Goal: Information Seeking & Learning: Learn about a topic

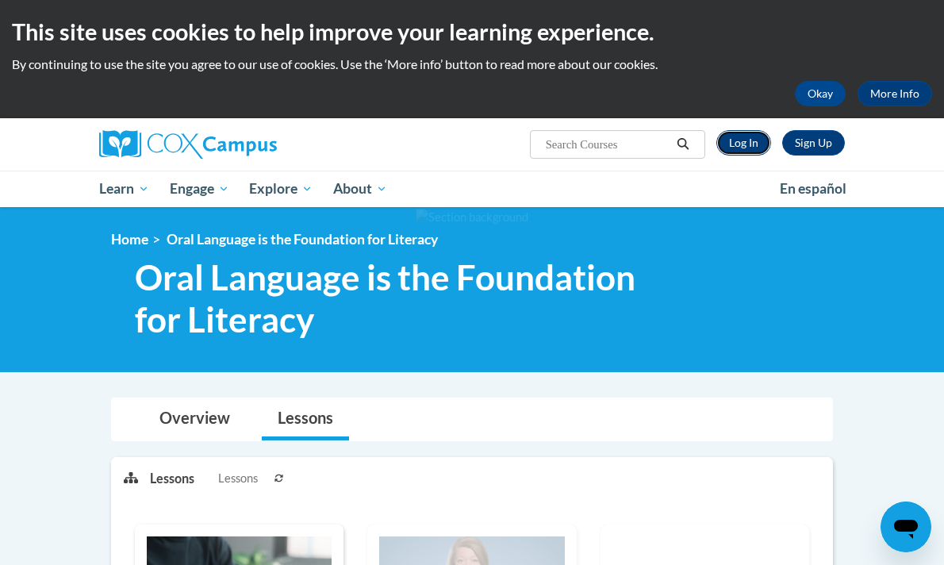
click at [737, 146] on link "Log In" at bounding box center [744, 142] width 55 height 25
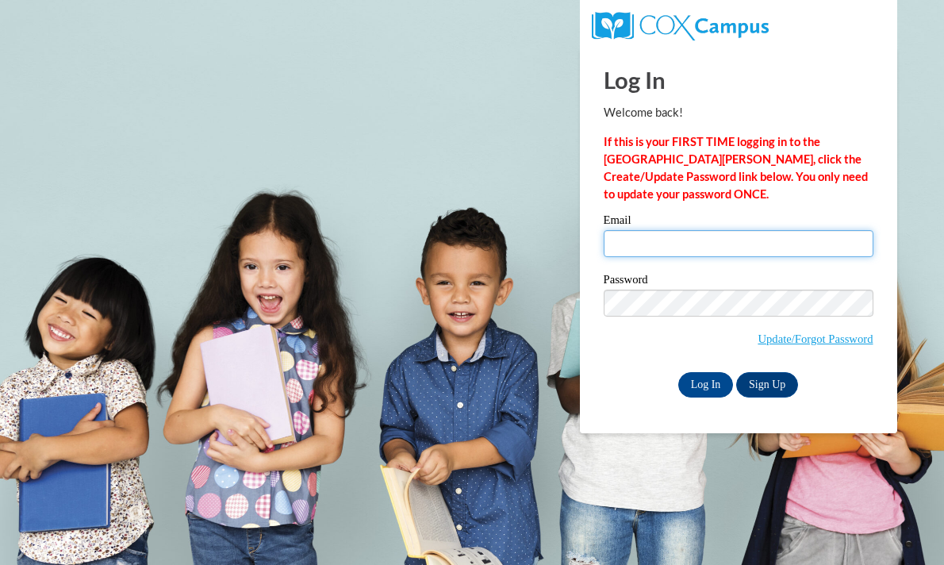
click at [629, 241] on input "Email" at bounding box center [739, 243] width 270 height 27
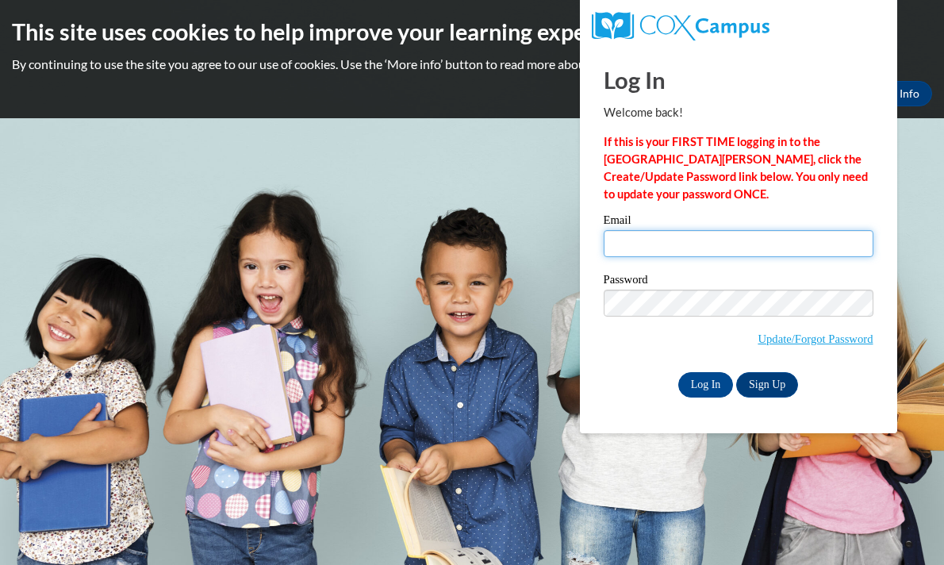
type input "[EMAIL_ADDRESS][DOMAIN_NAME]"
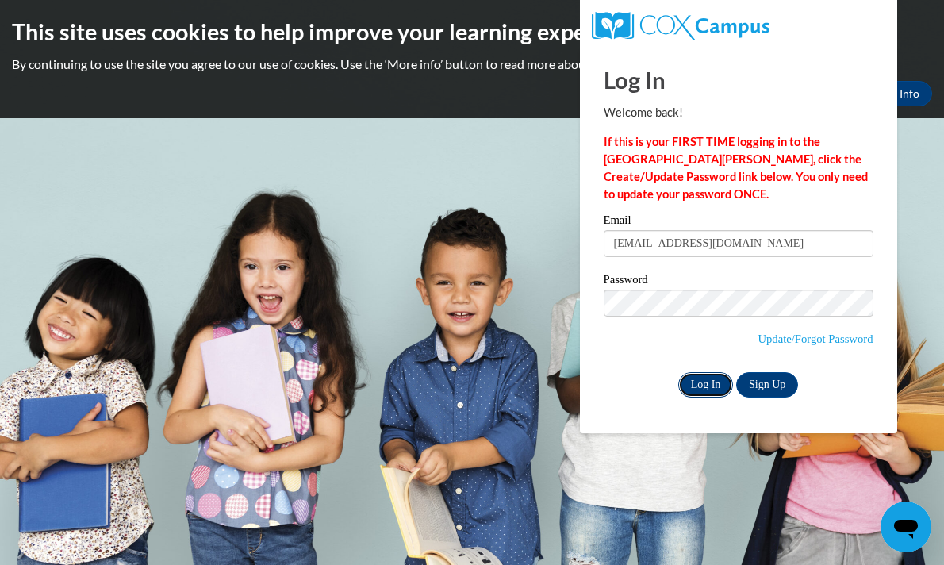
click at [706, 378] on input "Log In" at bounding box center [707, 384] width 56 height 25
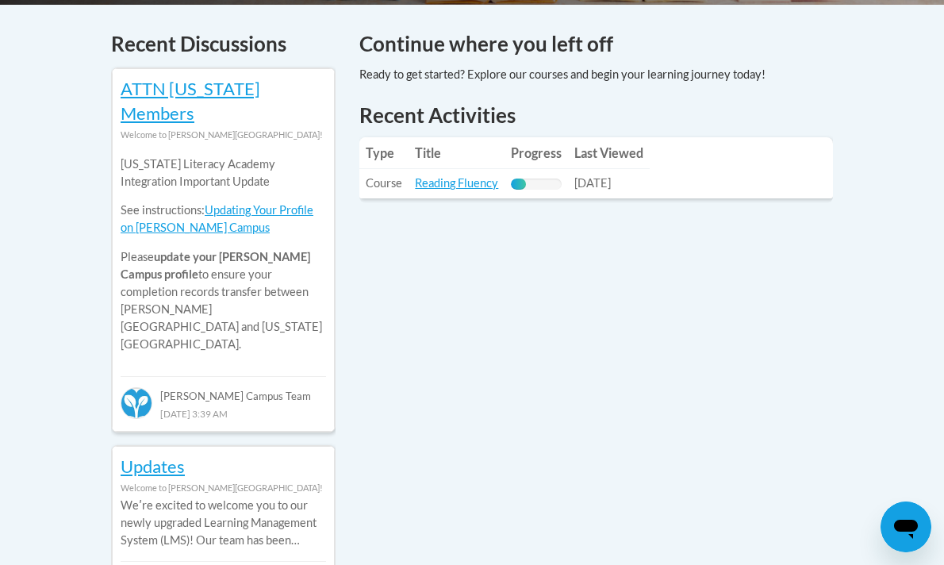
scroll to position [687, 0]
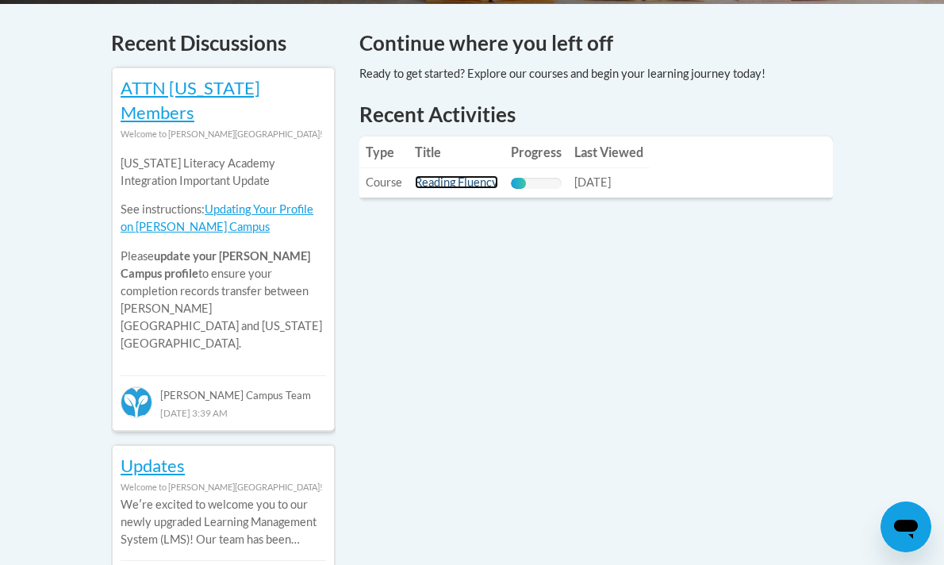
click at [463, 175] on link "Reading Fluency" at bounding box center [456, 181] width 83 height 13
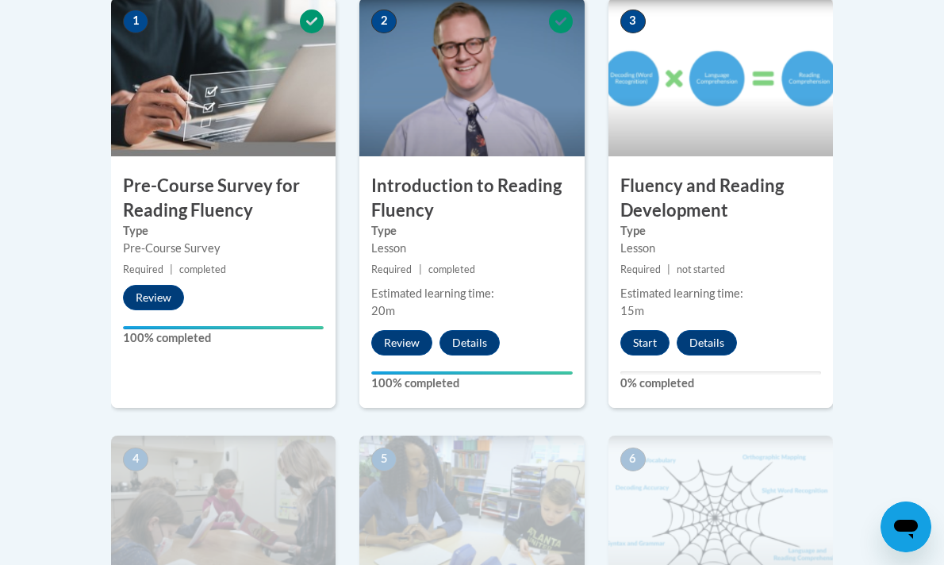
scroll to position [560, 0]
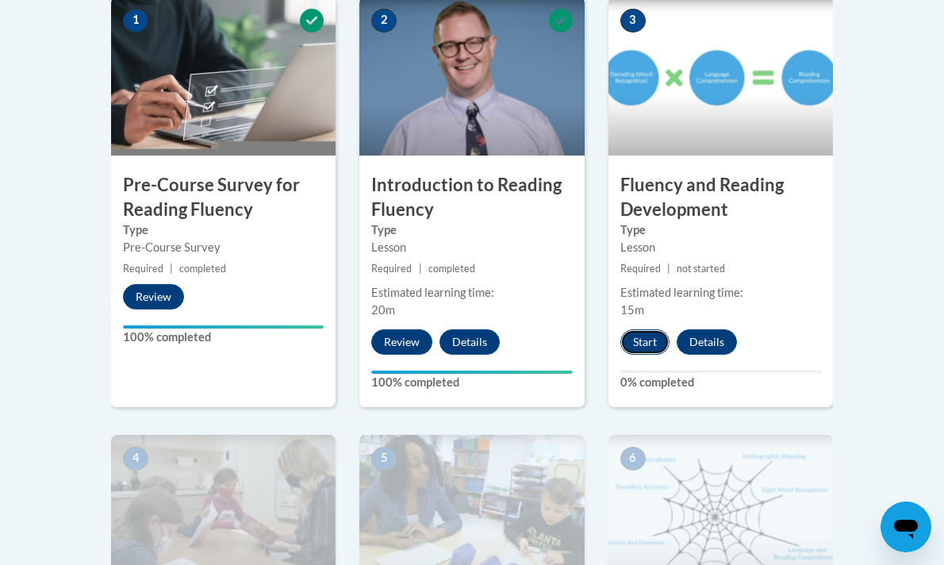
click at [648, 340] on button "Start" at bounding box center [645, 341] width 49 height 25
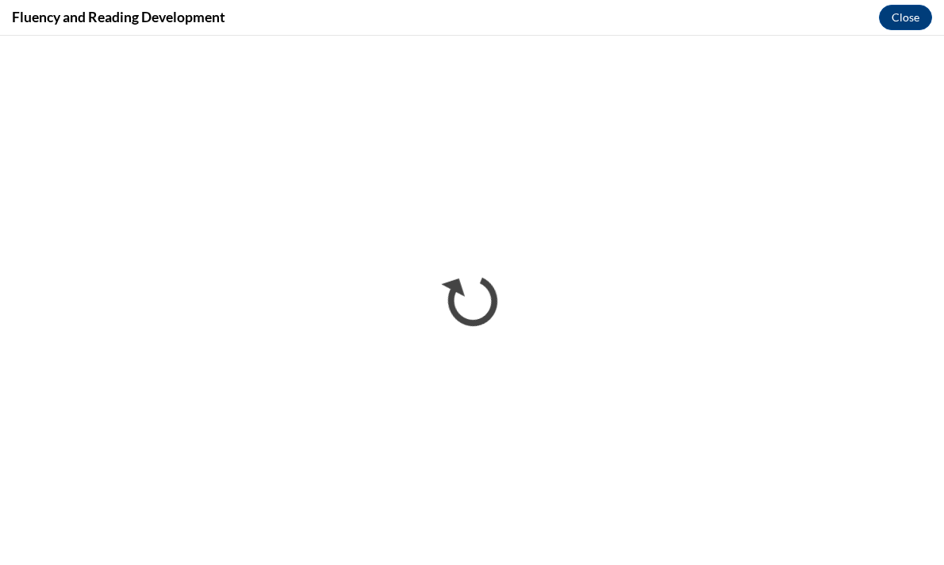
scroll to position [0, 0]
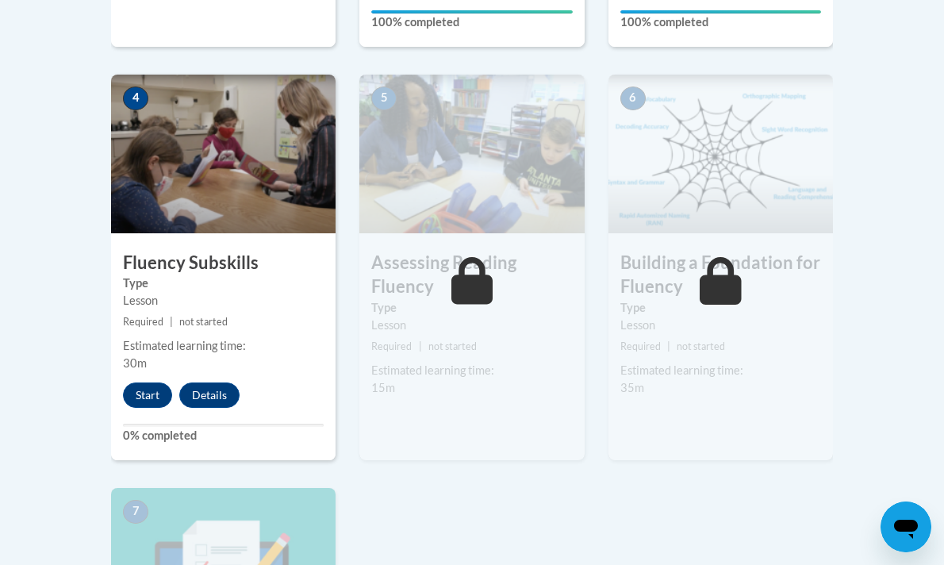
scroll to position [925, 0]
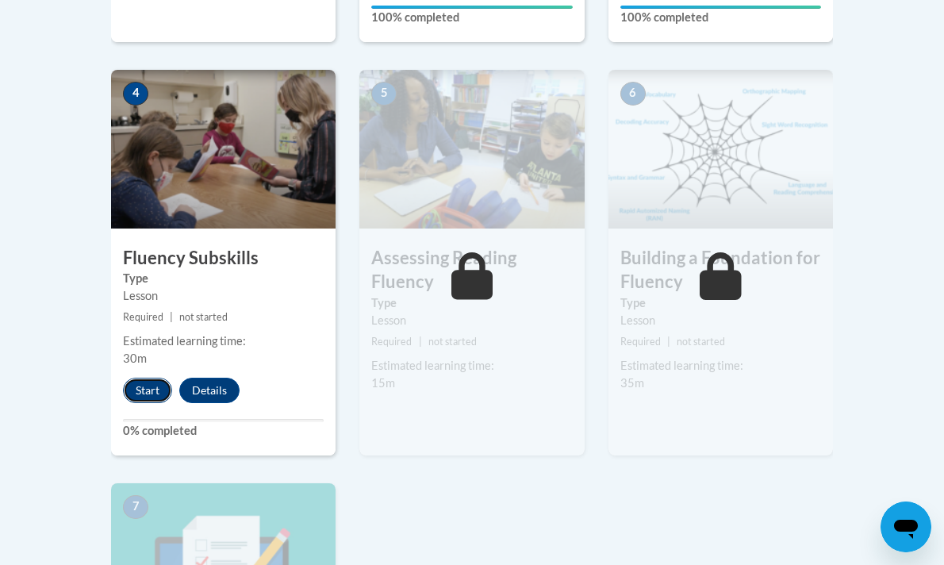
click at [148, 385] on button "Start" at bounding box center [147, 390] width 49 height 25
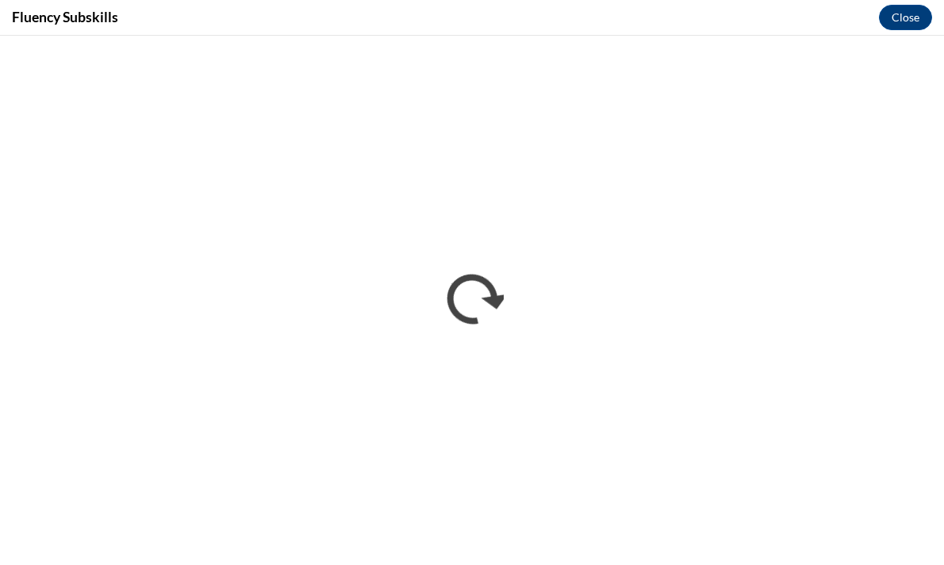
scroll to position [0, 0]
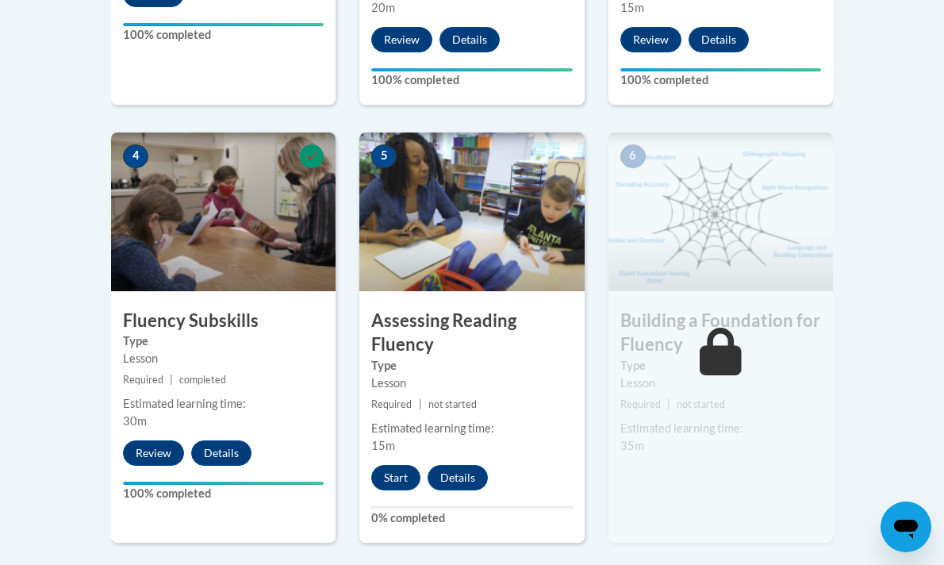
scroll to position [913, 0]
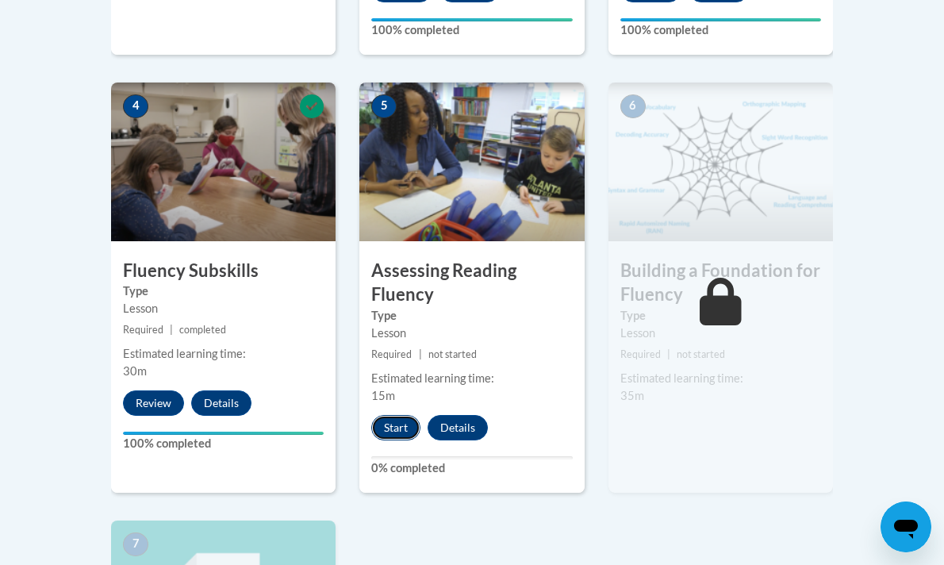
click at [402, 433] on button "Start" at bounding box center [395, 427] width 49 height 25
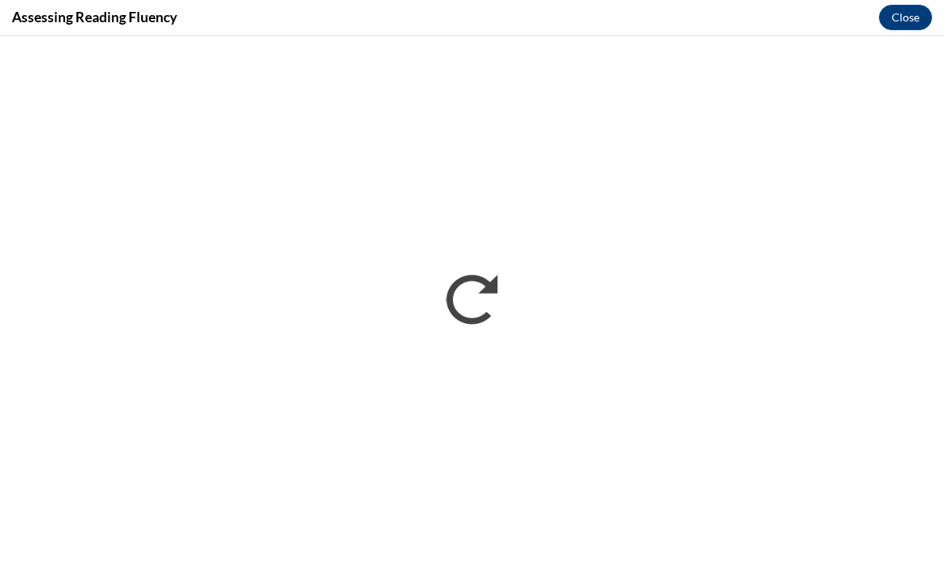
scroll to position [0, 0]
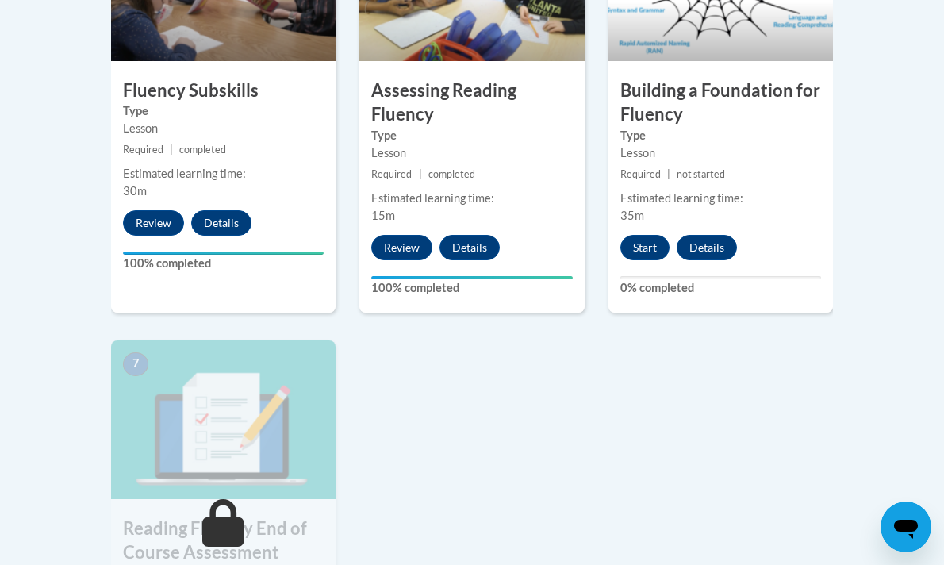
scroll to position [1098, 0]
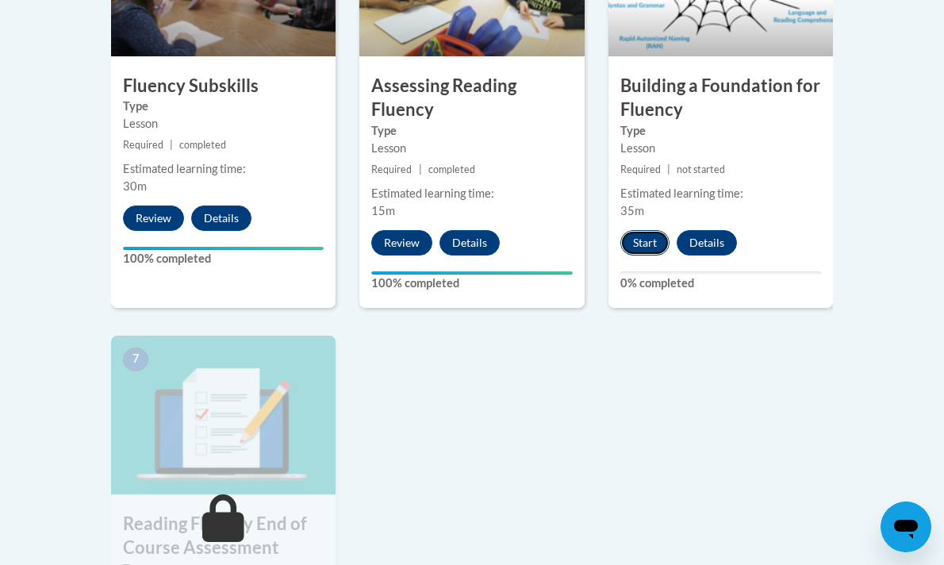
click at [641, 244] on button "Start" at bounding box center [645, 242] width 49 height 25
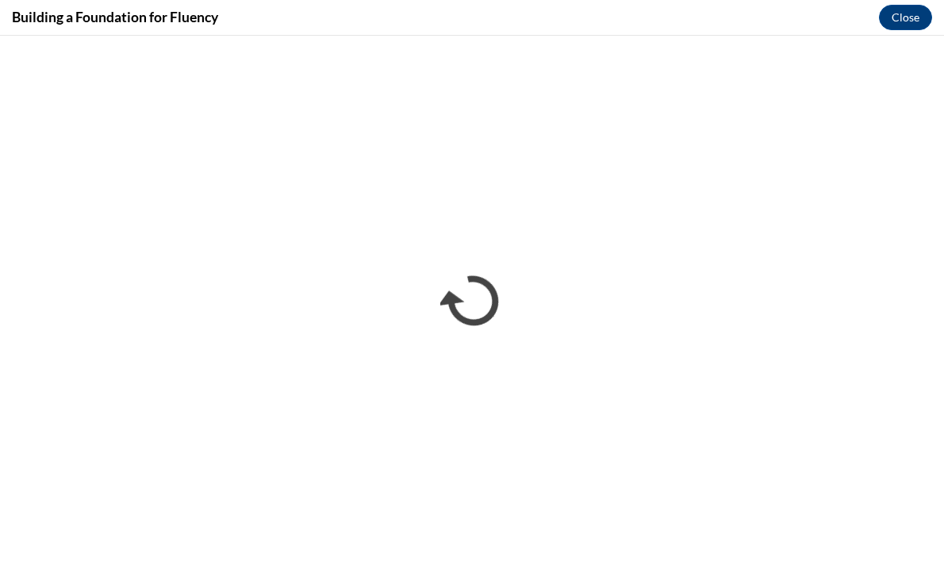
scroll to position [0, 0]
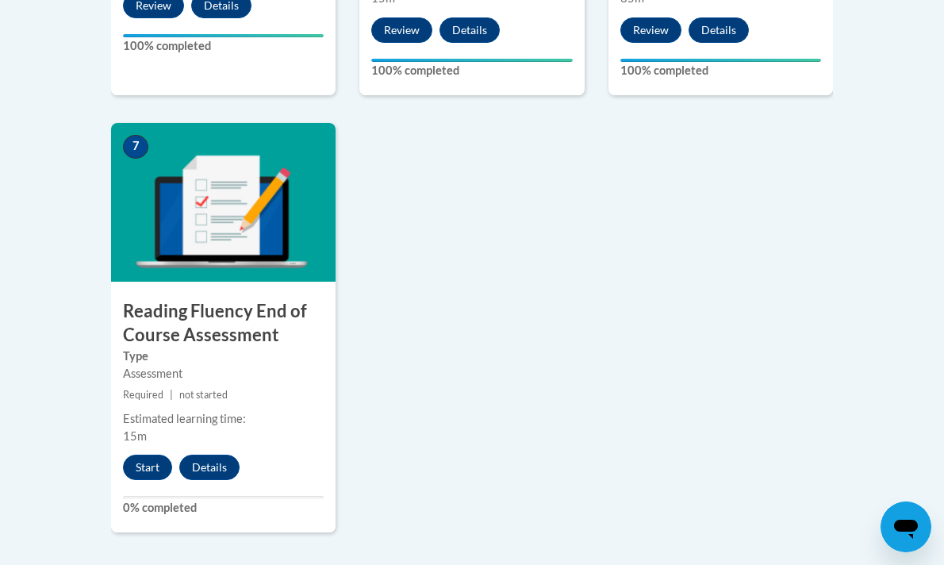
scroll to position [1286, 0]
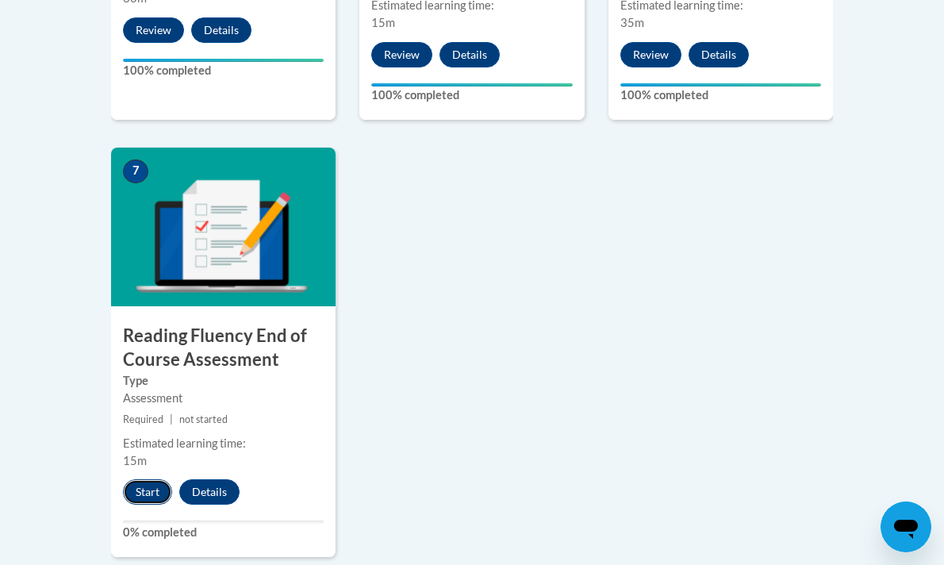
click at [140, 485] on button "Start" at bounding box center [147, 491] width 49 height 25
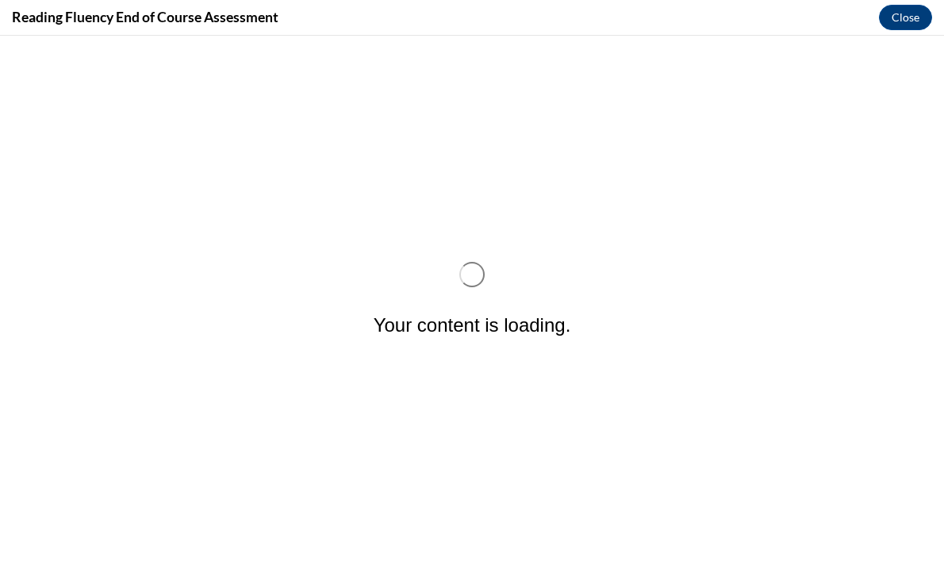
scroll to position [0, 0]
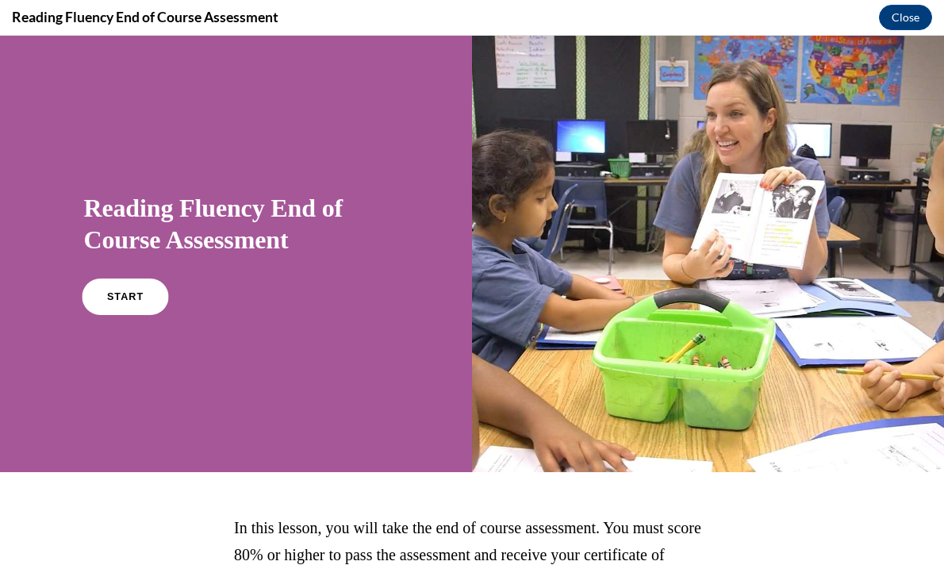
click at [140, 294] on link "START" at bounding box center [125, 297] width 87 height 37
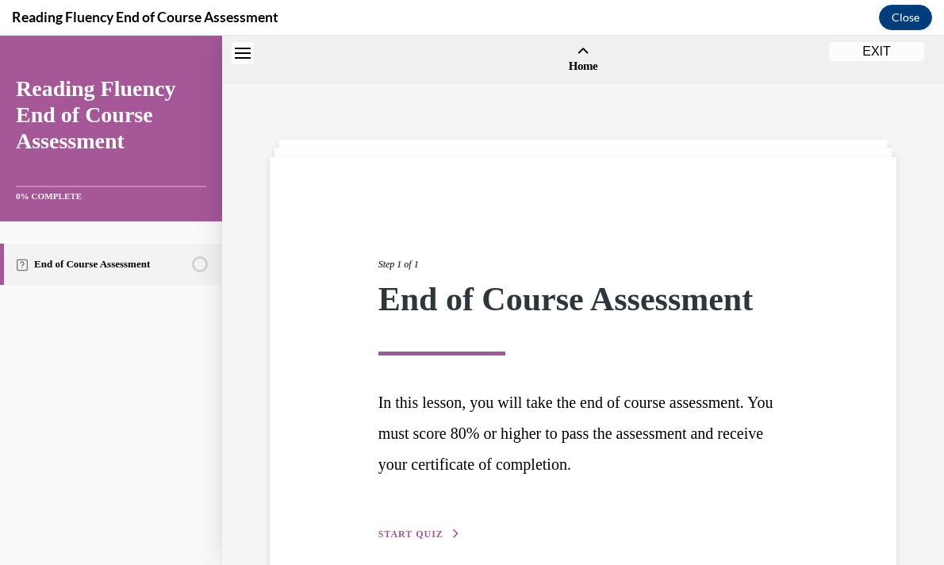
scroll to position [49, 0]
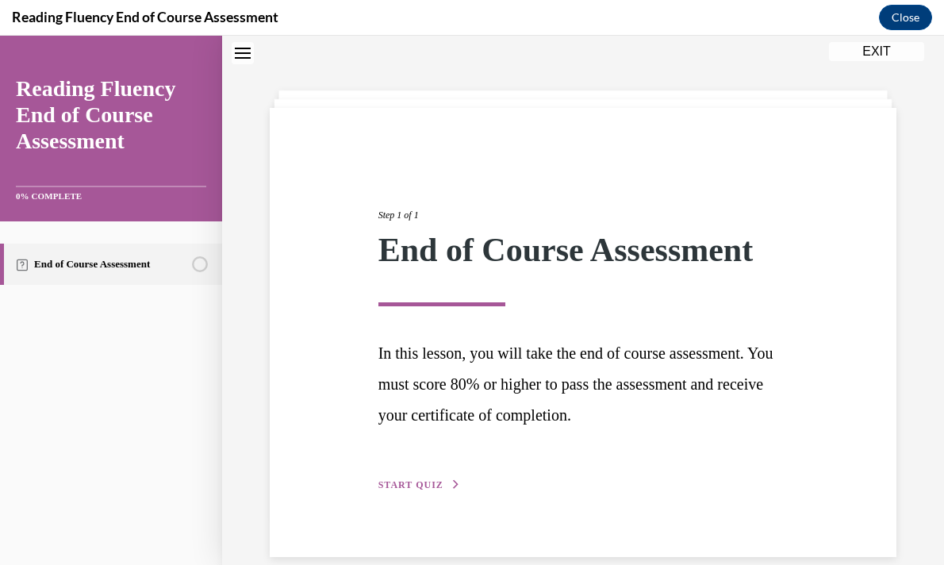
click at [437, 471] on div "Step 1 of 1 End of Course Assessment In this lesson, you will take the end of c…" at bounding box center [584, 332] width 434 height 322
click at [436, 479] on span "START QUIZ" at bounding box center [411, 484] width 65 height 11
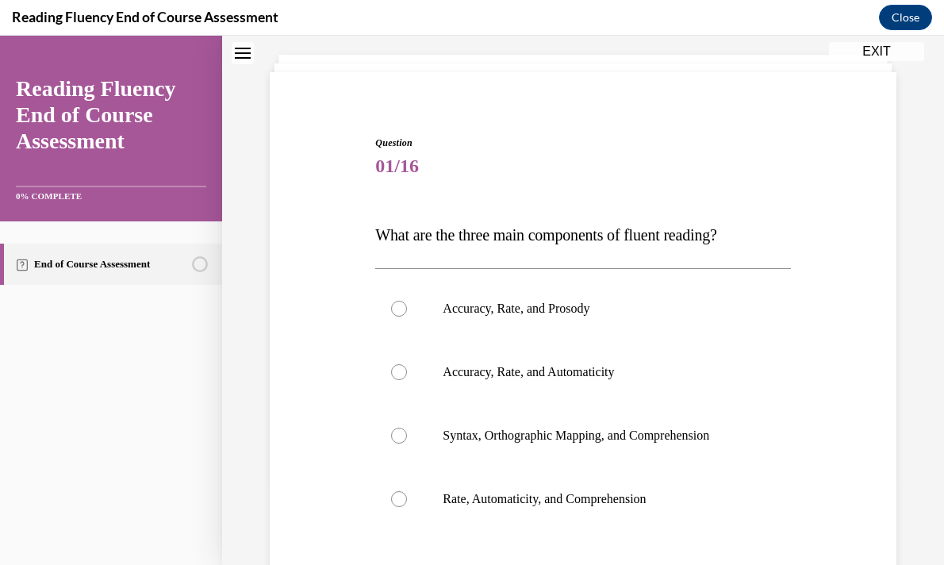
scroll to position [100, 0]
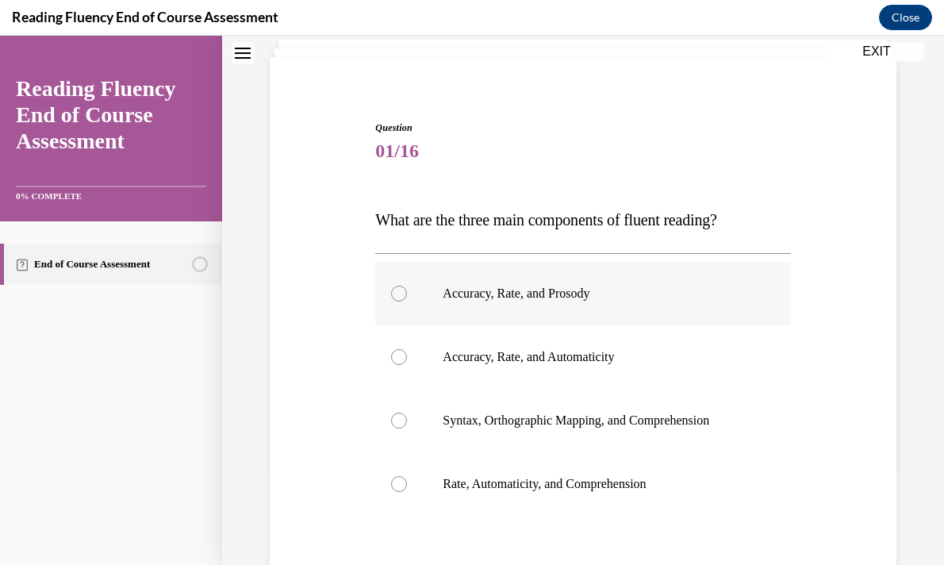
click at [576, 292] on p "Accuracy, Rate, and Prosody" at bounding box center [597, 294] width 308 height 16
click at [407, 292] on input "Accuracy, Rate, and Prosody" at bounding box center [399, 294] width 16 height 16
radio input "true"
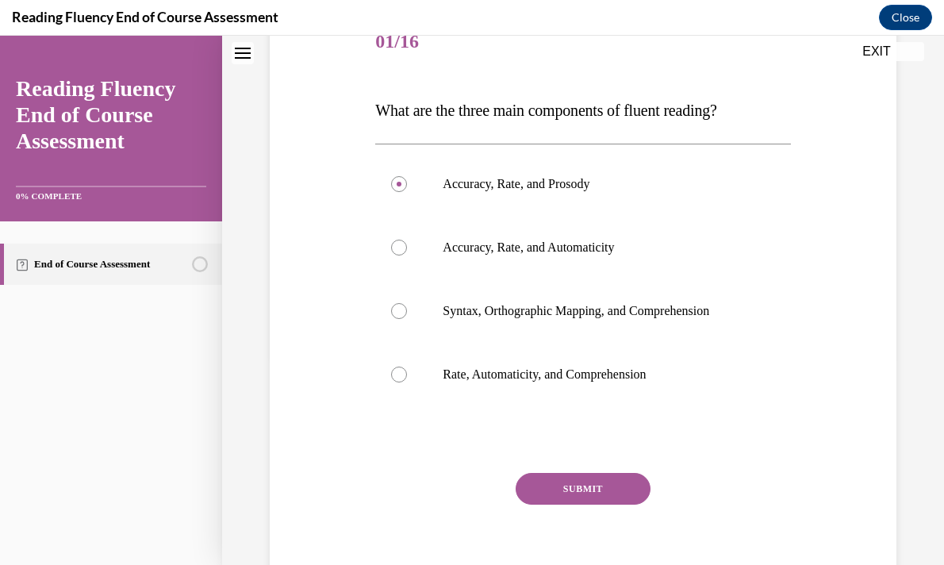
click at [602, 482] on button "SUBMIT" at bounding box center [583, 489] width 135 height 32
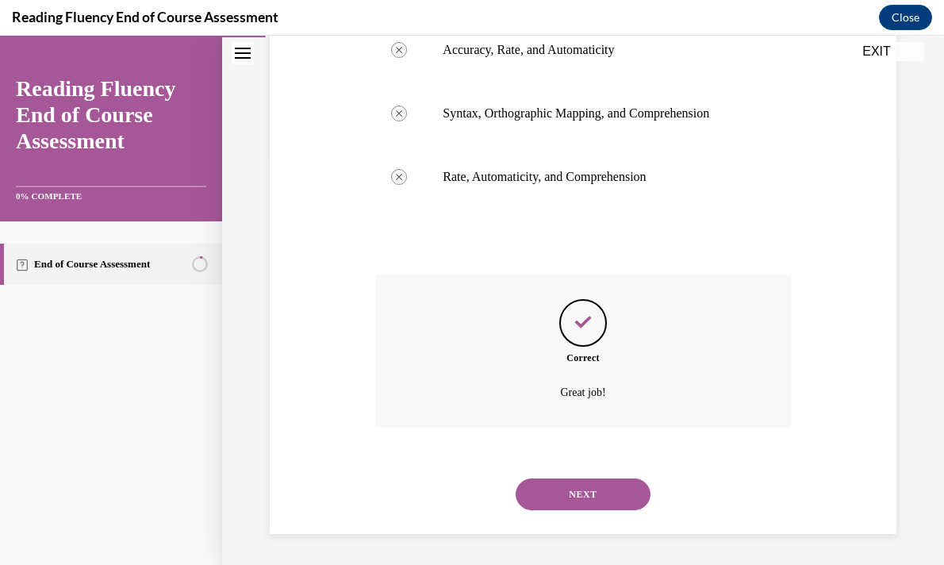
scroll to position [408, 0]
click at [600, 493] on button "NEXT" at bounding box center [583, 494] width 135 height 32
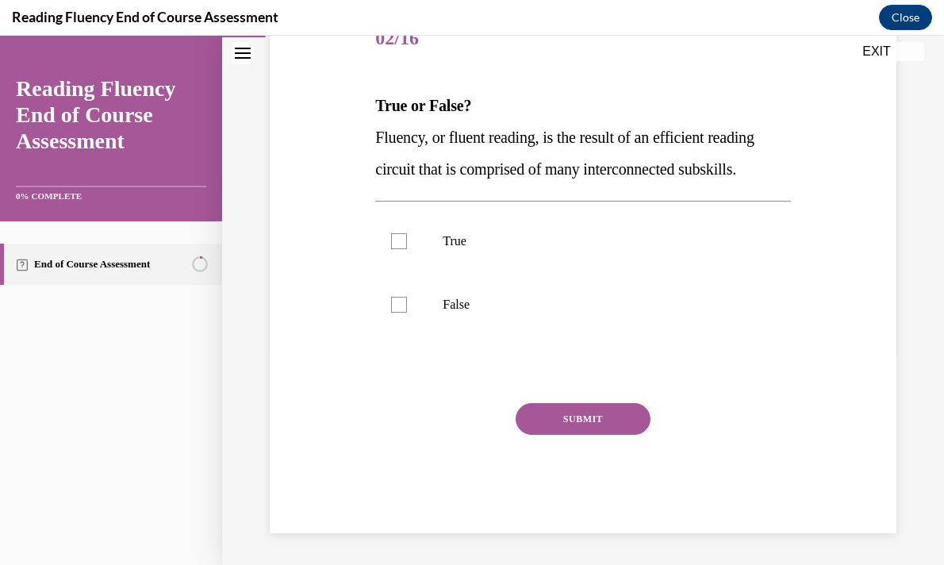
scroll to position [176, 0]
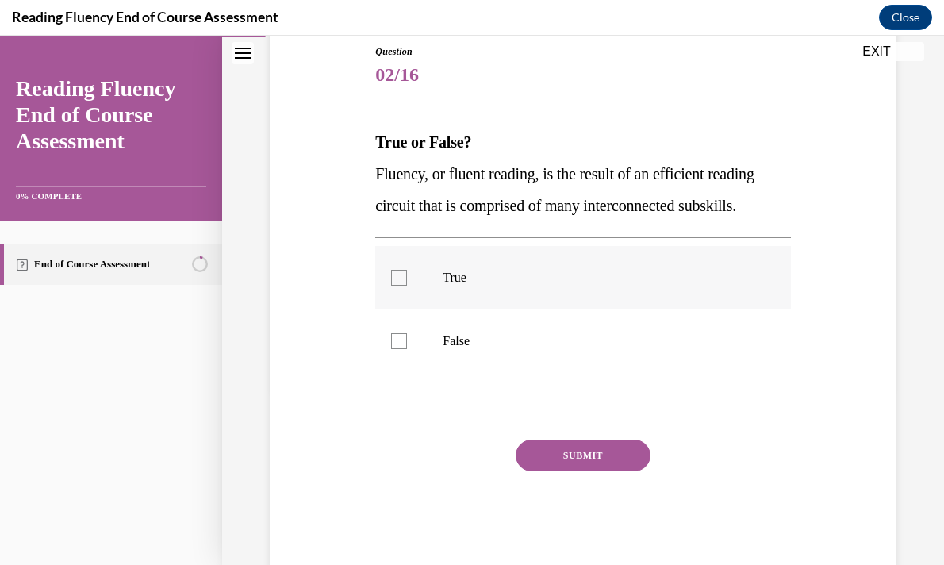
click at [482, 270] on p "True" at bounding box center [597, 278] width 308 height 16
click at [407, 270] on input "True" at bounding box center [399, 278] width 16 height 16
checkbox input "true"
click at [549, 452] on button "SUBMIT" at bounding box center [583, 456] width 135 height 32
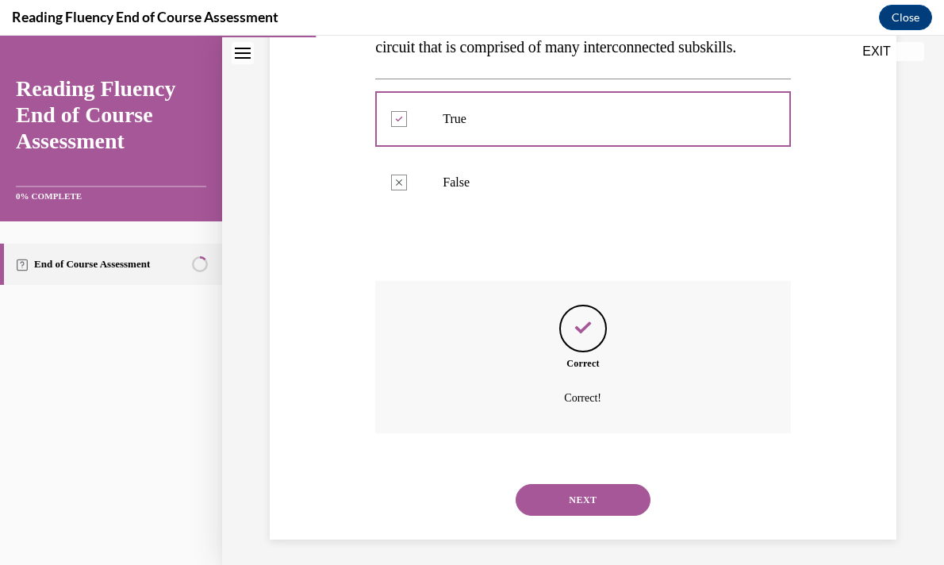
scroll to position [341, 0]
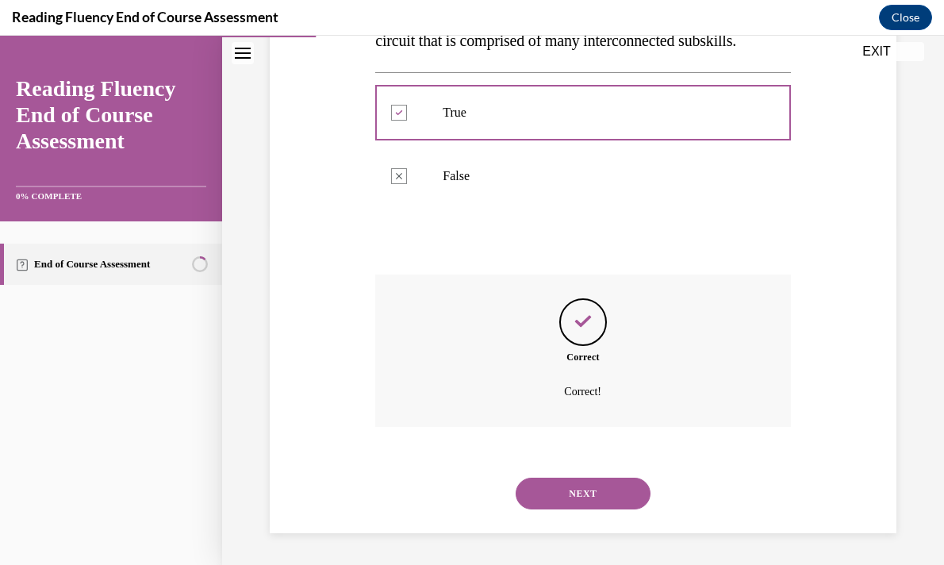
click at [569, 488] on button "NEXT" at bounding box center [583, 494] width 135 height 32
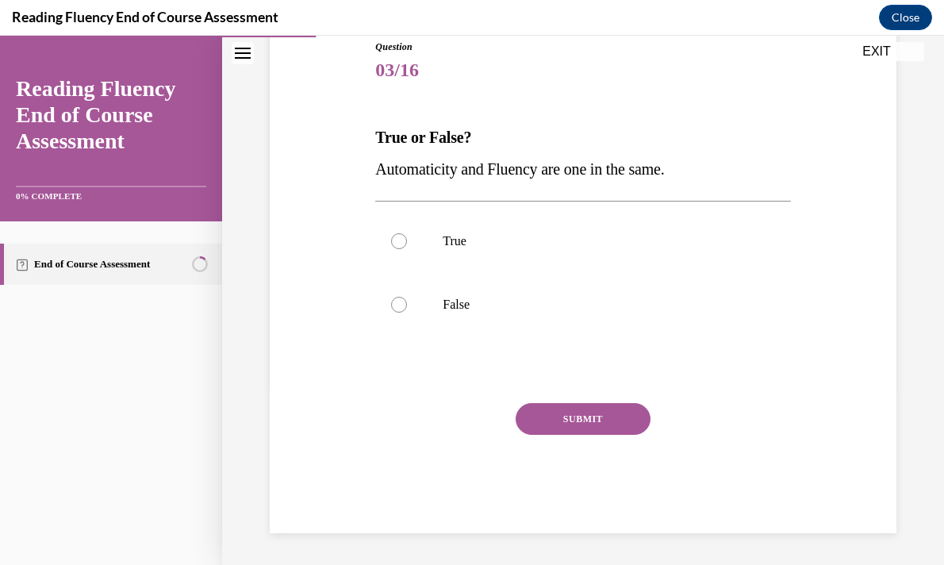
scroll to position [176, 0]
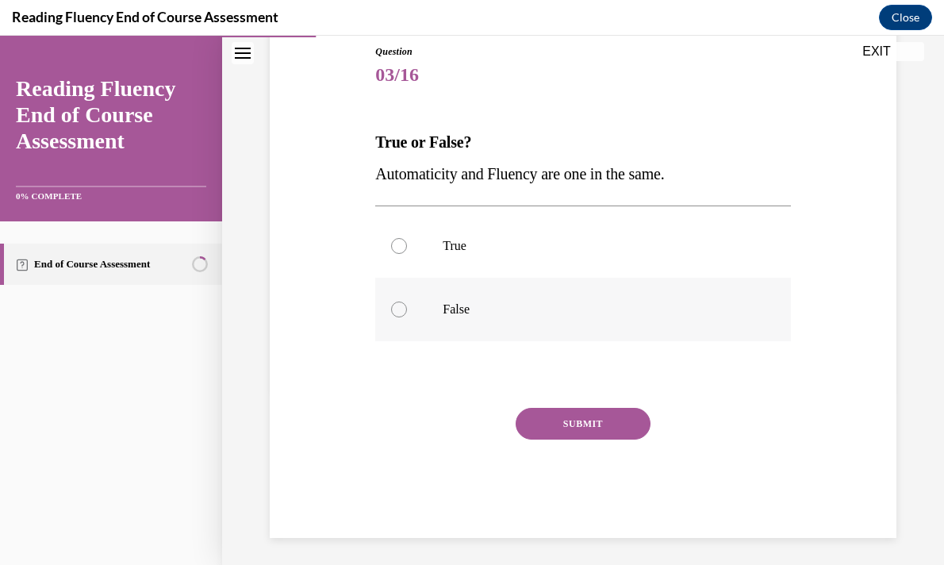
click at [457, 290] on label "False" at bounding box center [582, 309] width 415 height 63
click at [407, 302] on input "False" at bounding box center [399, 310] width 16 height 16
radio input "true"
click at [540, 410] on button "SUBMIT" at bounding box center [583, 424] width 135 height 32
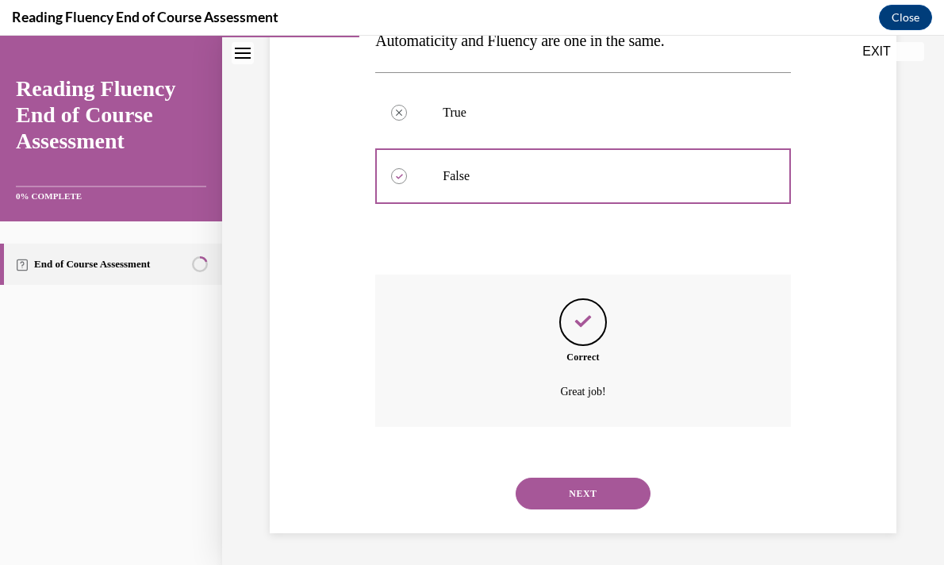
click at [568, 497] on button "NEXT" at bounding box center [583, 494] width 135 height 32
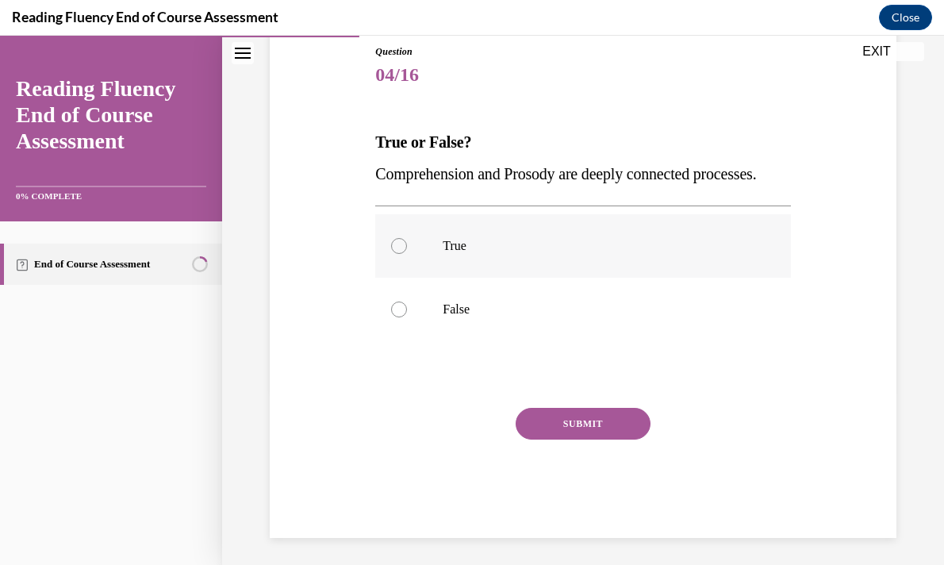
click at [462, 266] on label "True" at bounding box center [582, 245] width 415 height 63
click at [407, 254] on input "True" at bounding box center [399, 246] width 16 height 16
radio input "true"
click at [567, 440] on button "SUBMIT" at bounding box center [583, 424] width 135 height 32
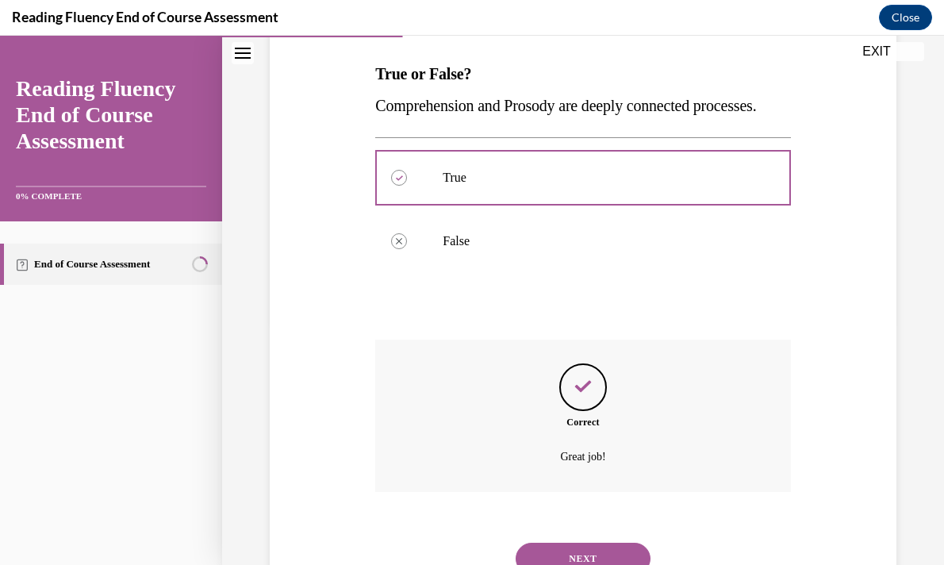
scroll to position [341, 0]
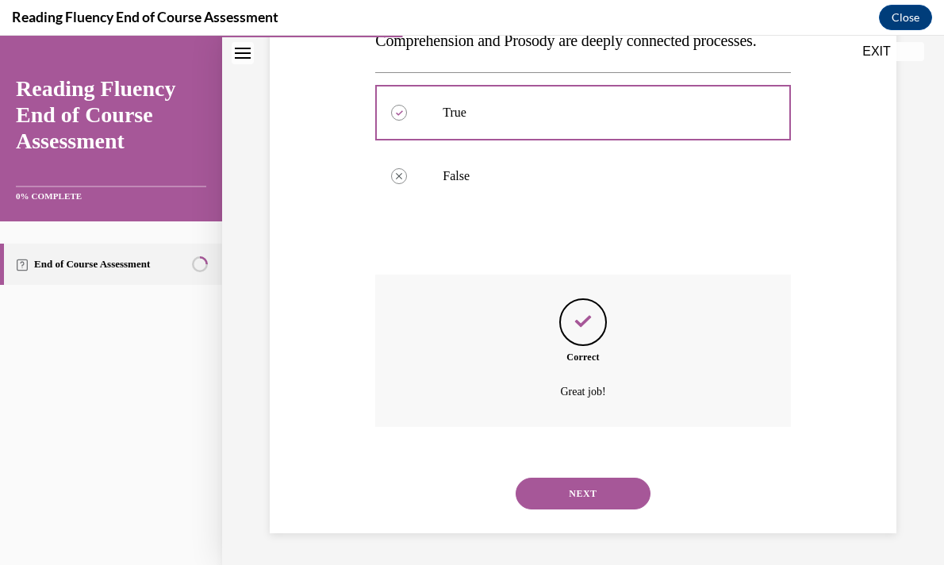
click at [573, 483] on button "NEXT" at bounding box center [583, 494] width 135 height 32
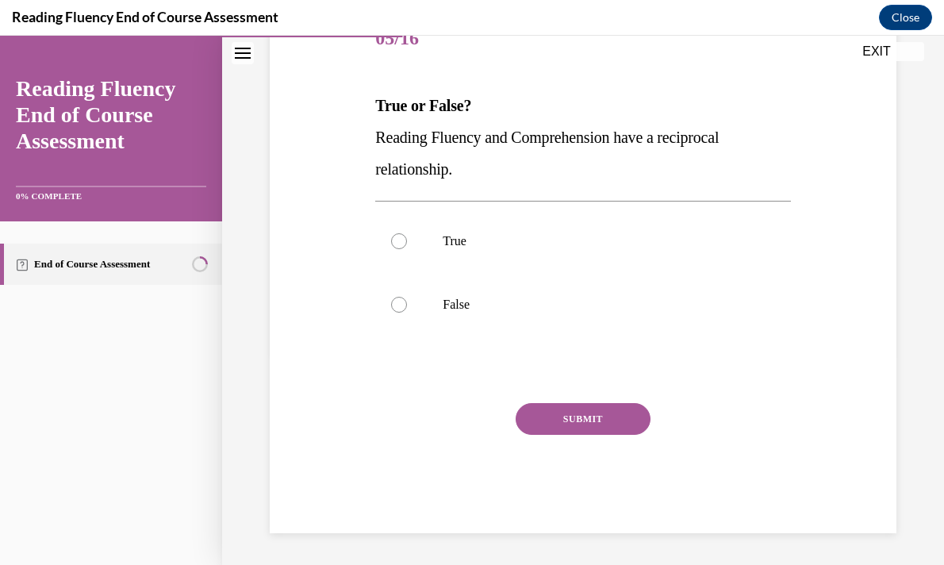
scroll to position [176, 0]
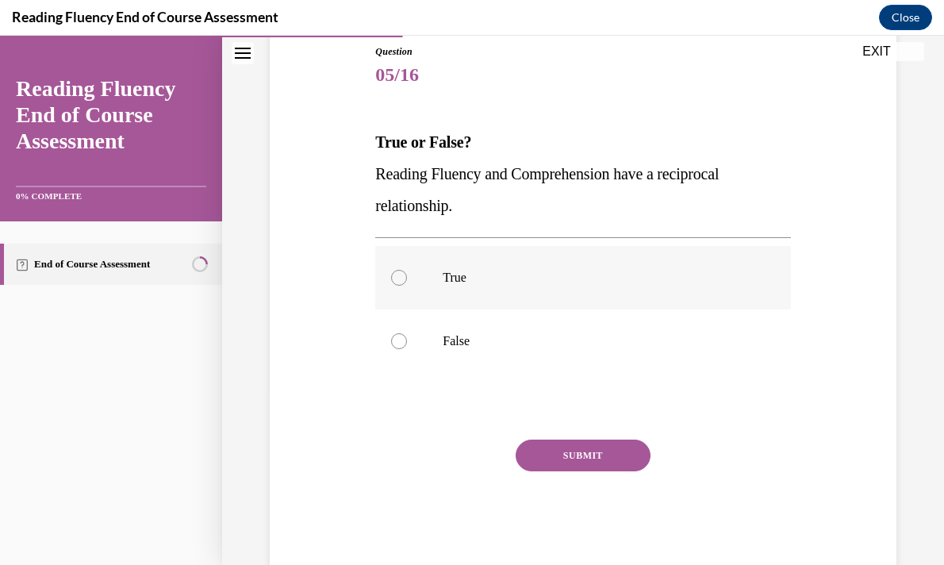
click at [433, 270] on label "True" at bounding box center [582, 277] width 415 height 63
click at [407, 270] on input "True" at bounding box center [399, 278] width 16 height 16
radio input "true"
click at [575, 448] on button "SUBMIT" at bounding box center [583, 456] width 135 height 32
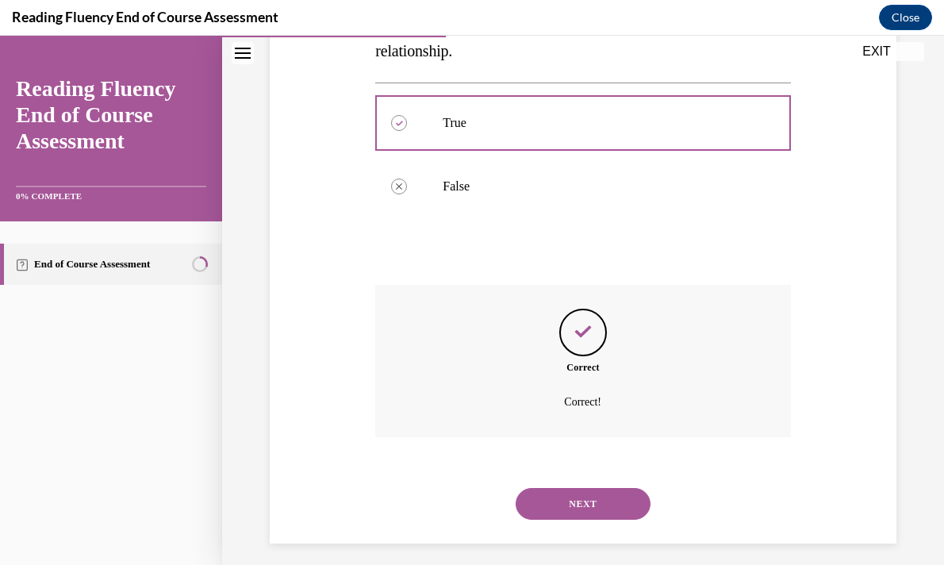
scroll to position [341, 0]
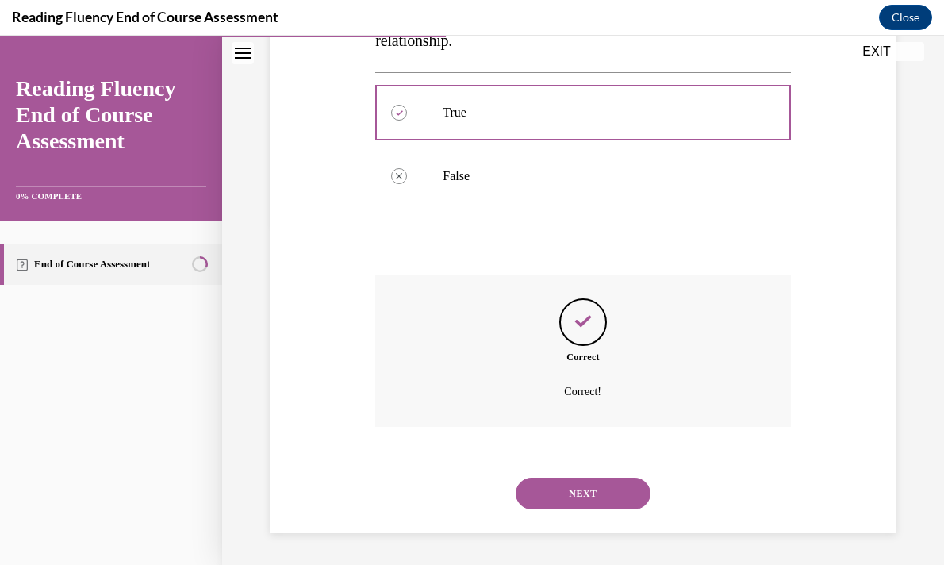
click at [571, 494] on button "NEXT" at bounding box center [583, 494] width 135 height 32
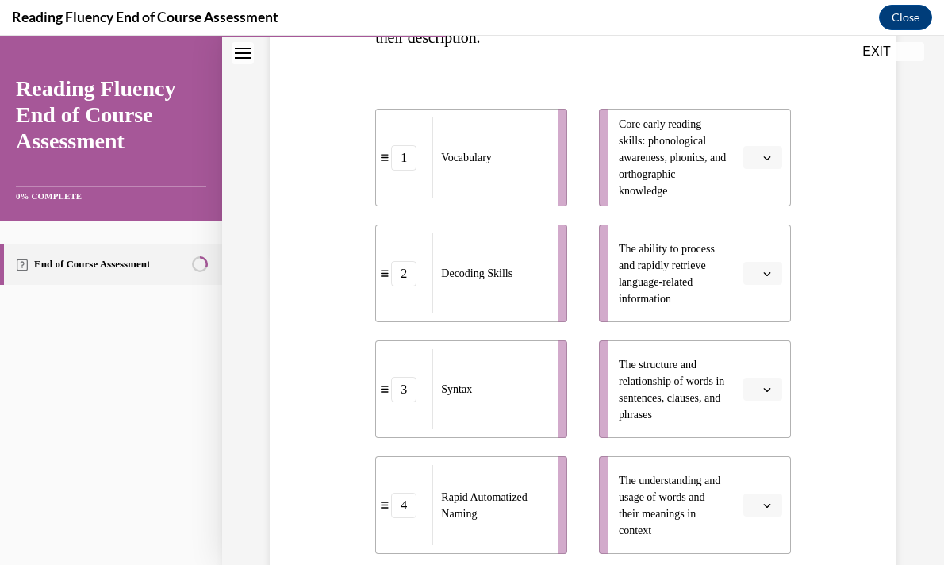
scroll to position [315, 0]
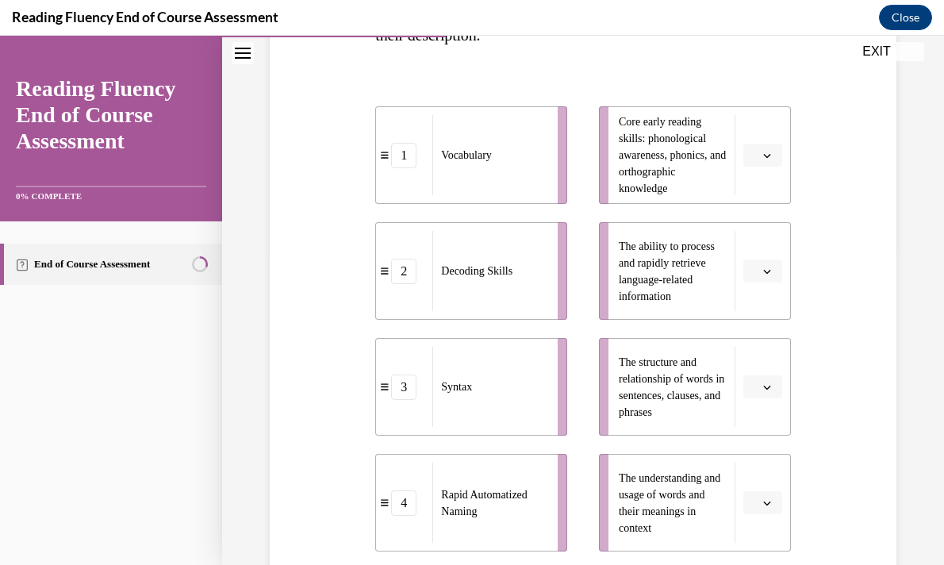
click at [769, 150] on span "button" at bounding box center [767, 155] width 11 height 11
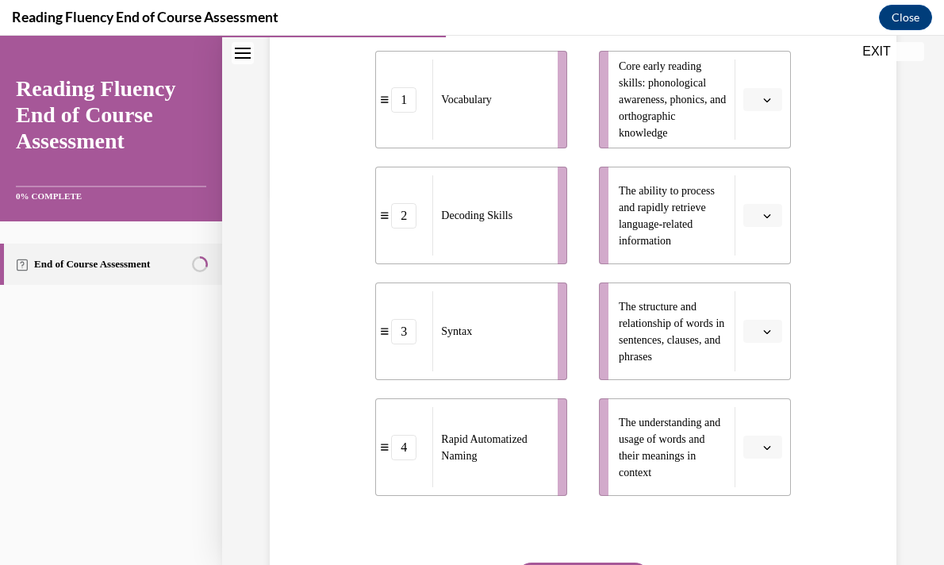
scroll to position [366, 0]
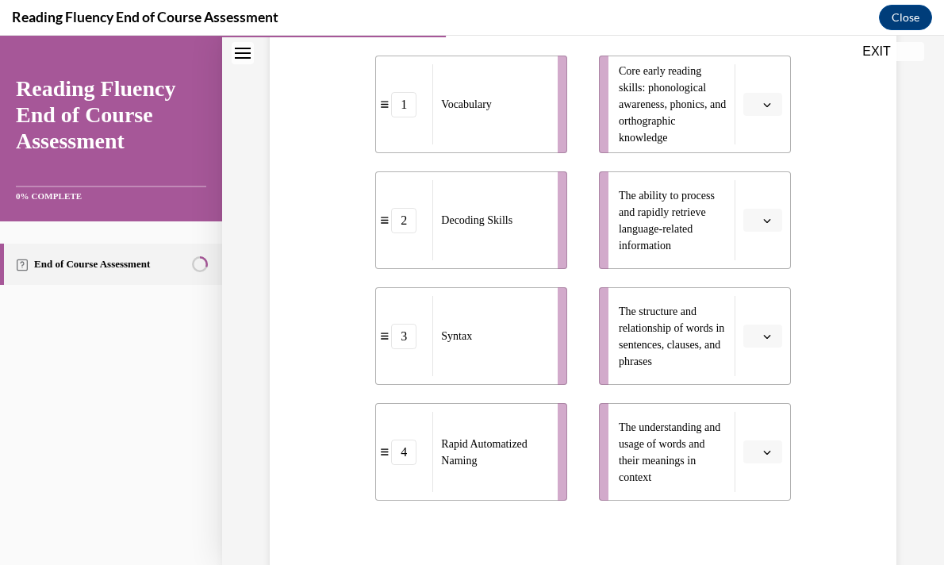
click at [764, 448] on icon "button" at bounding box center [768, 452] width 8 height 8
click at [760, 320] on div "1" at bounding box center [761, 322] width 40 height 32
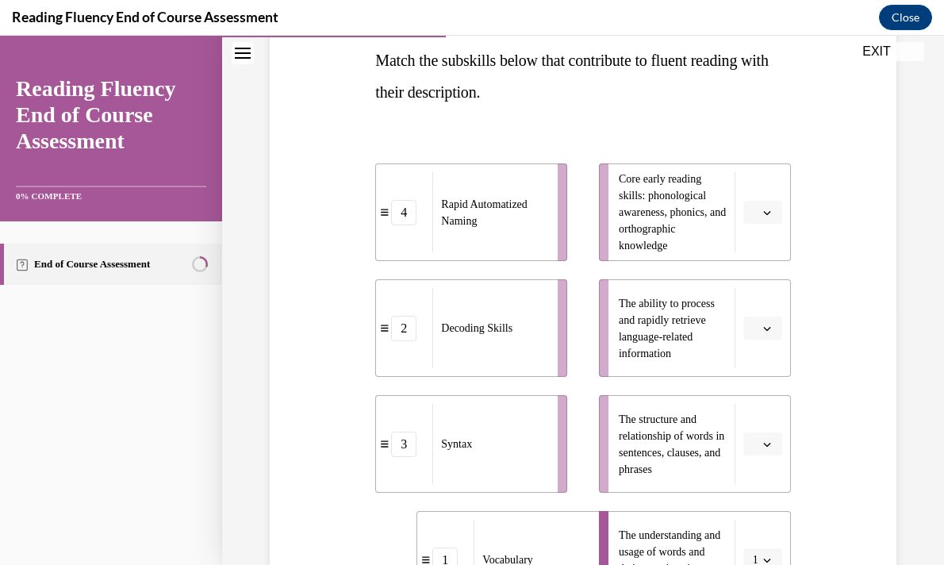
scroll to position [263, 0]
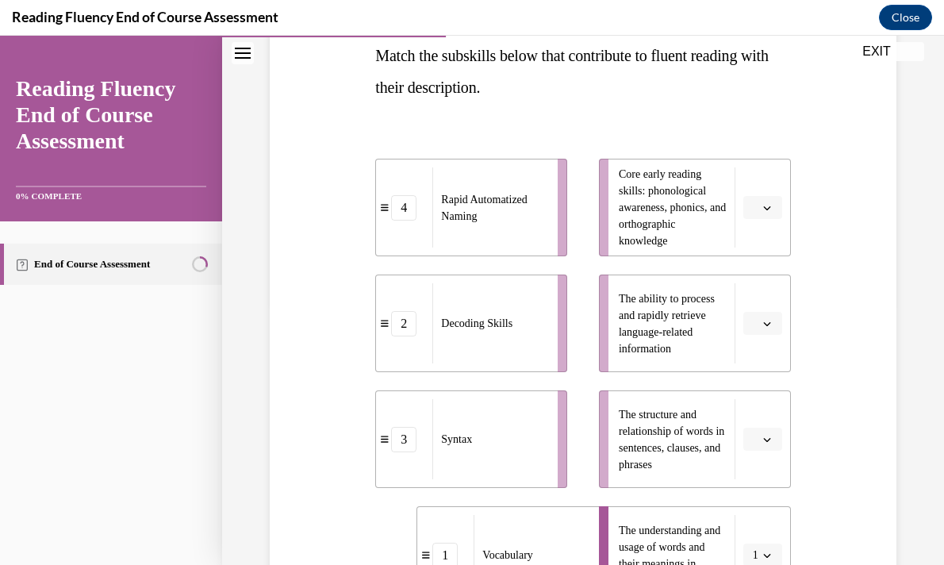
click at [757, 440] on span "Please select an option" at bounding box center [756, 440] width 6 height 16
click at [758, 376] on span "3" at bounding box center [757, 372] width 6 height 13
click at [770, 212] on span "button" at bounding box center [767, 207] width 11 height 11
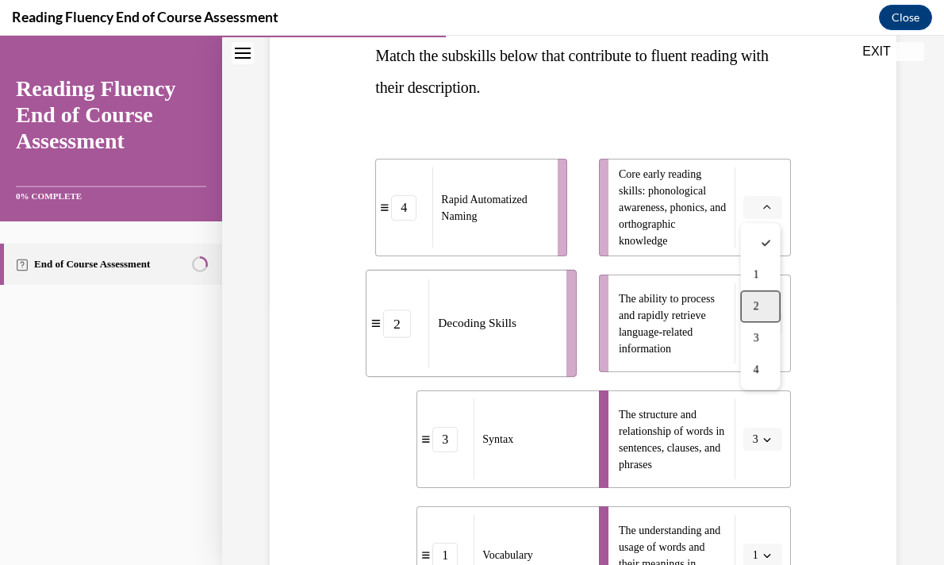
click at [761, 309] on div "2" at bounding box center [761, 306] width 40 height 32
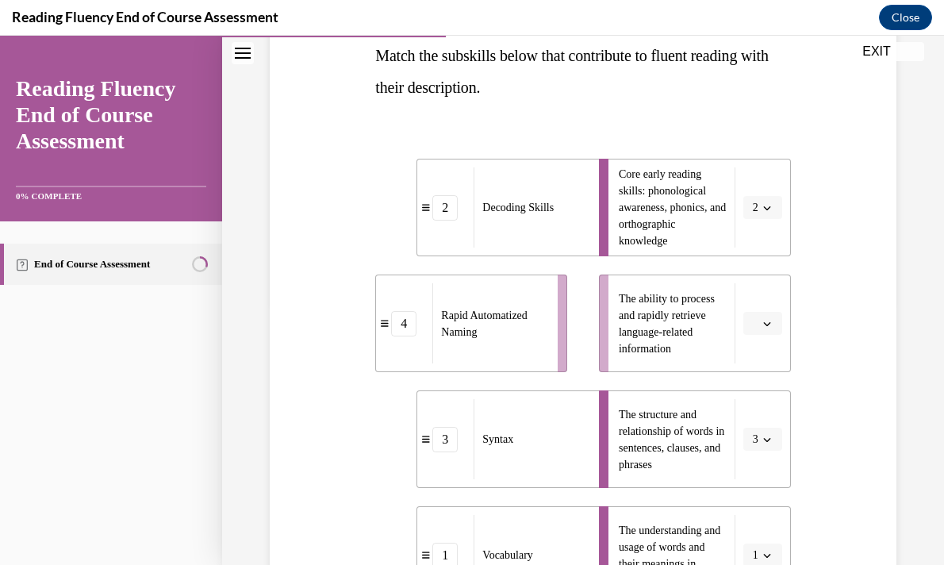
click at [761, 309] on li "The ability to process and rapidly retrieve language-related information" at bounding box center [695, 324] width 192 height 98
click at [762, 325] on span "button" at bounding box center [767, 323] width 11 height 11
click at [764, 385] on div "1" at bounding box center [761, 391] width 40 height 32
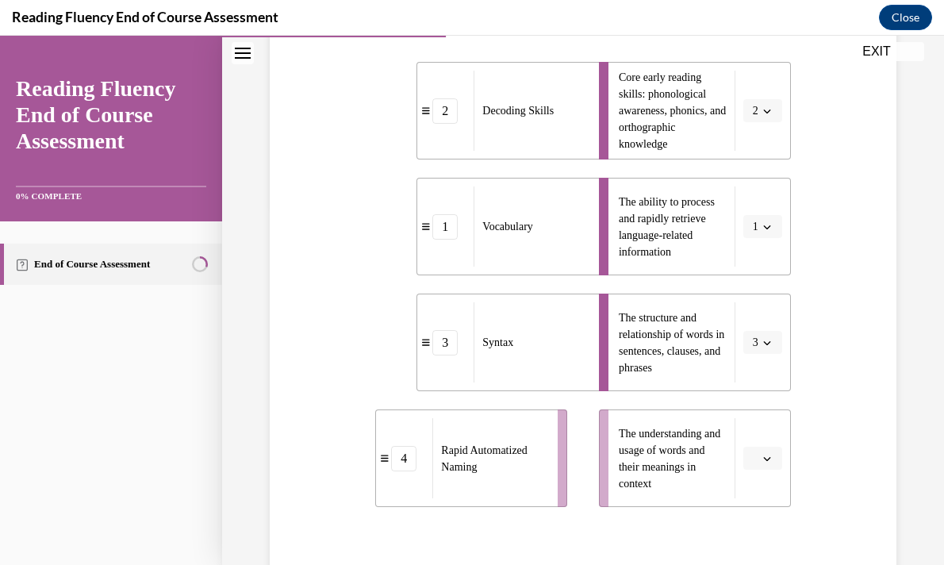
scroll to position [364, 0]
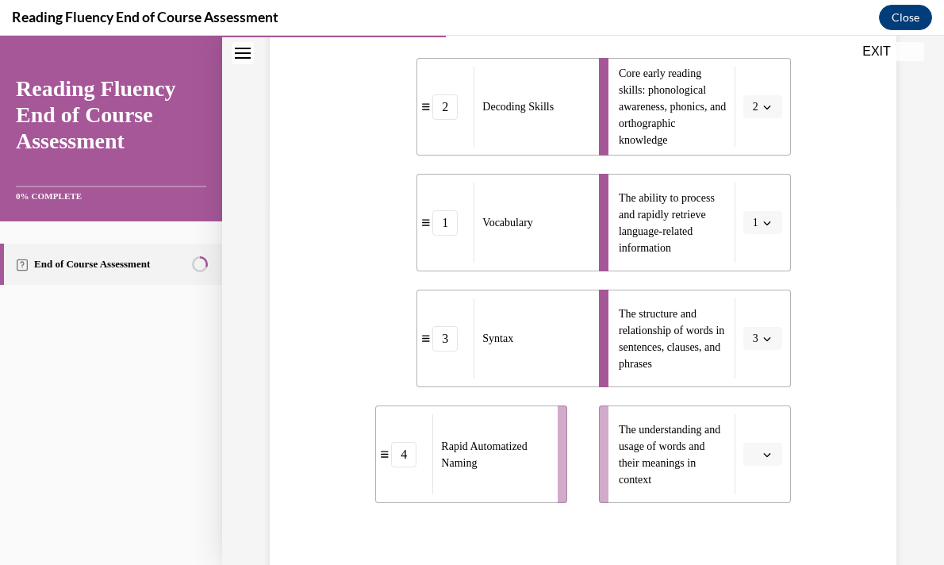
click at [762, 223] on span "button" at bounding box center [767, 222] width 11 height 11
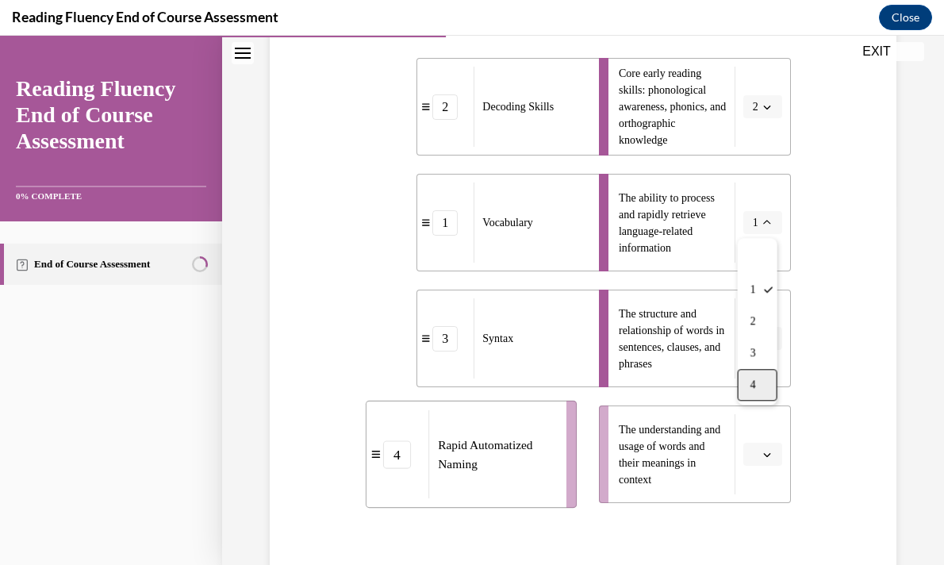
click at [760, 384] on div "4" at bounding box center [758, 385] width 40 height 32
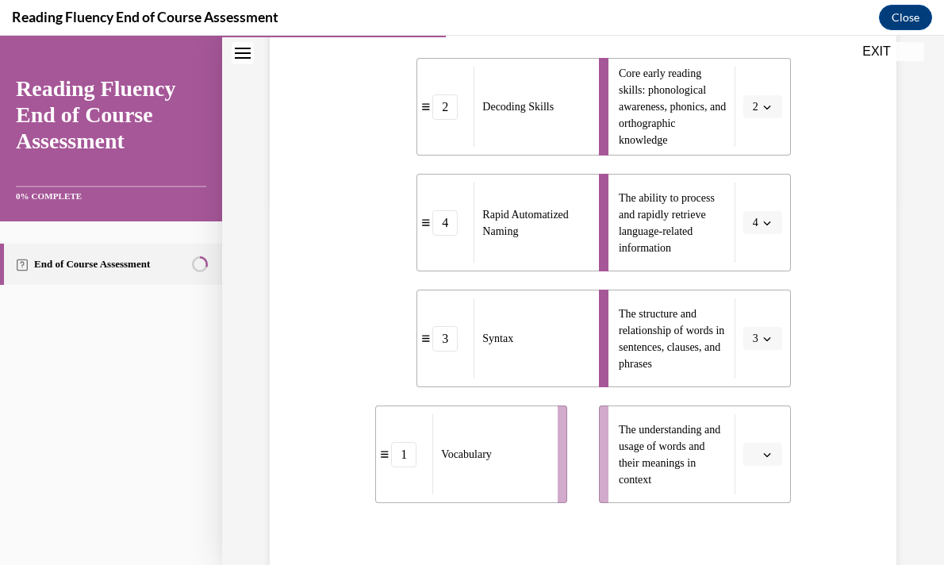
click at [767, 451] on icon "button" at bounding box center [768, 455] width 8 height 8
click at [761, 315] on div "1" at bounding box center [761, 324] width 40 height 32
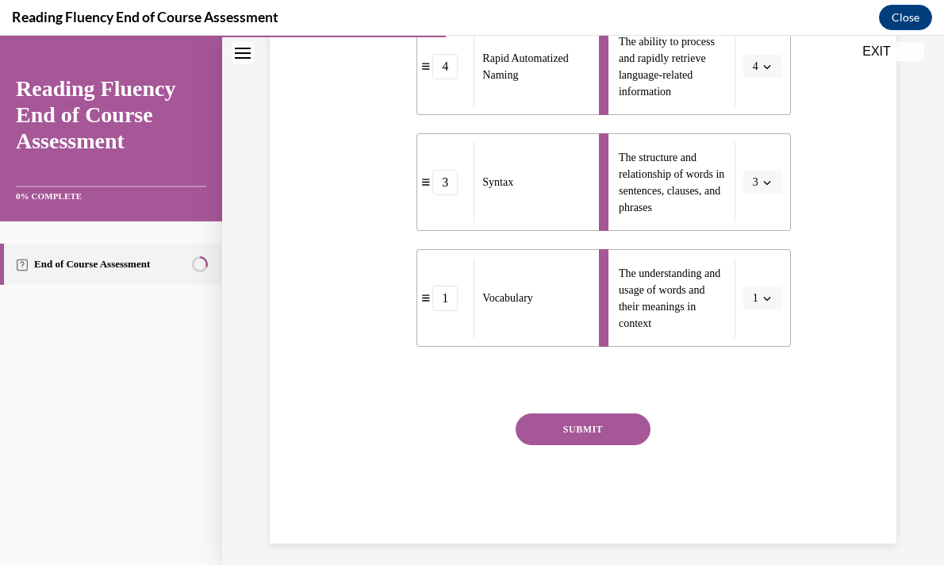
click at [632, 423] on button "SUBMIT" at bounding box center [583, 430] width 135 height 32
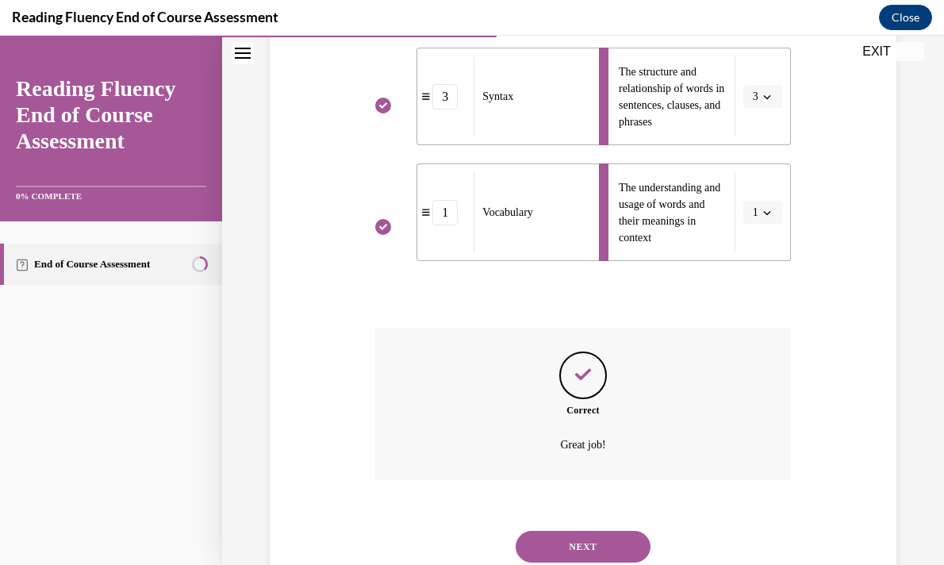
scroll to position [659, 0]
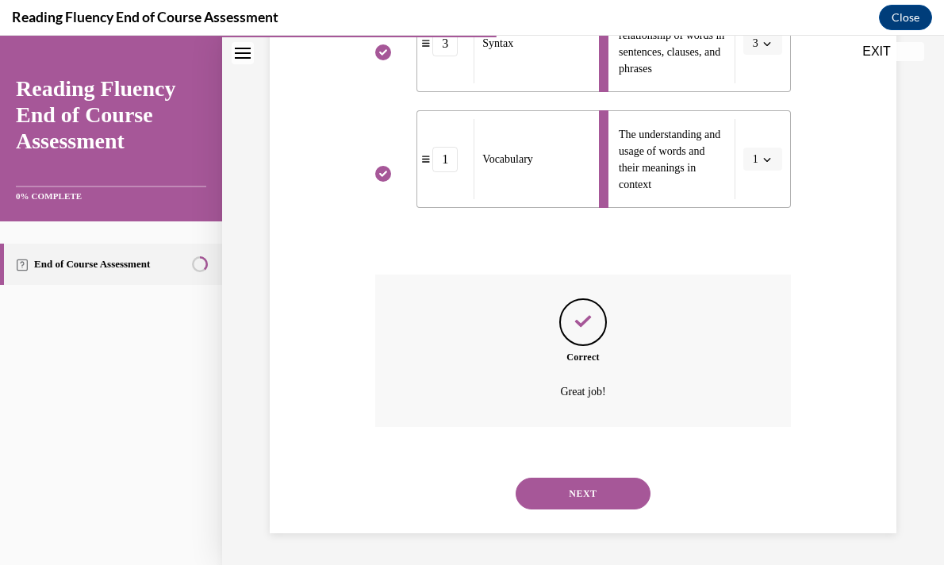
click at [596, 495] on button "NEXT" at bounding box center [583, 494] width 135 height 32
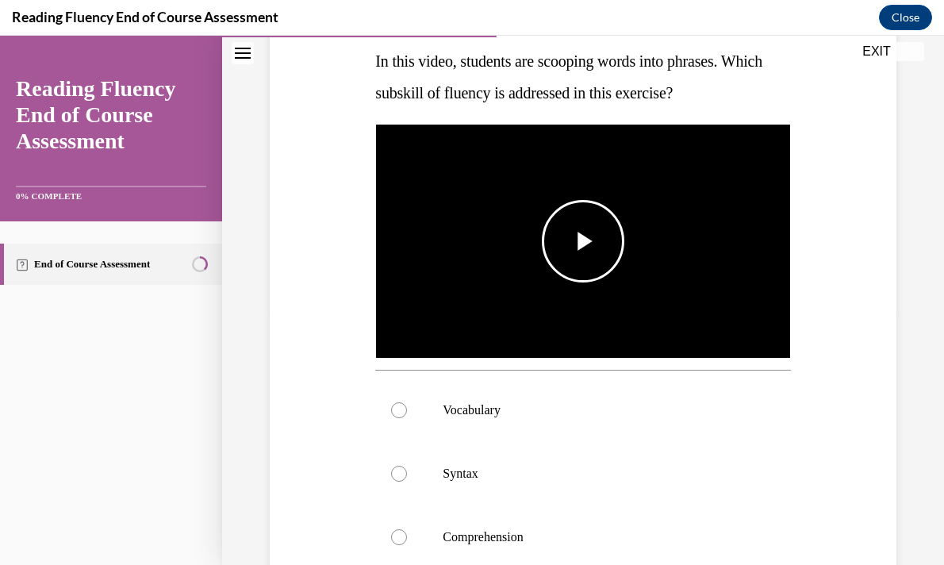
scroll to position [256, 0]
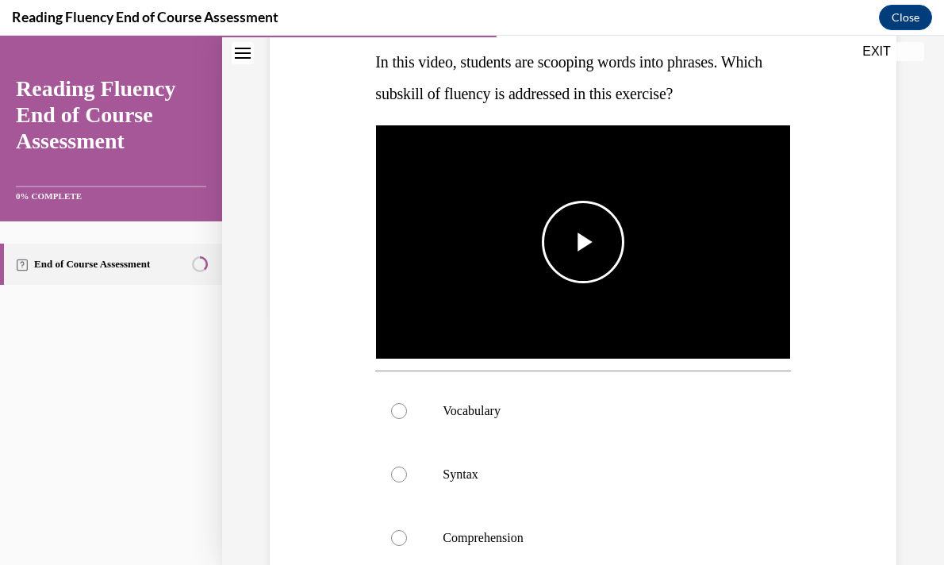
click at [583, 242] on span "Video player" at bounding box center [583, 242] width 0 height 0
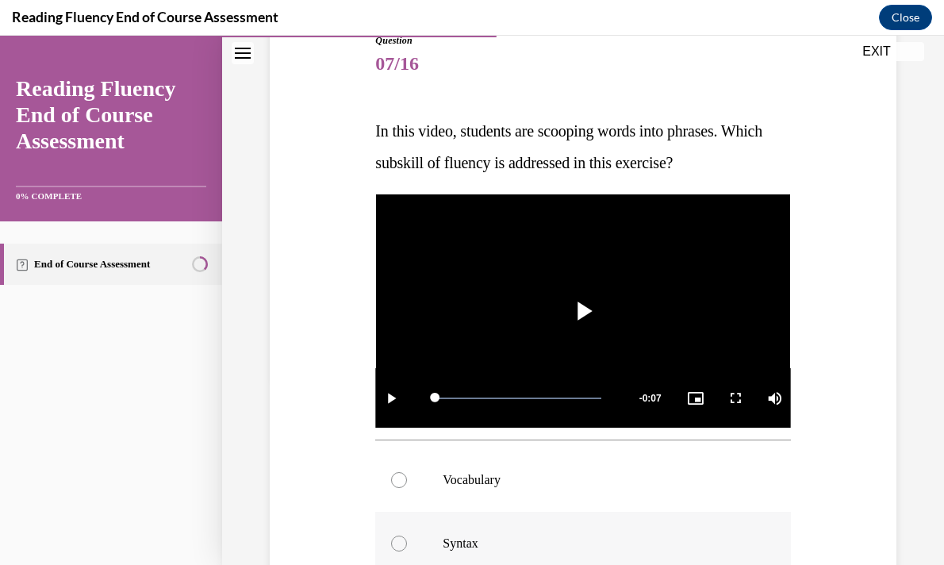
scroll to position [182, 0]
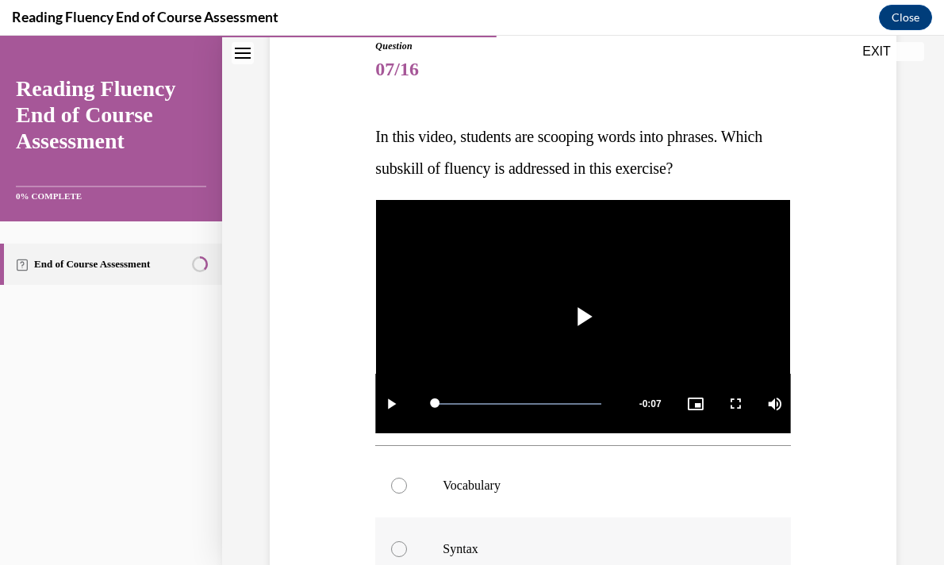
click at [466, 537] on label "Syntax" at bounding box center [582, 548] width 415 height 63
click at [407, 541] on input "Syntax" at bounding box center [399, 549] width 16 height 16
radio input "true"
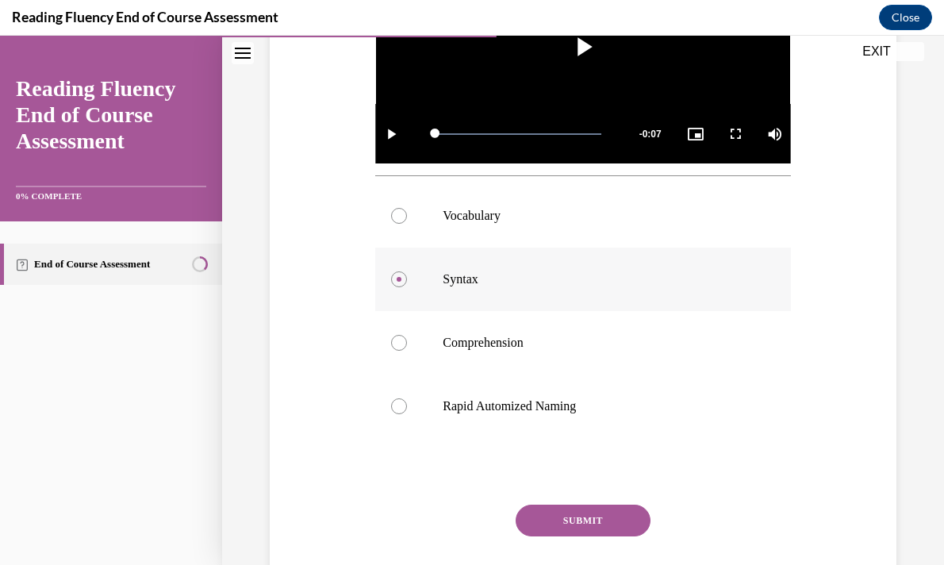
scroll to position [479, 0]
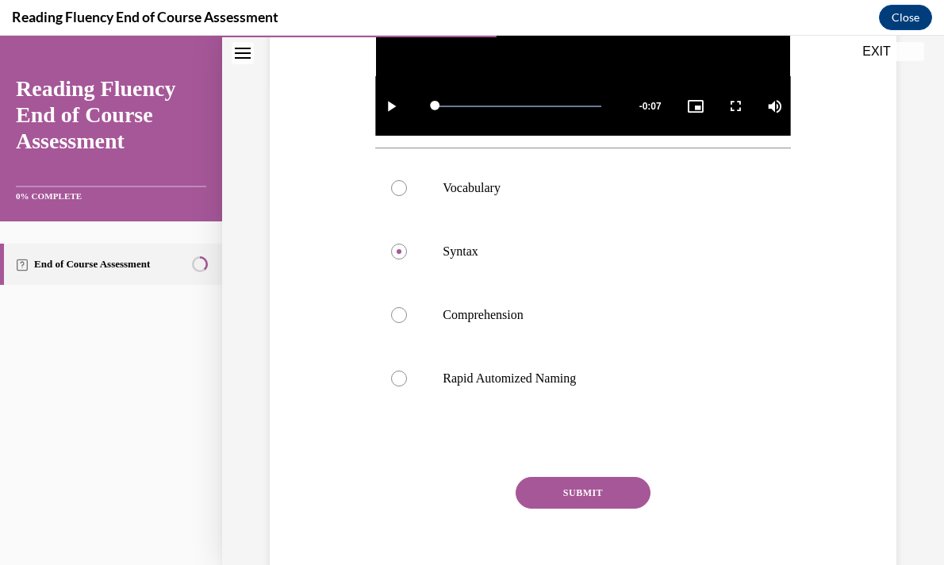
click at [579, 490] on button "SUBMIT" at bounding box center [583, 493] width 135 height 32
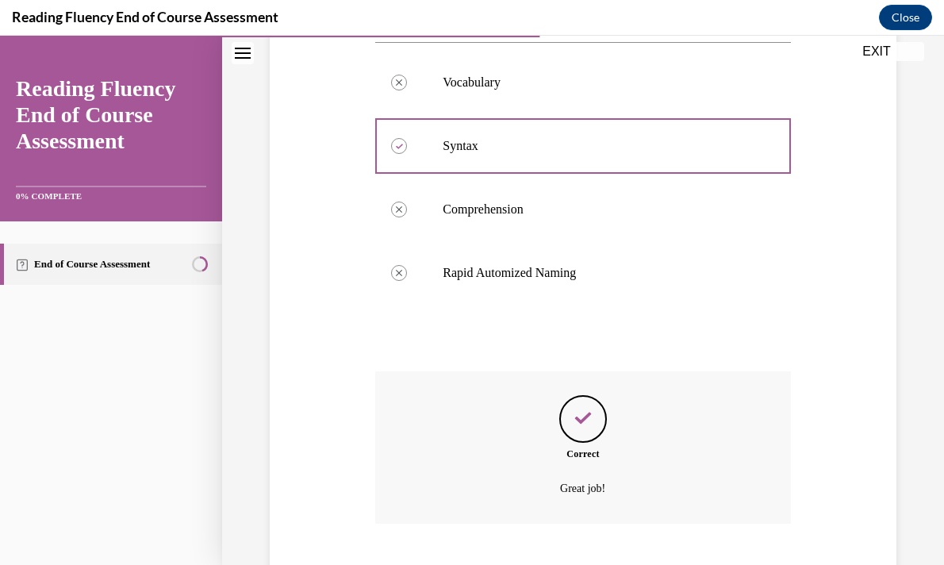
scroll to position [682, 0]
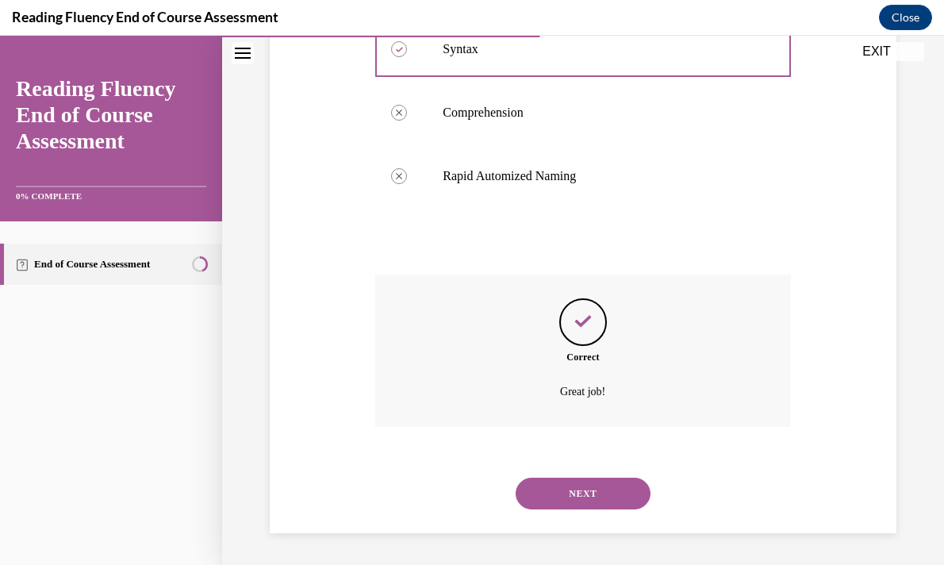
click at [579, 490] on button "NEXT" at bounding box center [583, 494] width 135 height 32
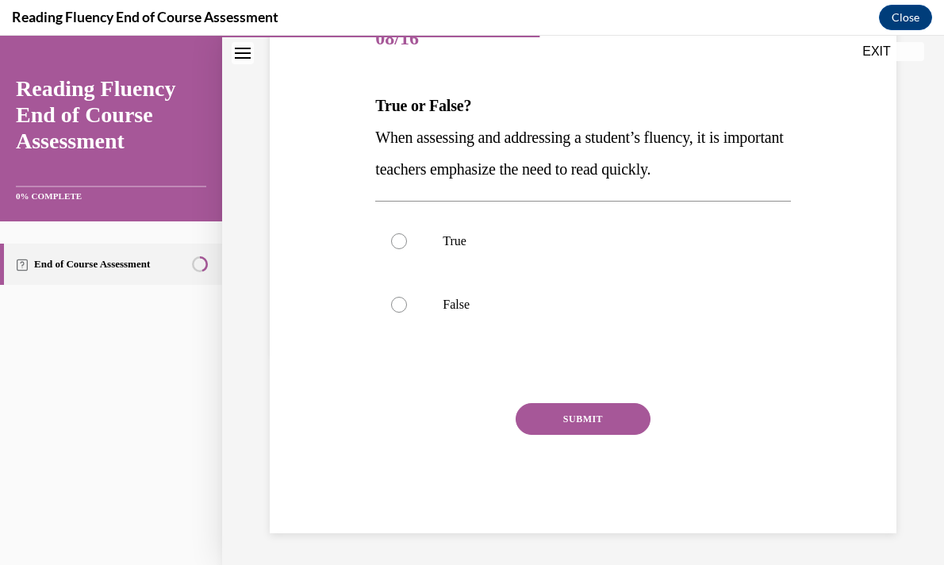
scroll to position [176, 0]
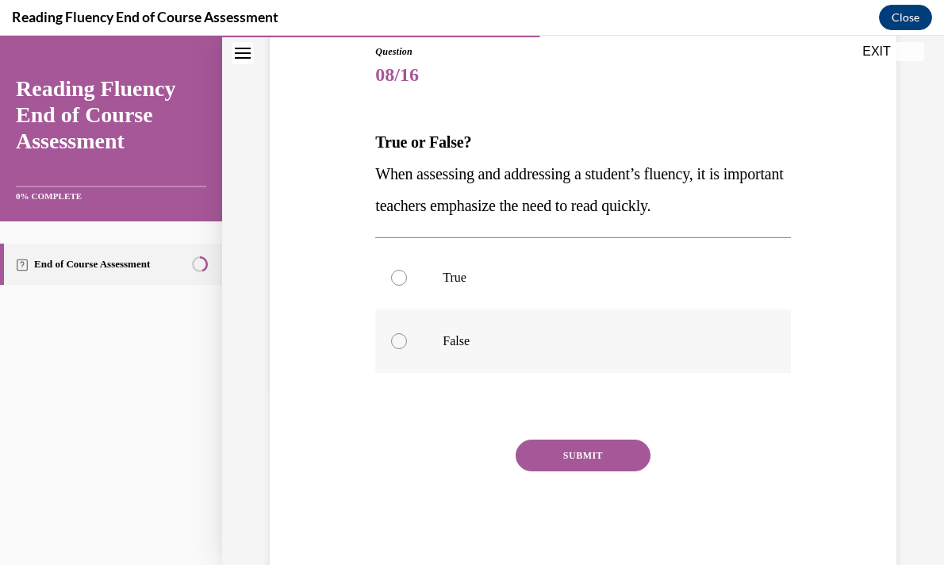
click at [451, 350] on label "False" at bounding box center [582, 341] width 415 height 63
click at [407, 349] on input "False" at bounding box center [399, 341] width 16 height 16
radio input "true"
click at [560, 452] on button "SUBMIT" at bounding box center [583, 456] width 135 height 32
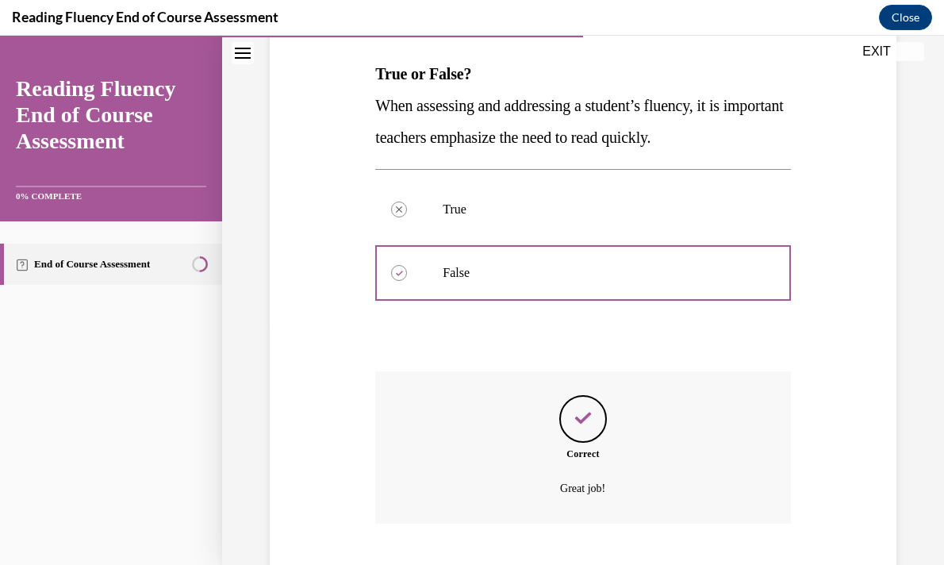
scroll to position [341, 0]
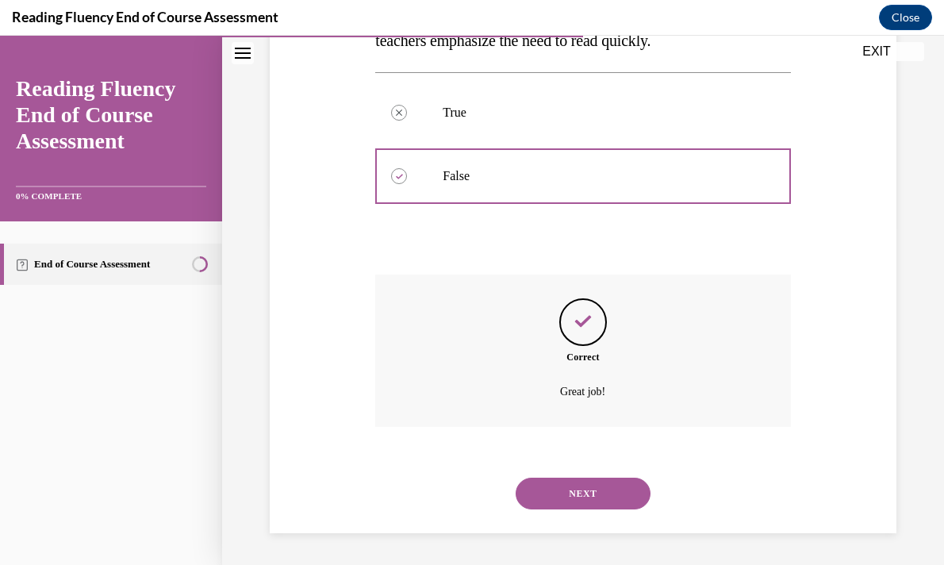
click at [560, 509] on button "NEXT" at bounding box center [583, 494] width 135 height 32
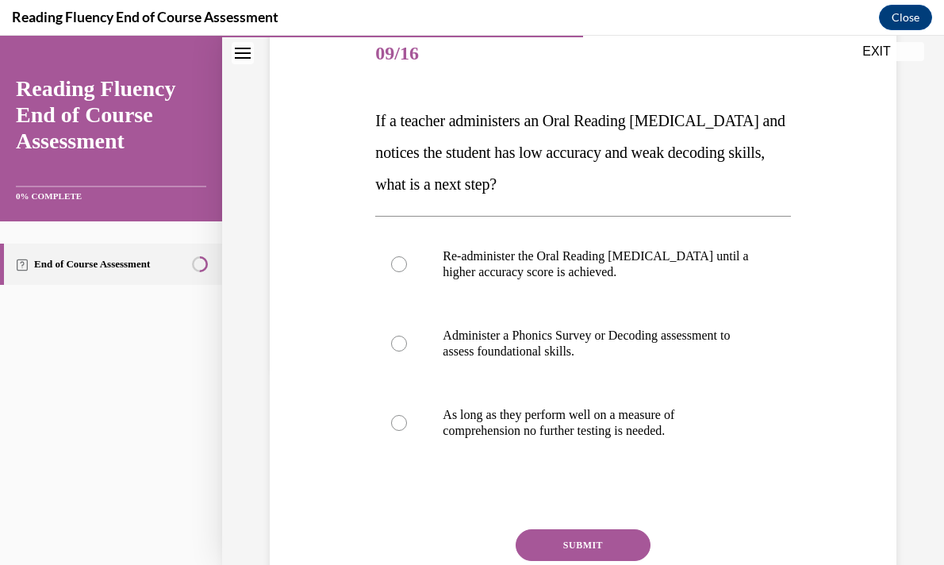
scroll to position [198, 0]
click at [606, 333] on p "Administer a Phonics Survey or Decoding assessment to assess foundational skill…" at bounding box center [597, 343] width 308 height 32
click at [407, 335] on input "Administer a Phonics Survey or Decoding assessment to assess foundational skill…" at bounding box center [399, 343] width 16 height 16
radio input "true"
click at [602, 537] on button "SUBMIT" at bounding box center [583, 545] width 135 height 32
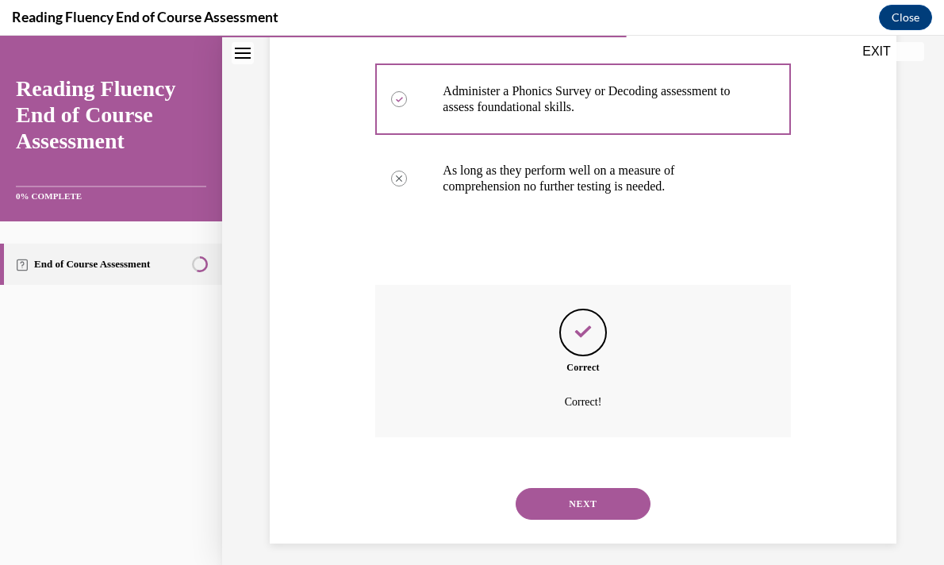
scroll to position [452, 0]
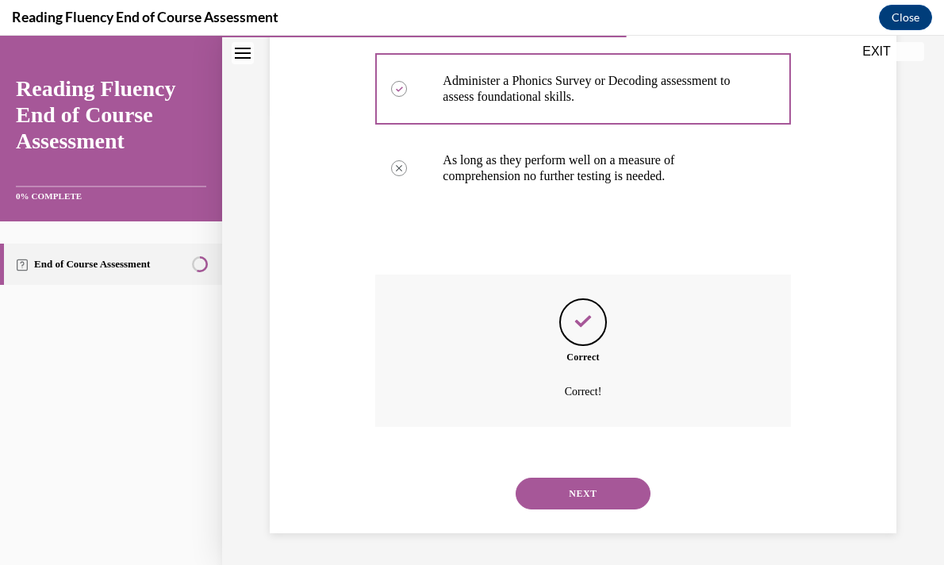
click at [595, 496] on button "NEXT" at bounding box center [583, 494] width 135 height 32
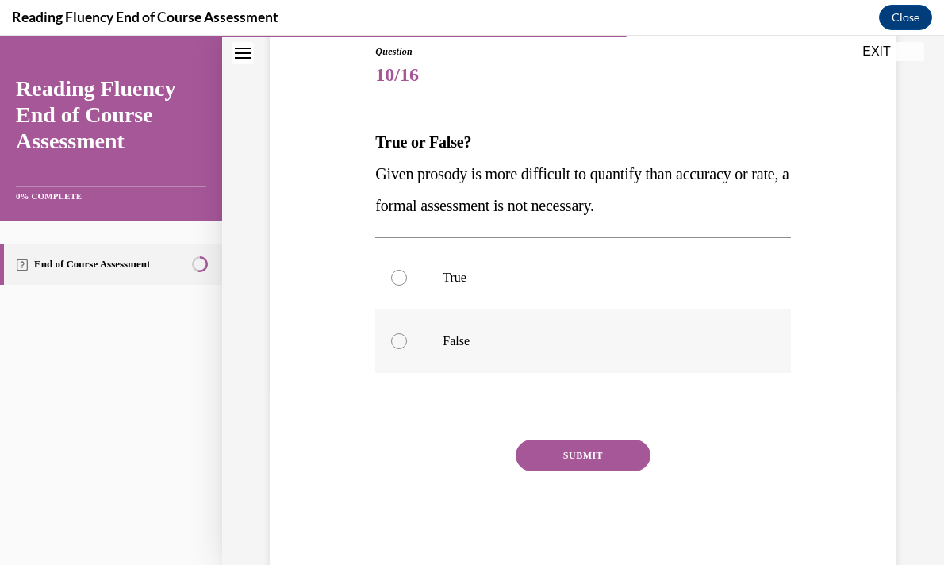
click at [426, 341] on label "False" at bounding box center [582, 341] width 415 height 63
click at [407, 341] on input "False" at bounding box center [399, 341] width 16 height 16
radio input "true"
click at [583, 444] on button "SUBMIT" at bounding box center [583, 456] width 135 height 32
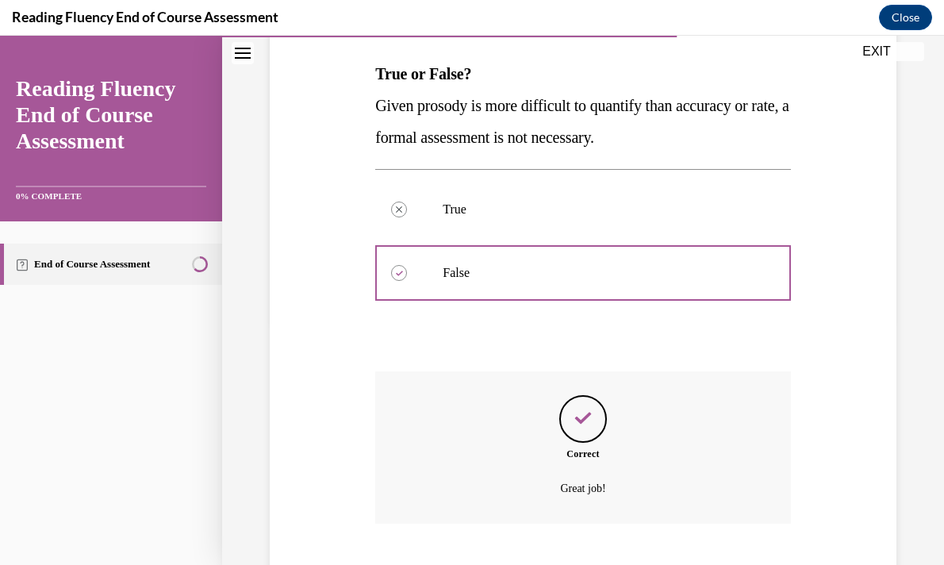
scroll to position [341, 0]
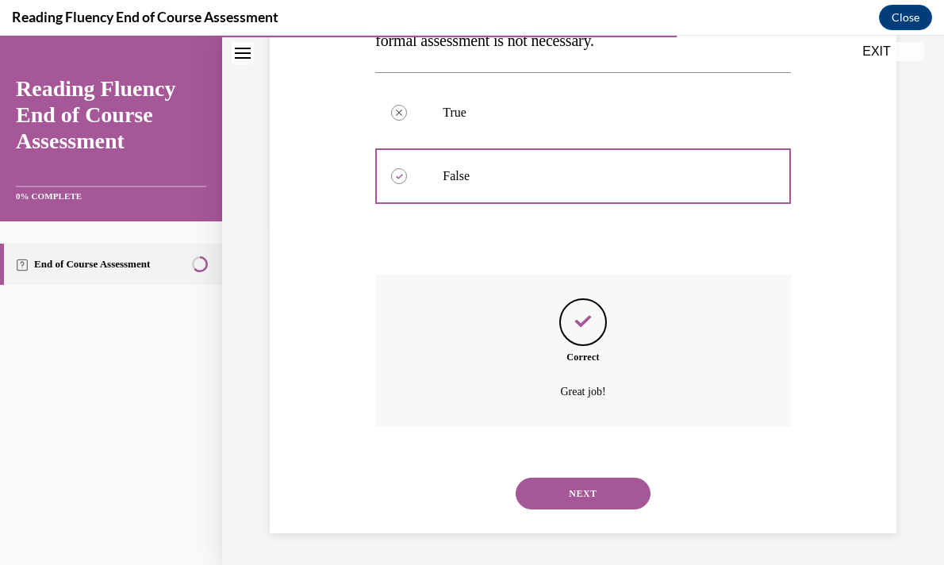
click at [602, 486] on button "NEXT" at bounding box center [583, 494] width 135 height 32
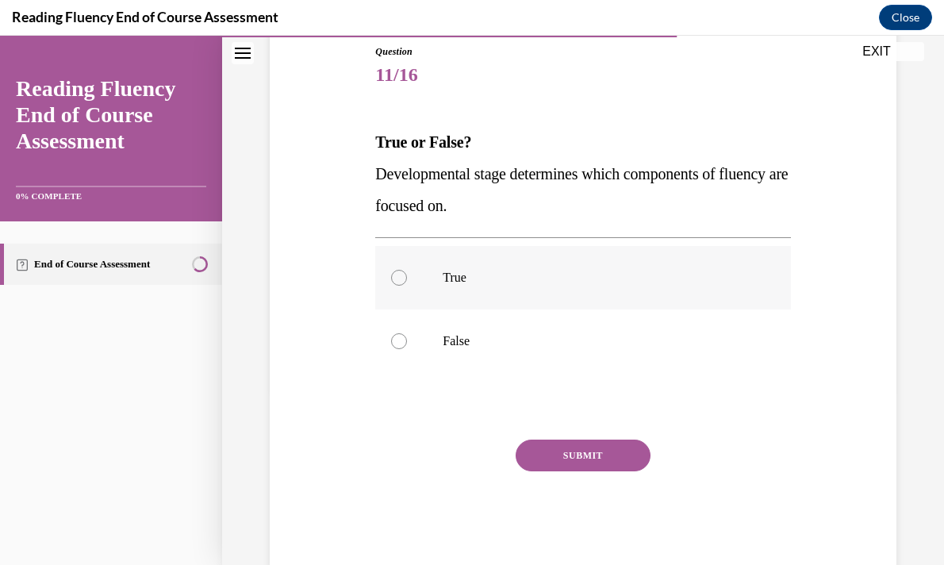
click at [487, 287] on label "True" at bounding box center [582, 277] width 415 height 63
click at [407, 286] on input "True" at bounding box center [399, 278] width 16 height 16
radio input "true"
click at [581, 451] on button "SUBMIT" at bounding box center [583, 456] width 135 height 32
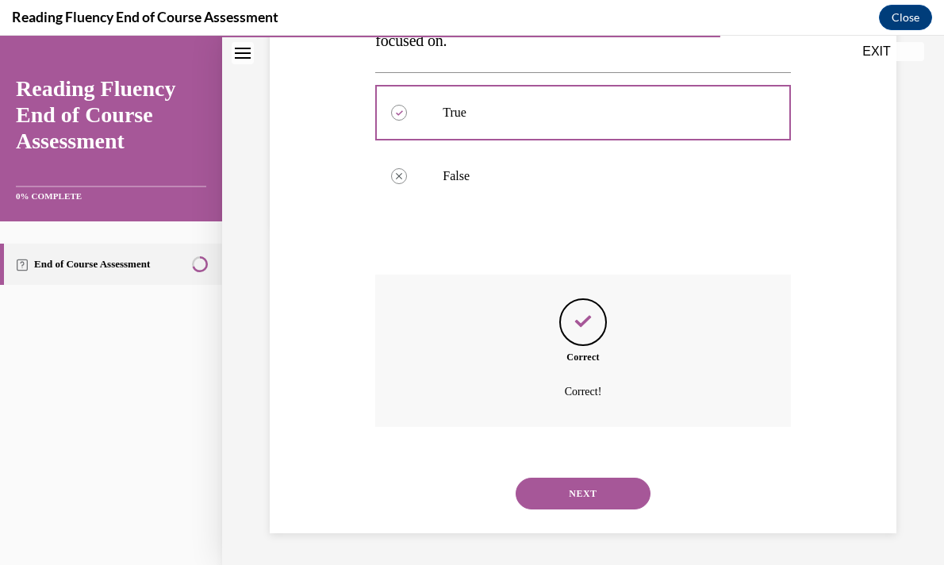
click at [595, 495] on button "NEXT" at bounding box center [583, 494] width 135 height 32
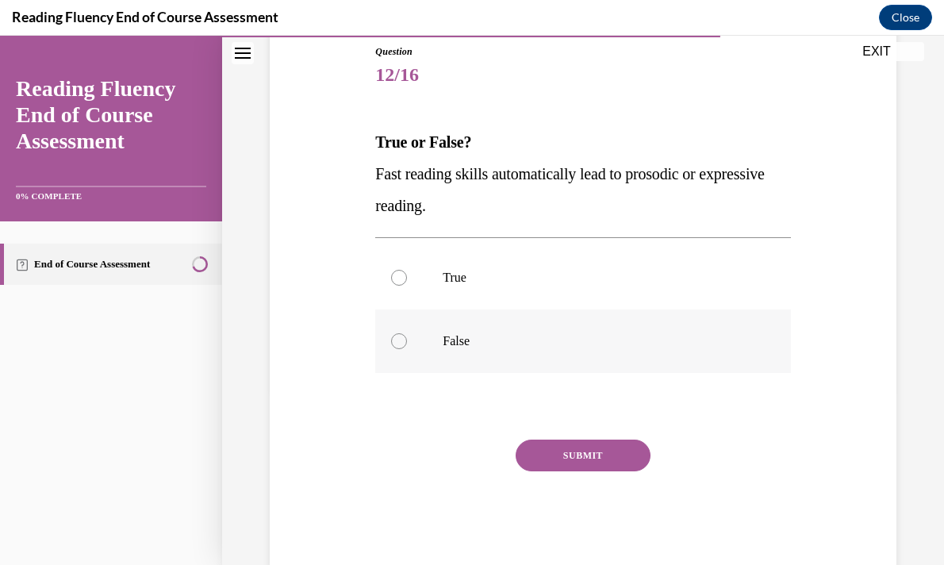
click at [519, 348] on p "False" at bounding box center [597, 341] width 308 height 16
click at [407, 348] on input "False" at bounding box center [399, 341] width 16 height 16
radio input "true"
click at [582, 444] on button "SUBMIT" at bounding box center [583, 456] width 135 height 32
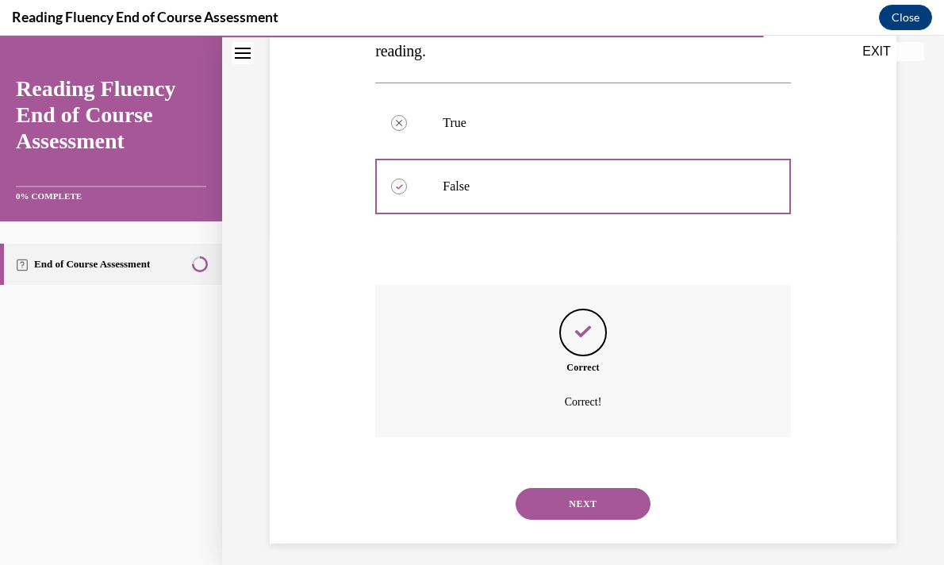
scroll to position [341, 0]
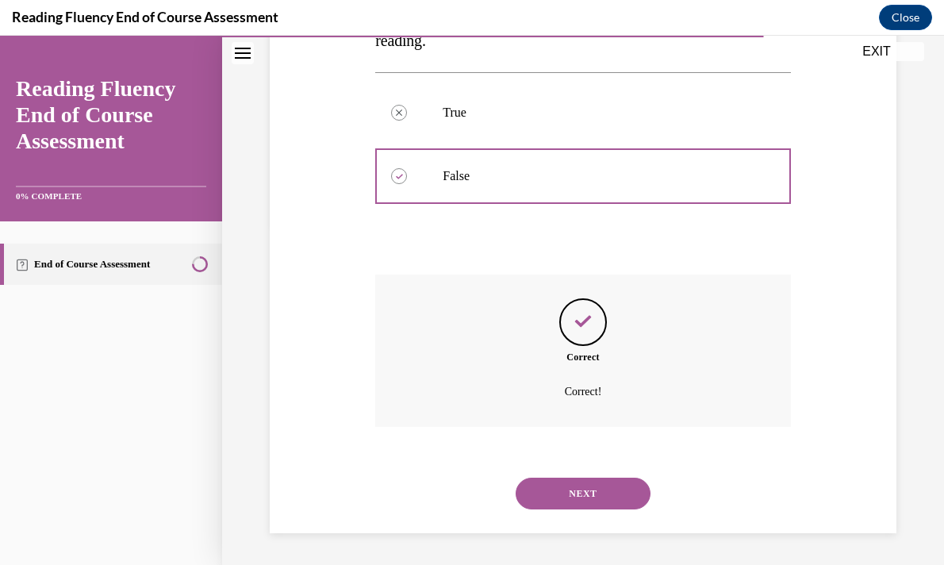
click at [591, 502] on button "NEXT" at bounding box center [583, 494] width 135 height 32
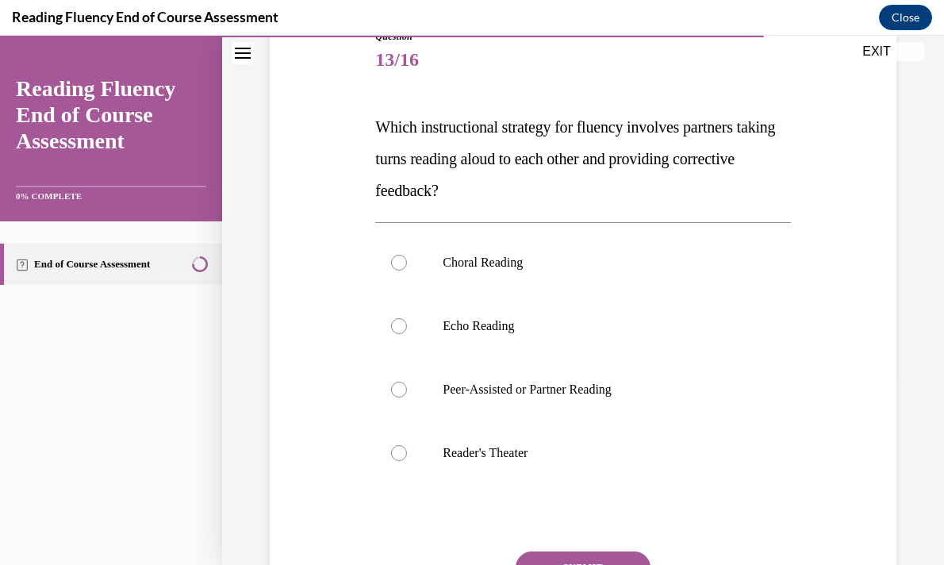
scroll to position [225, 0]
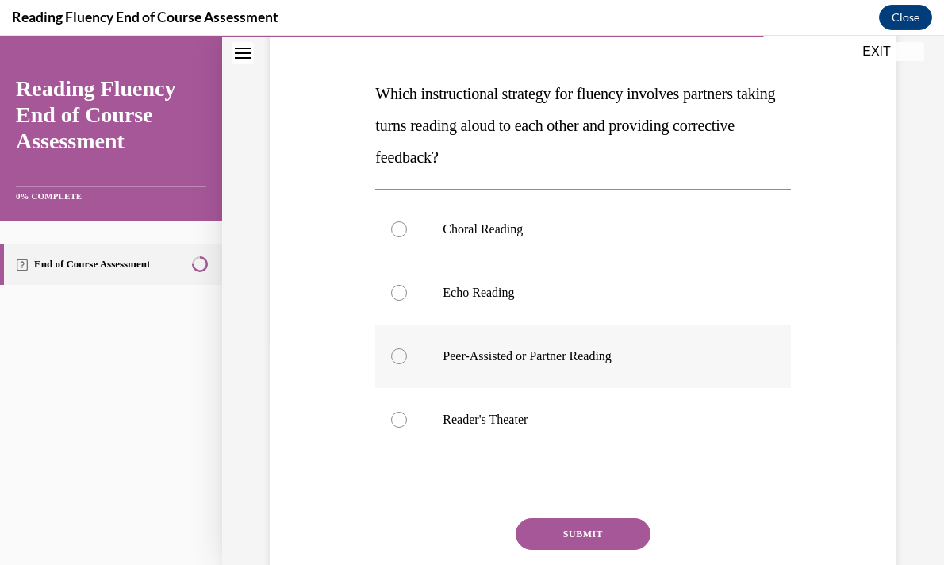
click at [620, 367] on label "Peer-Assisted or Partner Reading" at bounding box center [582, 356] width 415 height 63
click at [407, 364] on input "Peer-Assisted or Partner Reading" at bounding box center [399, 356] width 16 height 16
radio input "true"
click at [563, 524] on button "SUBMIT" at bounding box center [583, 534] width 135 height 32
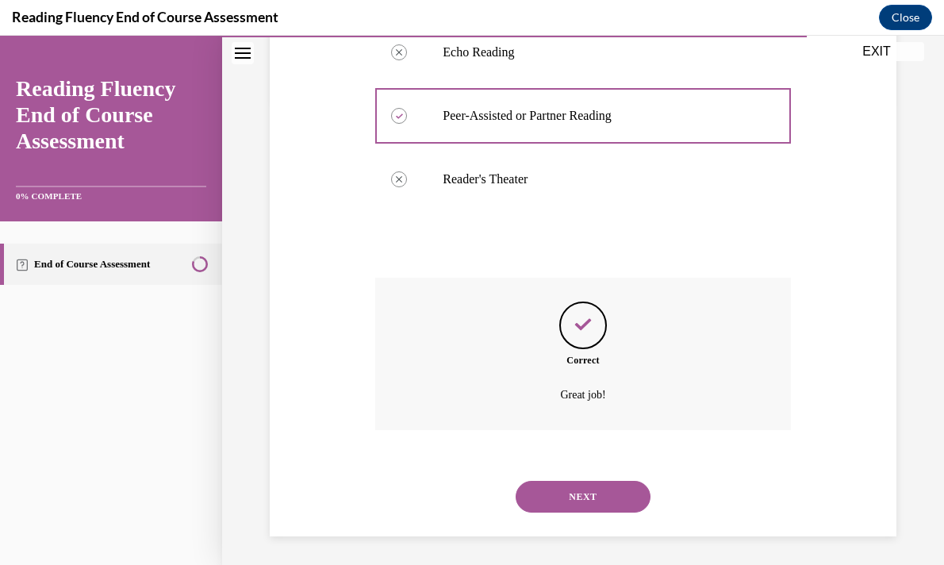
scroll to position [468, 0]
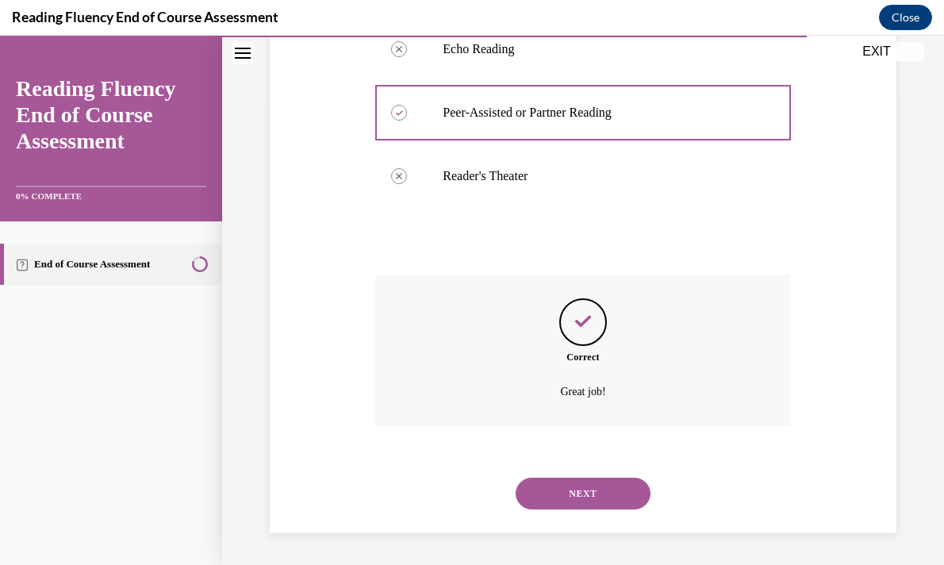
click at [554, 500] on button "NEXT" at bounding box center [583, 494] width 135 height 32
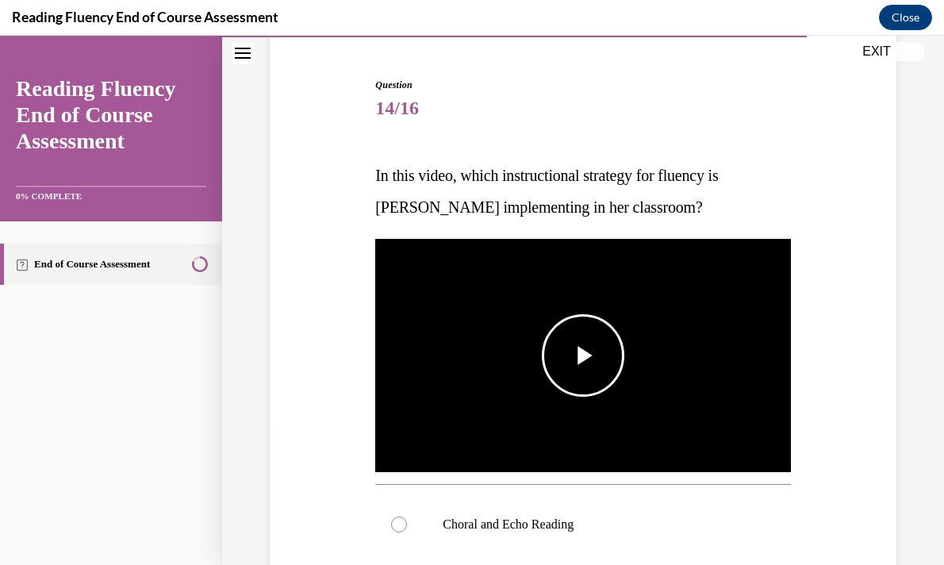
scroll to position [170, 0]
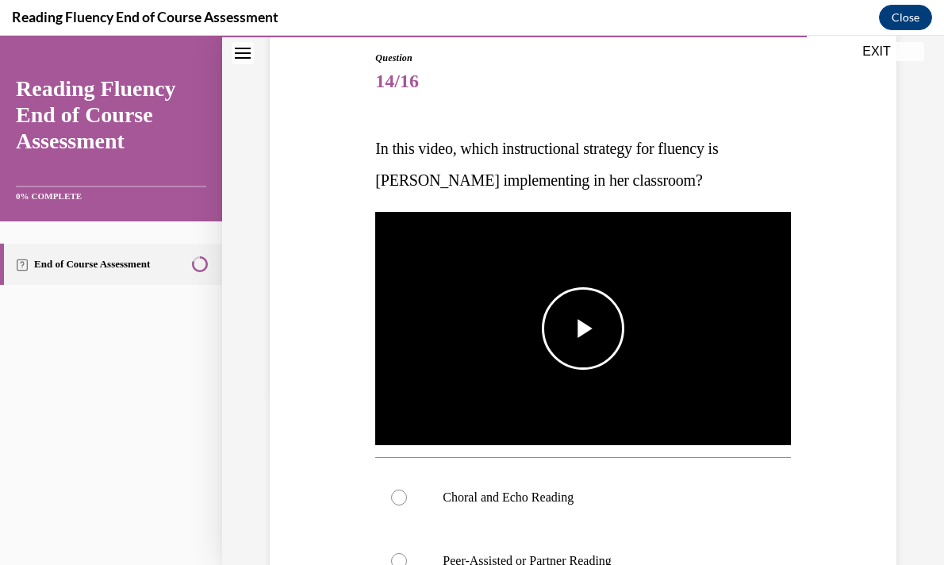
click at [583, 329] on span "Video player" at bounding box center [583, 329] width 0 height 0
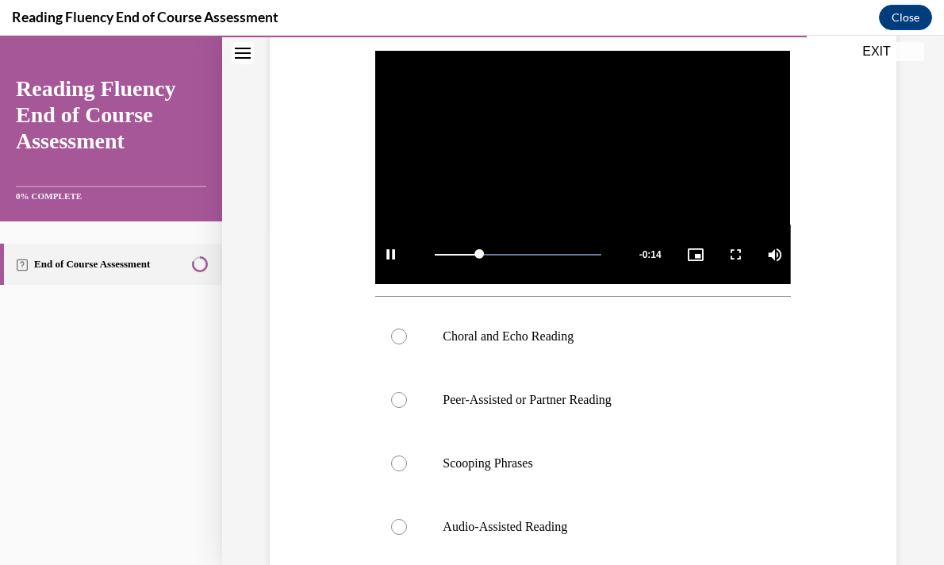
scroll to position [348, 0]
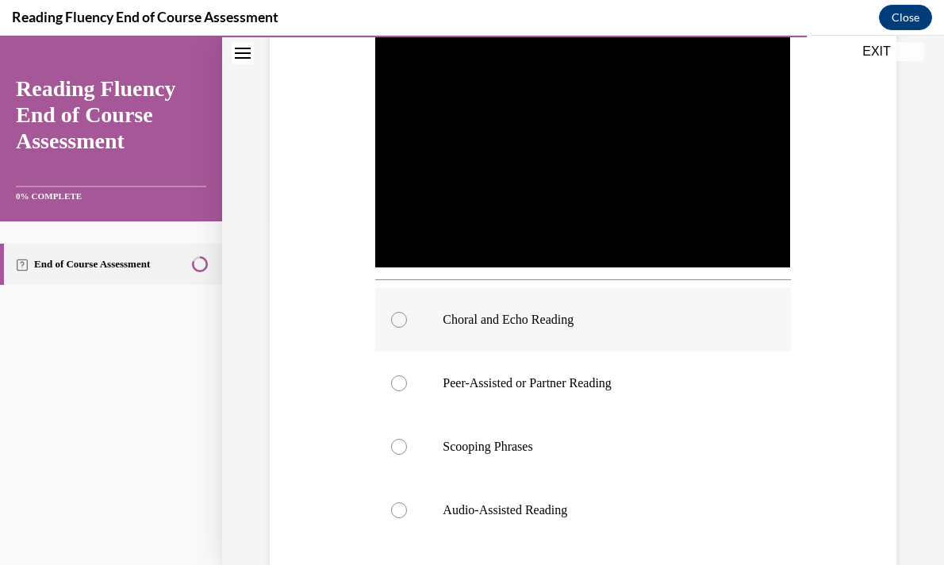
click at [516, 312] on p "Choral and Echo Reading" at bounding box center [597, 320] width 308 height 16
click at [407, 312] on input "Choral and Echo Reading" at bounding box center [399, 320] width 16 height 16
radio input "true"
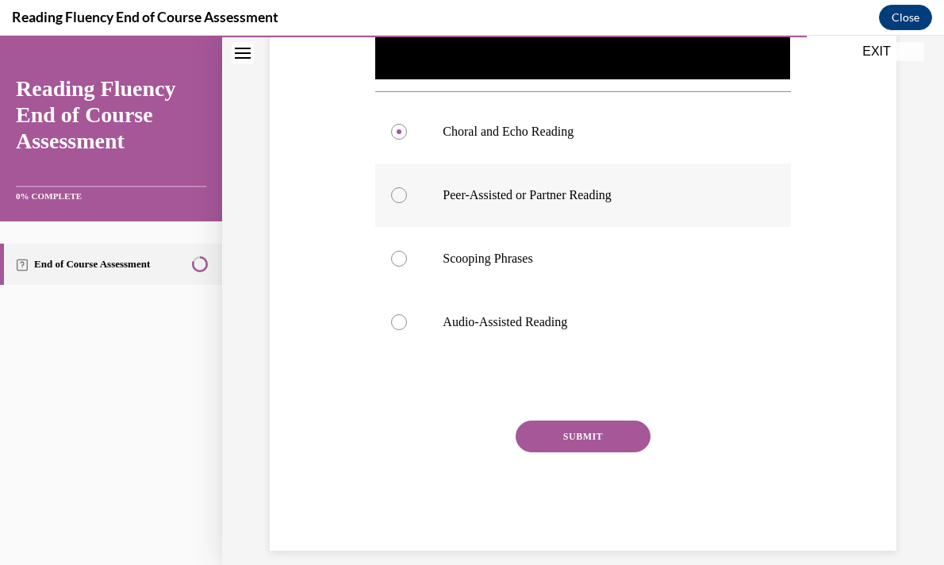
scroll to position [548, 0]
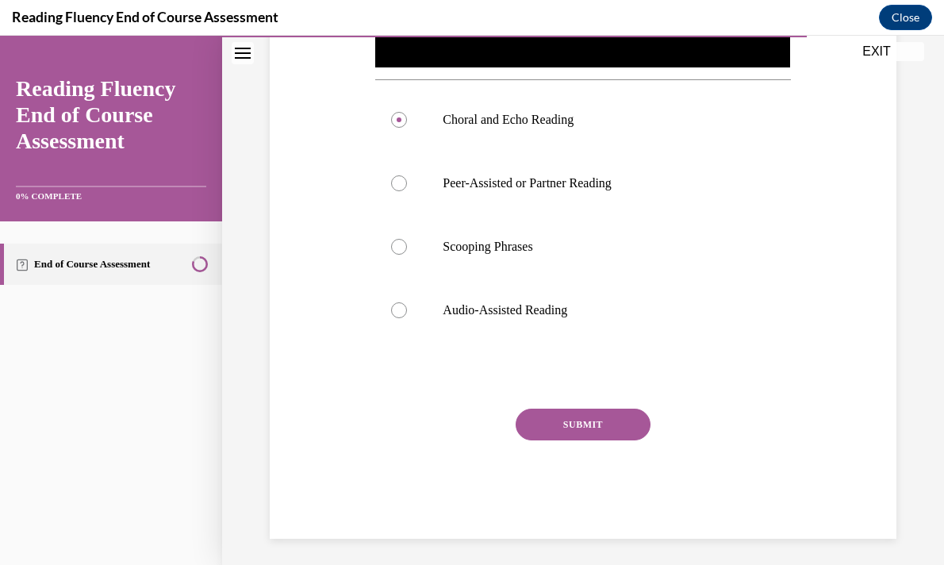
click at [548, 415] on button "SUBMIT" at bounding box center [583, 425] width 135 height 32
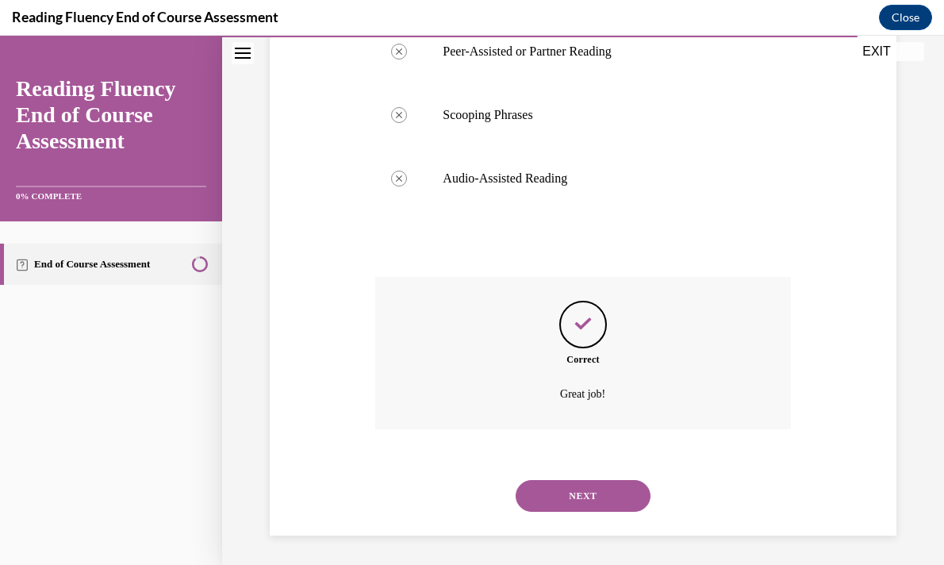
scroll to position [682, 0]
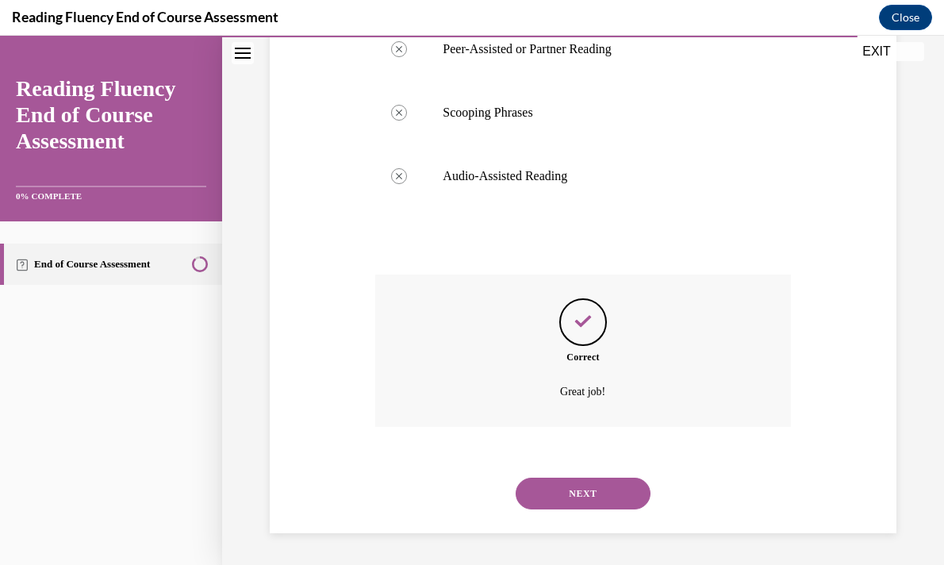
click at [606, 486] on button "NEXT" at bounding box center [583, 494] width 135 height 32
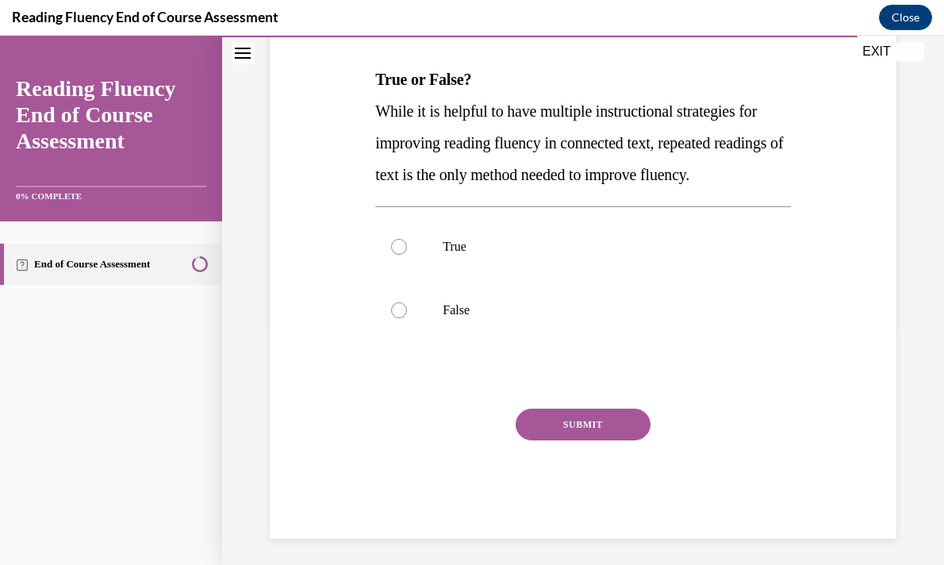
scroll to position [240, 0]
click at [449, 317] on p "False" at bounding box center [597, 310] width 308 height 16
click at [407, 317] on input "False" at bounding box center [399, 310] width 16 height 16
radio input "true"
click at [567, 437] on div "Question 15/16 True or False? While it is helpful to have multiple instructiona…" at bounding box center [582, 259] width 415 height 557
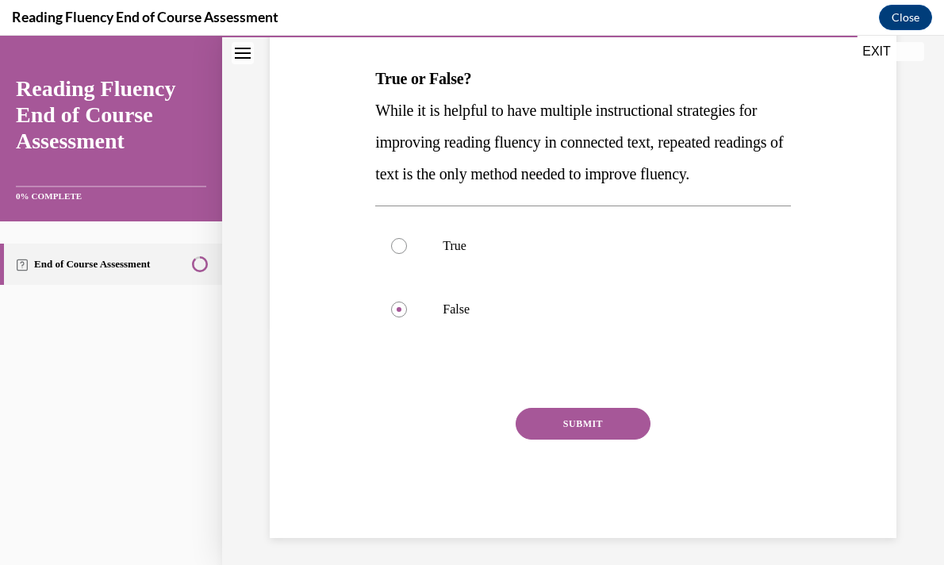
click at [571, 440] on button "SUBMIT" at bounding box center [583, 424] width 135 height 32
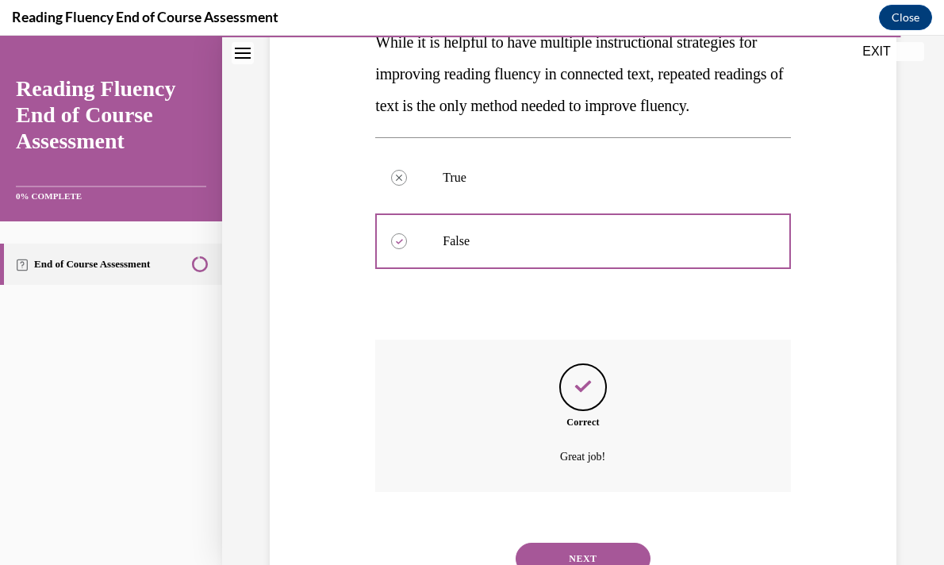
scroll to position [405, 0]
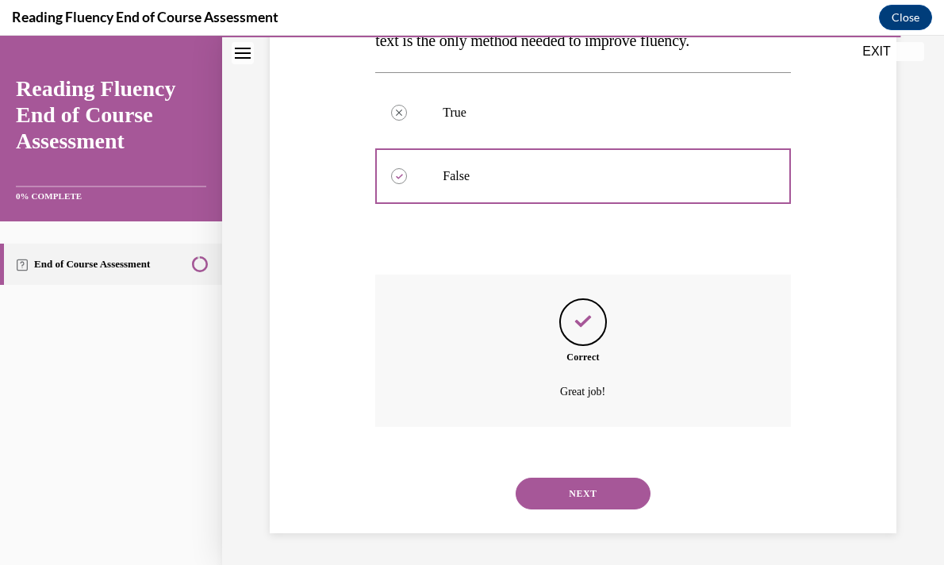
click at [604, 498] on button "NEXT" at bounding box center [583, 494] width 135 height 32
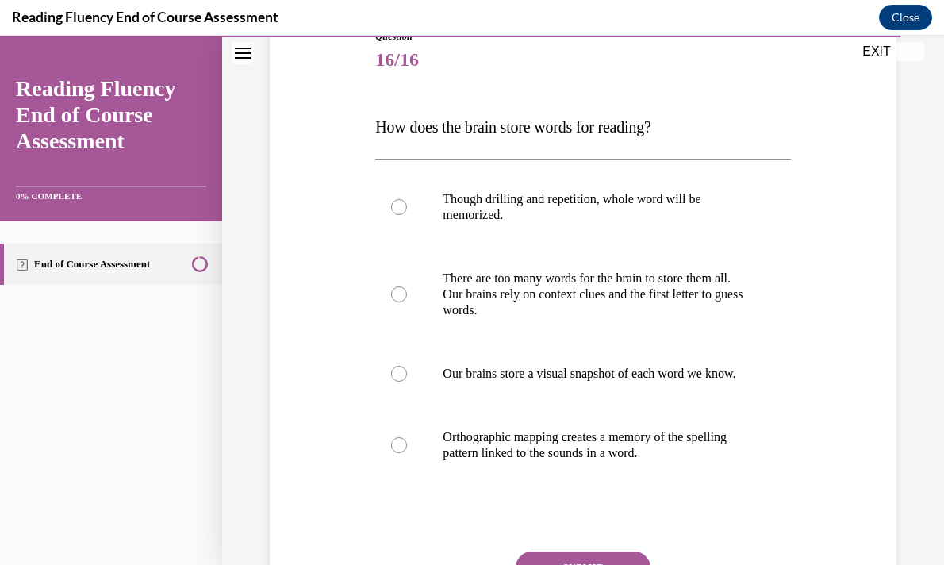
scroll to position [194, 0]
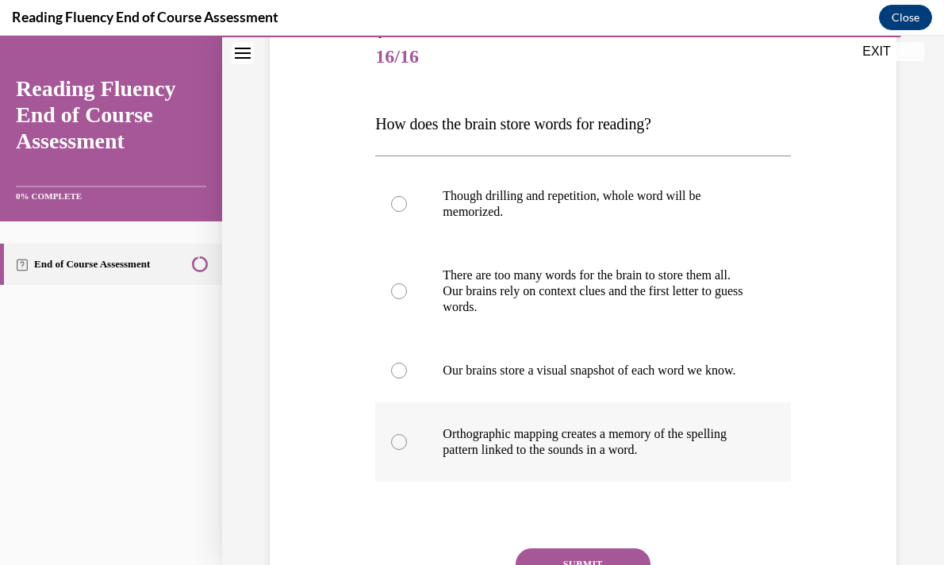
click at [614, 436] on label "Orthographic mapping creates a memory of the spelling pattern linked to the sou…" at bounding box center [582, 441] width 415 height 79
click at [407, 436] on input "Orthographic mapping creates a memory of the spelling pattern linked to the sou…" at bounding box center [399, 442] width 16 height 16
radio input "true"
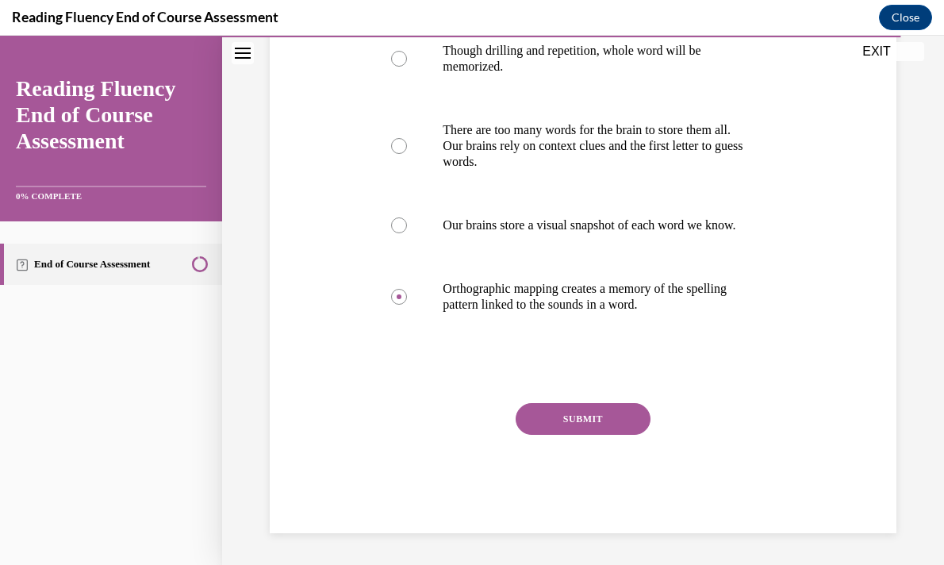
click at [590, 414] on button "SUBMIT" at bounding box center [583, 419] width 135 height 32
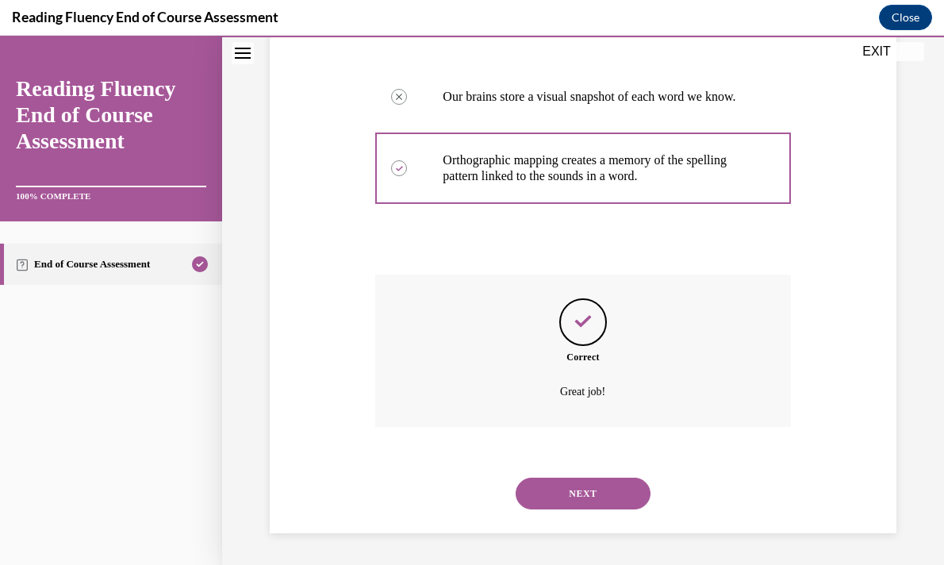
scroll to position [484, 0]
click at [579, 483] on button "NEXT" at bounding box center [583, 494] width 135 height 32
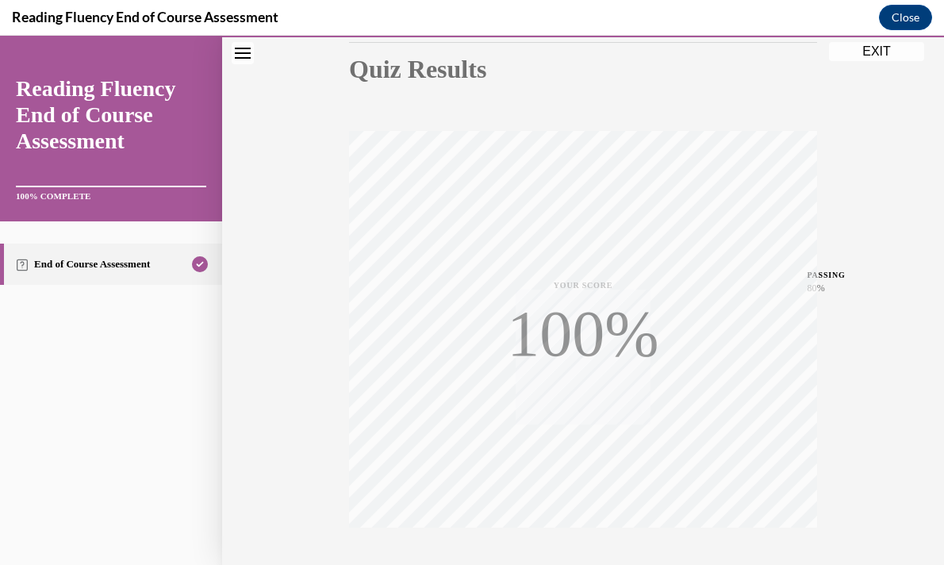
scroll to position [284, 0]
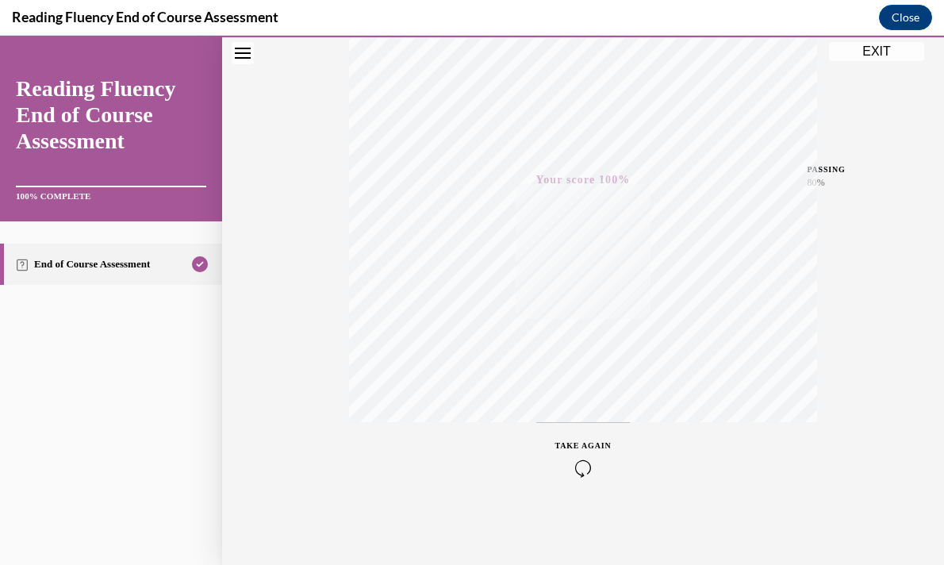
click at [894, 51] on button "EXIT" at bounding box center [876, 51] width 95 height 19
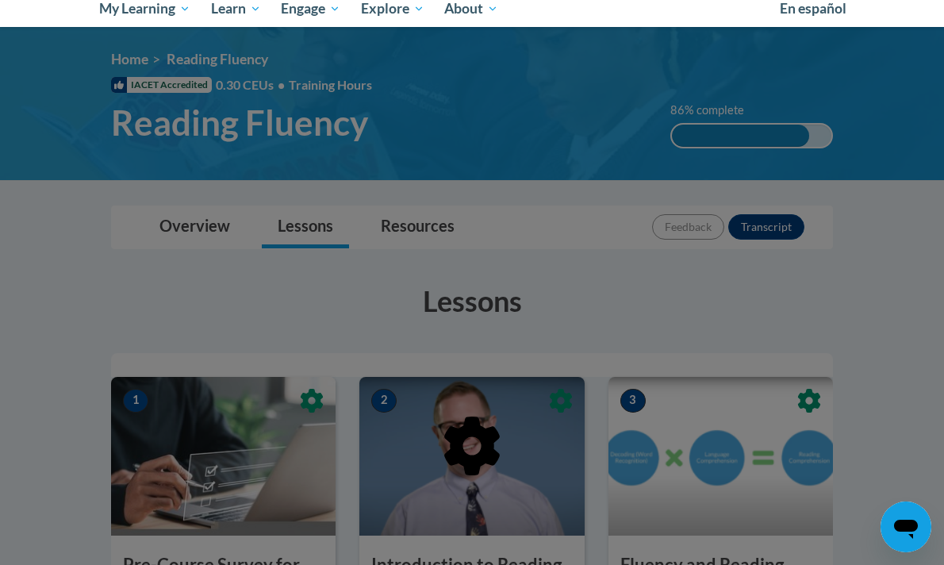
scroll to position [179, 0]
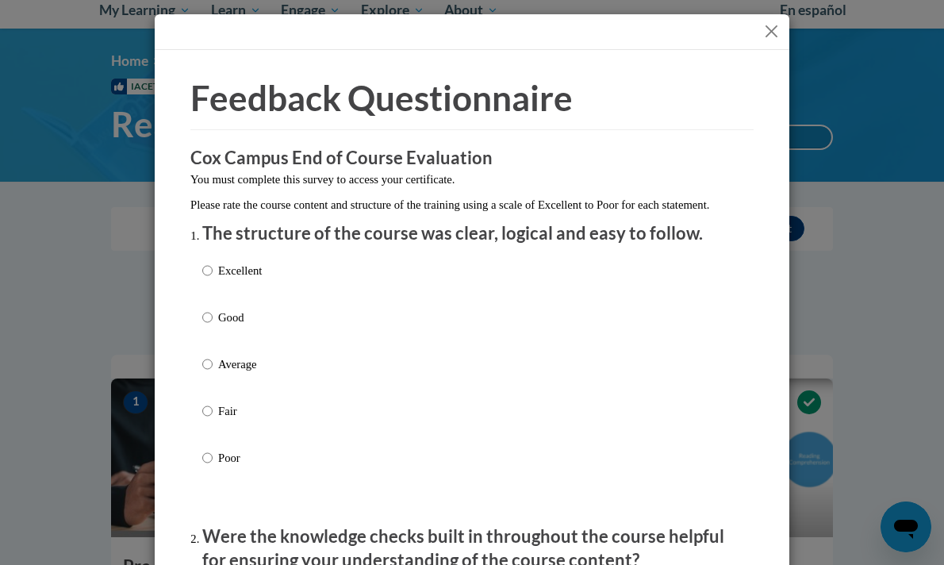
click at [770, 28] on button "Close" at bounding box center [772, 31] width 20 height 20
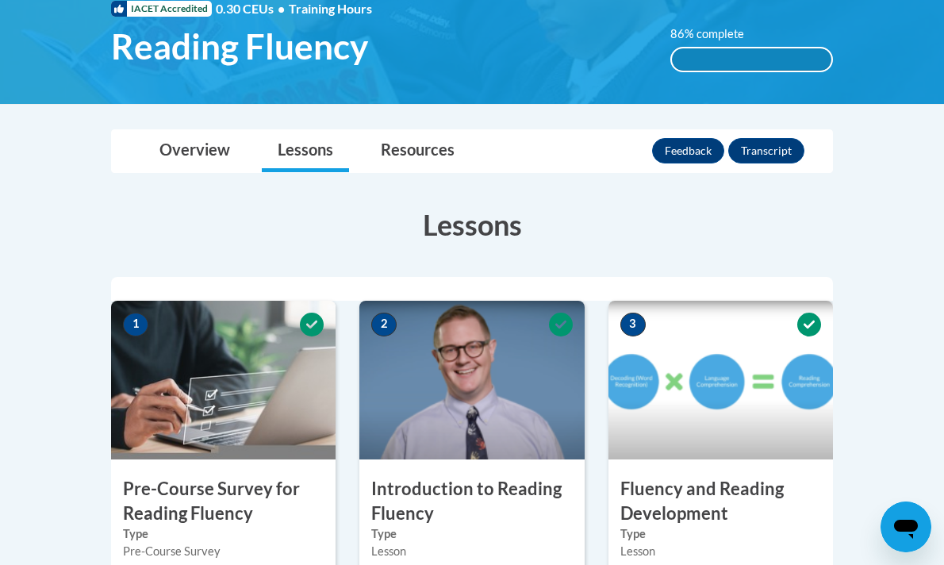
scroll to position [0, 0]
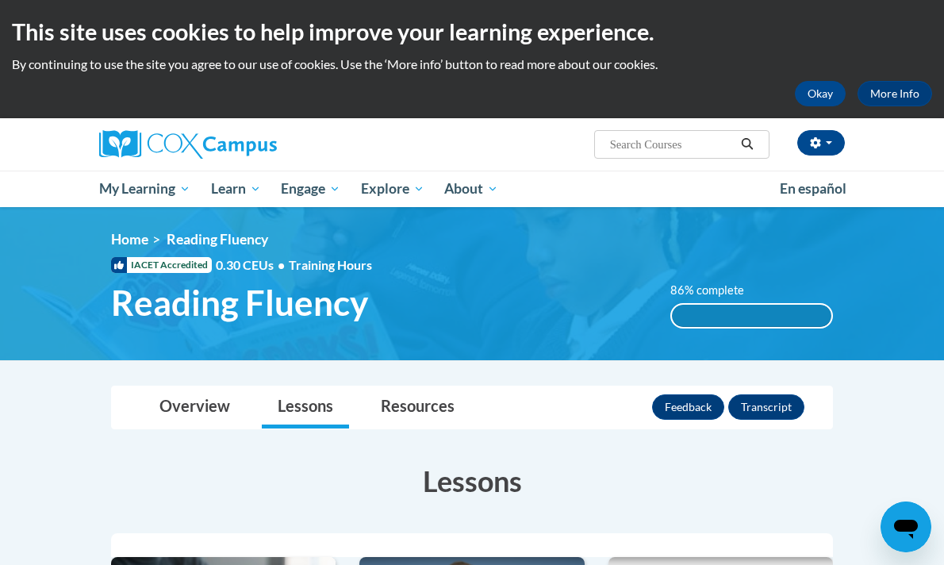
click at [721, 316] on div "86% complete" at bounding box center [752, 316] width 160 height 22
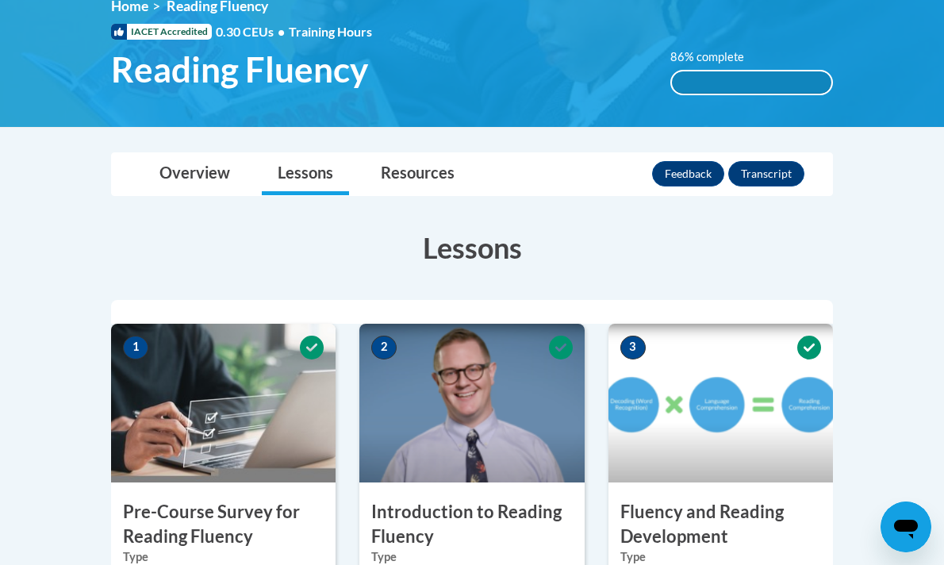
scroll to position [228, 0]
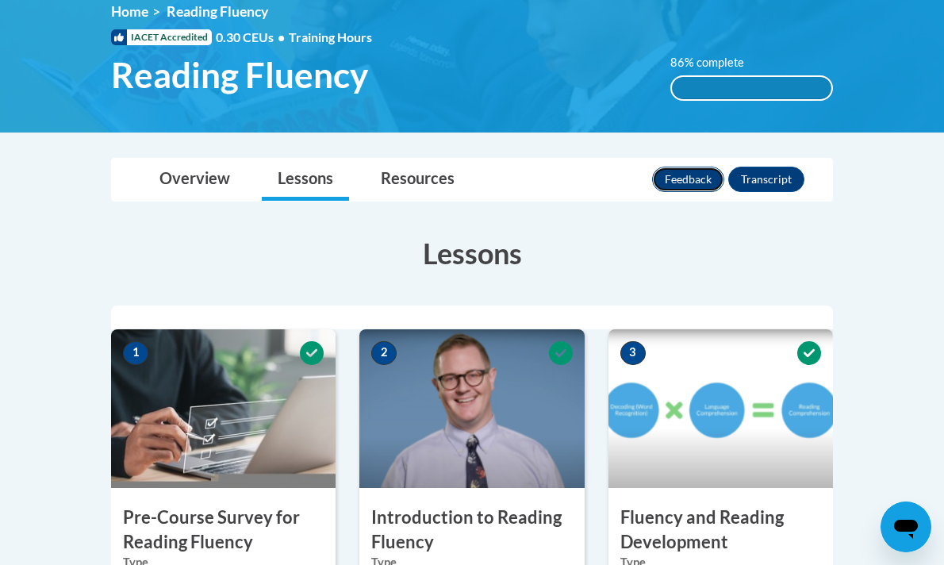
click at [678, 184] on button "Feedback" at bounding box center [688, 179] width 72 height 25
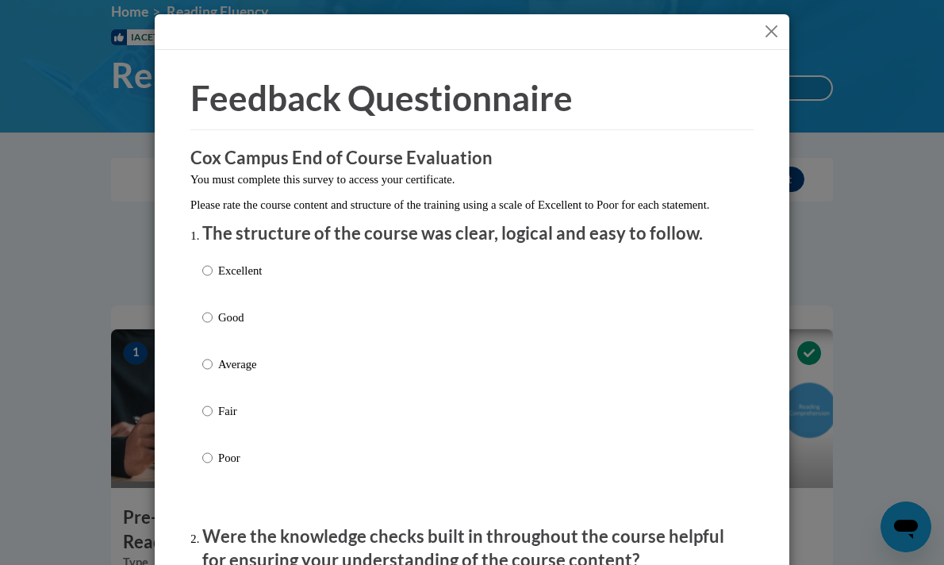
click at [252, 279] on p "Excellent" at bounding box center [240, 270] width 44 height 17
click at [213, 279] on input "Excellent" at bounding box center [207, 270] width 10 height 17
radio input "true"
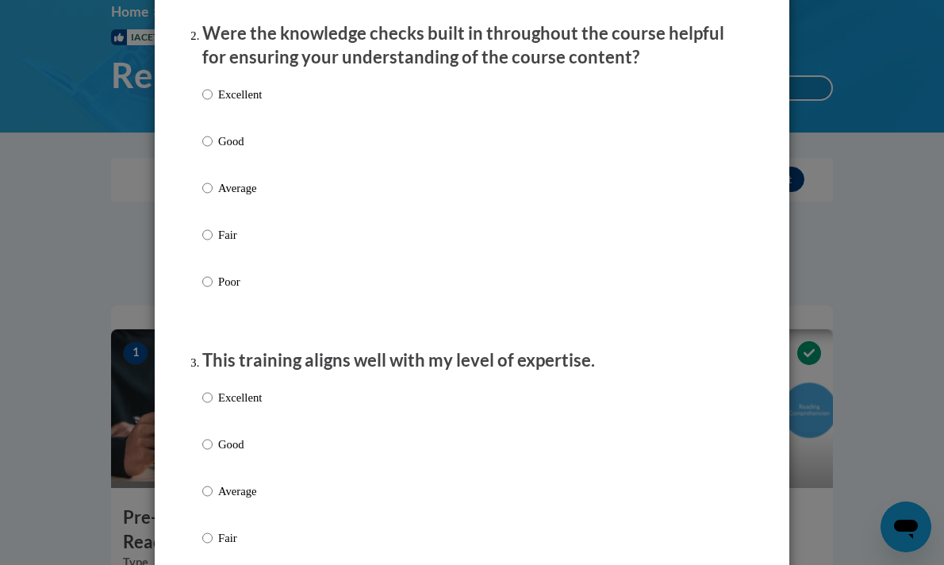
scroll to position [529, 0]
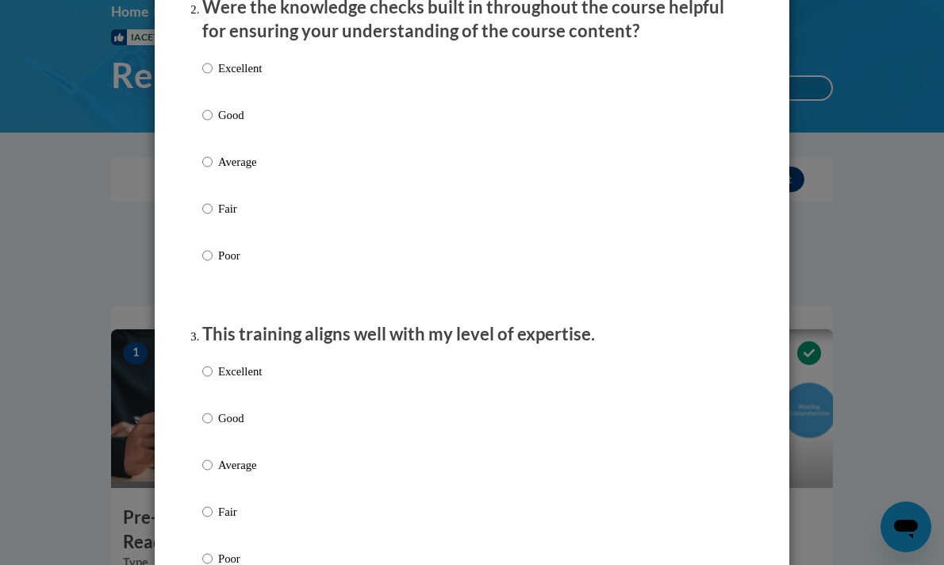
click at [249, 77] on p "Excellent" at bounding box center [240, 68] width 44 height 17
click at [213, 77] on input "Excellent" at bounding box center [207, 68] width 10 height 17
radio input "true"
click at [257, 380] on p "Excellent" at bounding box center [240, 371] width 44 height 17
click at [213, 380] on input "Excellent" at bounding box center [207, 371] width 10 height 17
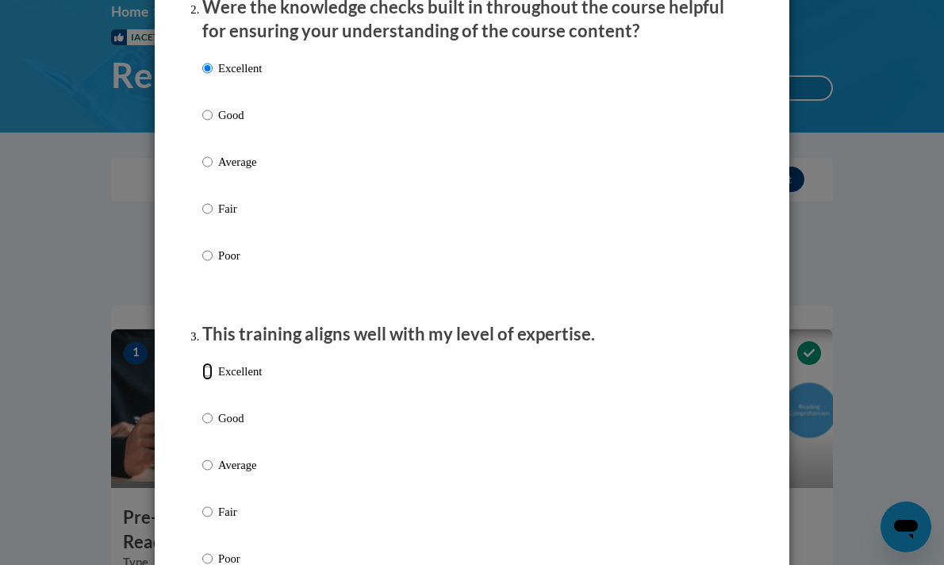
radio input "true"
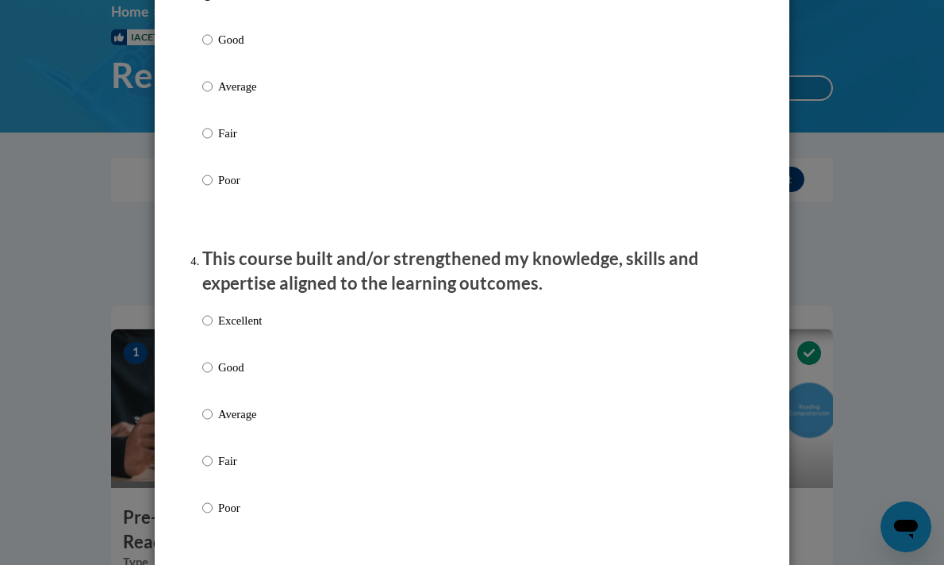
scroll to position [924, 0]
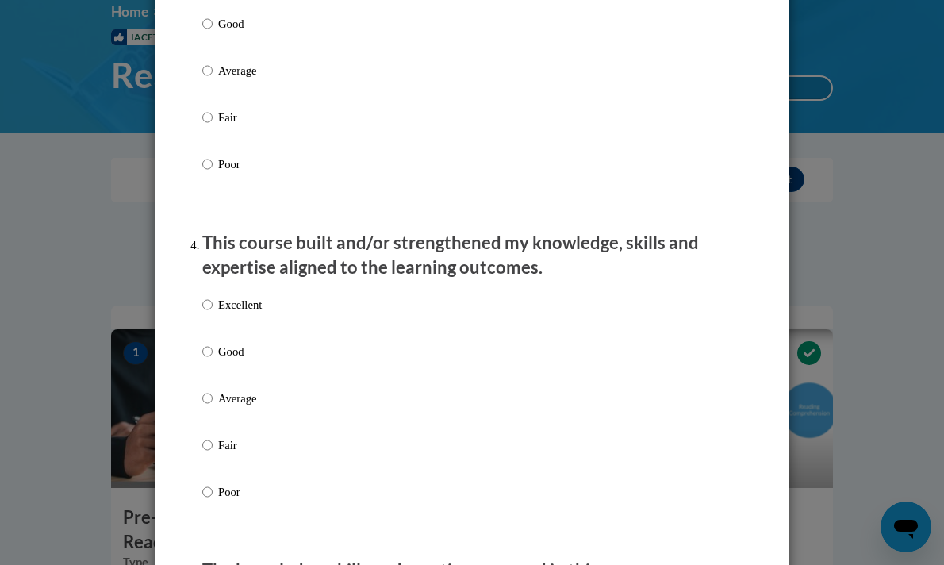
click at [253, 314] on p "Excellent" at bounding box center [240, 304] width 44 height 17
click at [213, 314] on input "Excellent" at bounding box center [207, 304] width 10 height 17
radio input "true"
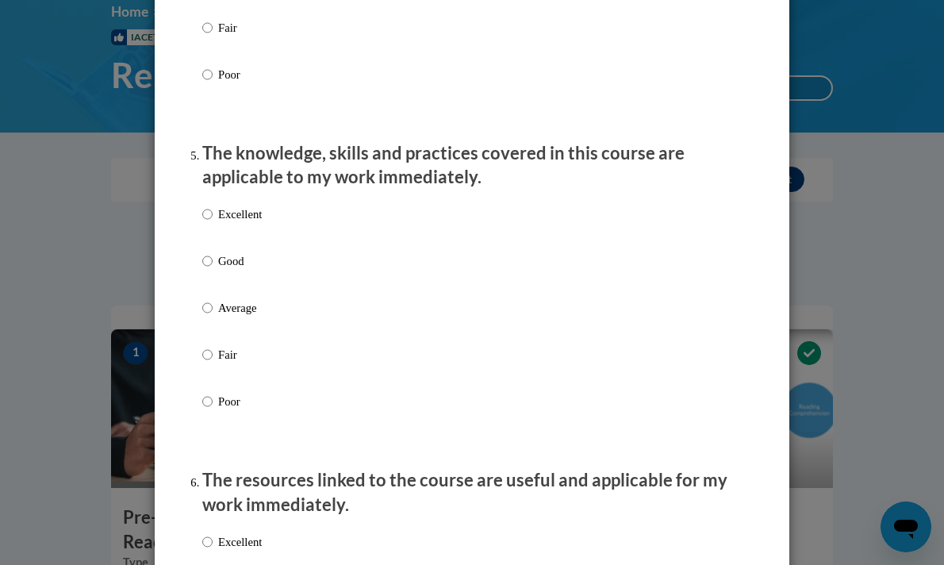
scroll to position [1344, 0]
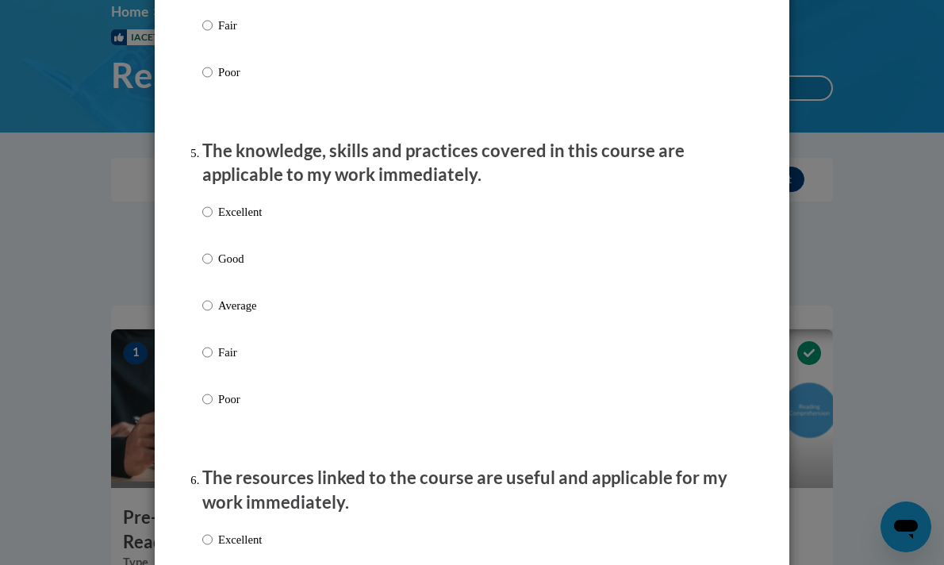
click at [242, 239] on label "Excellent" at bounding box center [232, 224] width 60 height 43
click at [213, 221] on input "Excellent" at bounding box center [207, 211] width 10 height 17
radio input "true"
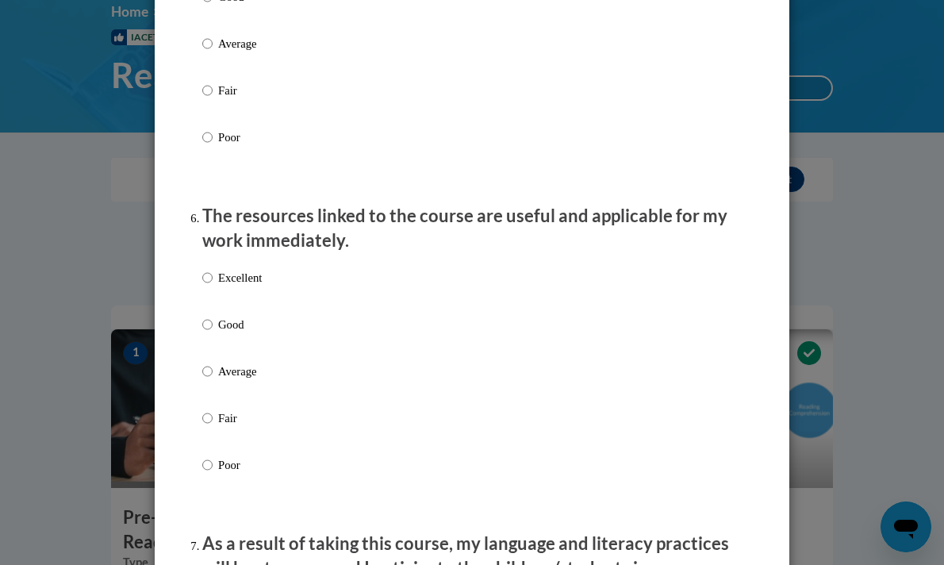
scroll to position [1613, 0]
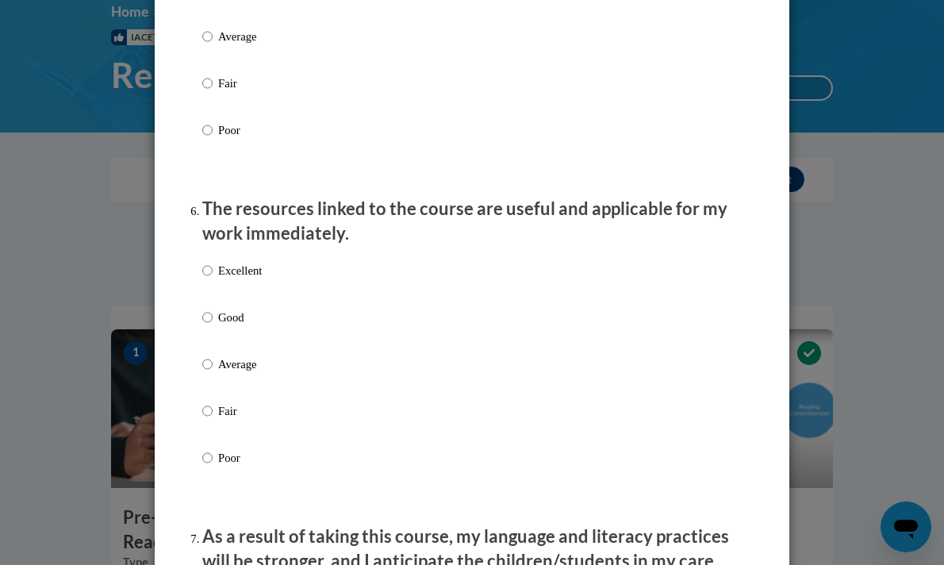
click at [248, 279] on p "Excellent" at bounding box center [240, 270] width 44 height 17
click at [213, 279] on input "Excellent" at bounding box center [207, 270] width 10 height 17
radio input "true"
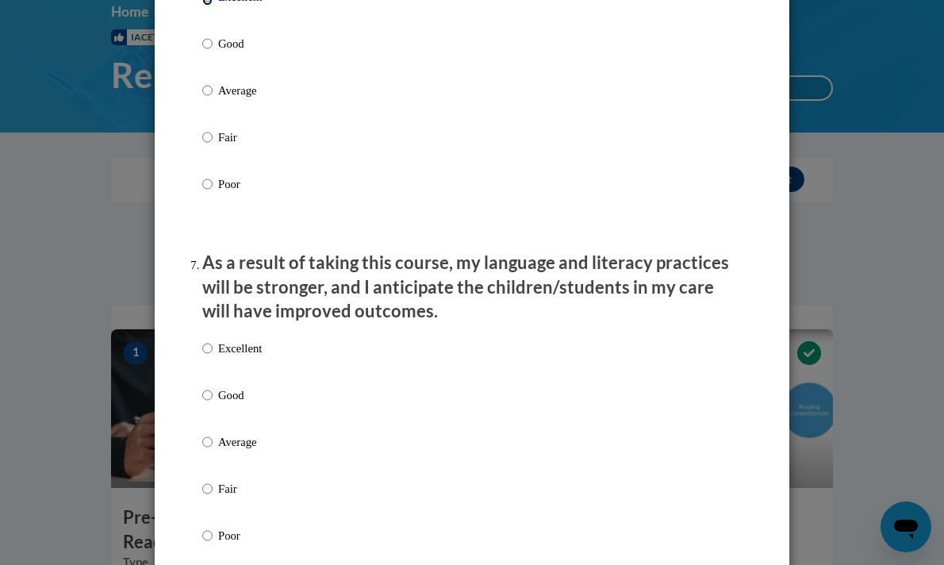
scroll to position [1905, 0]
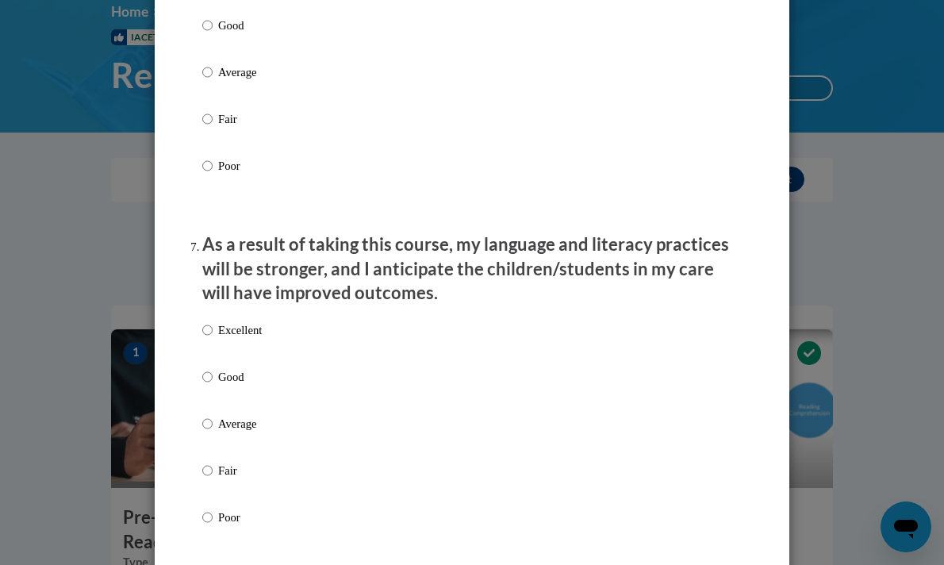
click at [250, 358] on label "Excellent" at bounding box center [232, 342] width 60 height 43
click at [213, 339] on input "Excellent" at bounding box center [207, 329] width 10 height 17
radio input "true"
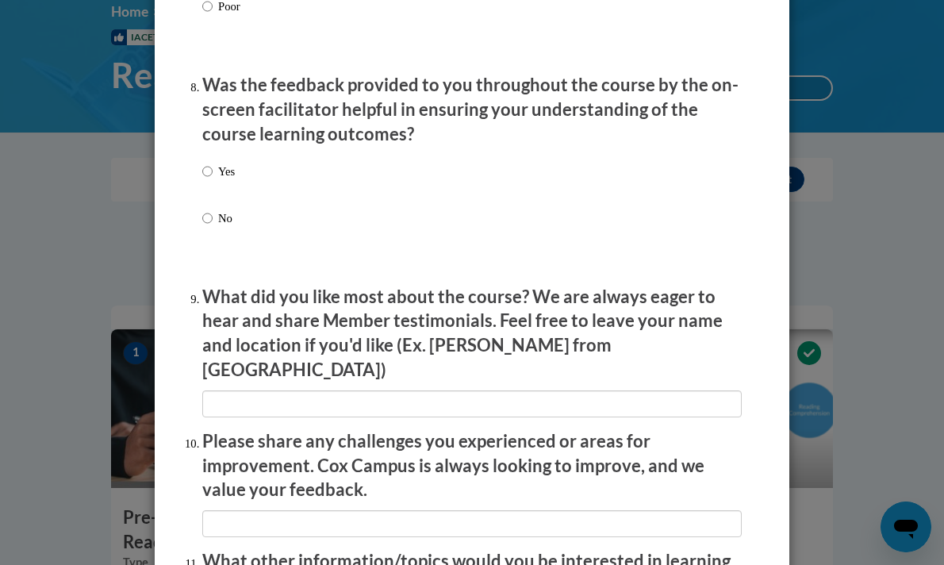
scroll to position [2417, 0]
click at [227, 179] on p "Yes" at bounding box center [226, 170] width 17 height 17
click at [213, 179] on input "Yes" at bounding box center [207, 170] width 10 height 17
radio input "true"
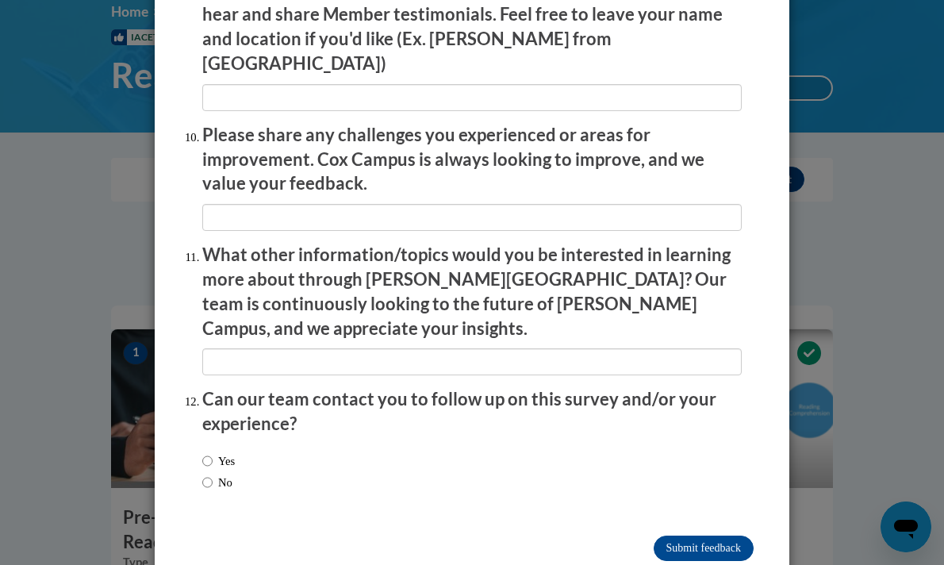
scroll to position [2733, 0]
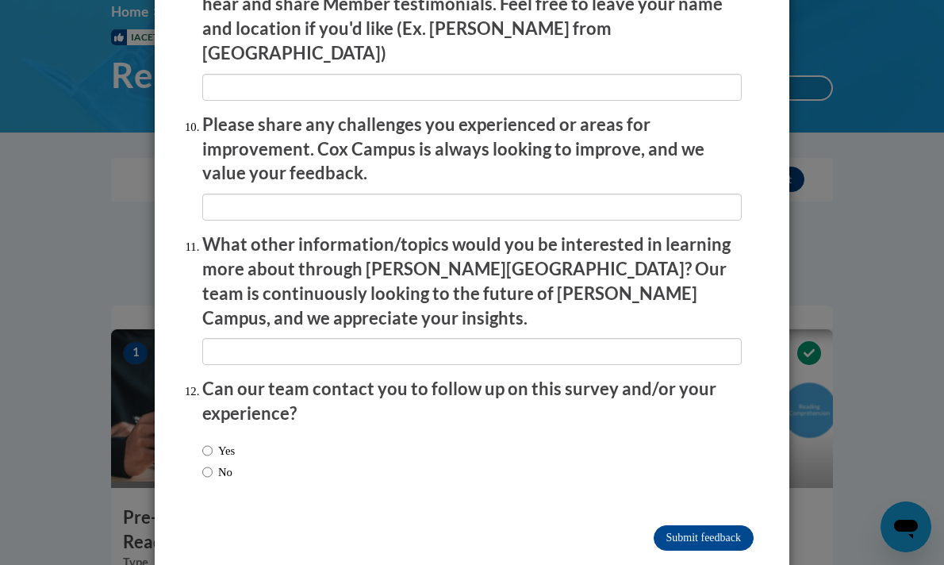
click at [225, 464] on label "No" at bounding box center [217, 472] width 30 height 17
click at [213, 464] on input "No" at bounding box center [207, 472] width 10 height 17
radio input "true"
click at [218, 442] on label "Yes" at bounding box center [218, 450] width 33 height 17
click at [213, 442] on input "Yes" at bounding box center [207, 450] width 10 height 17
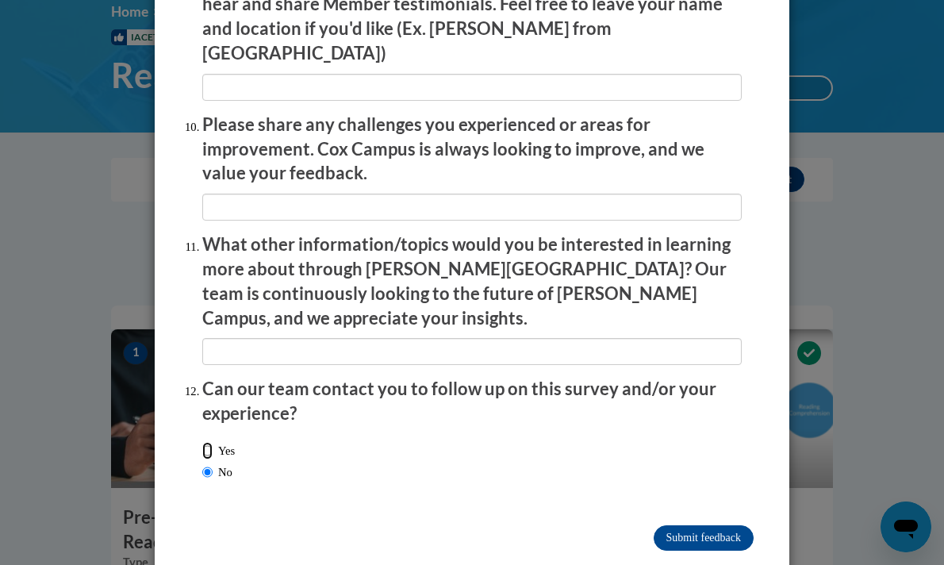
radio input "true"
click at [694, 525] on input "Submit feedback" at bounding box center [704, 537] width 100 height 25
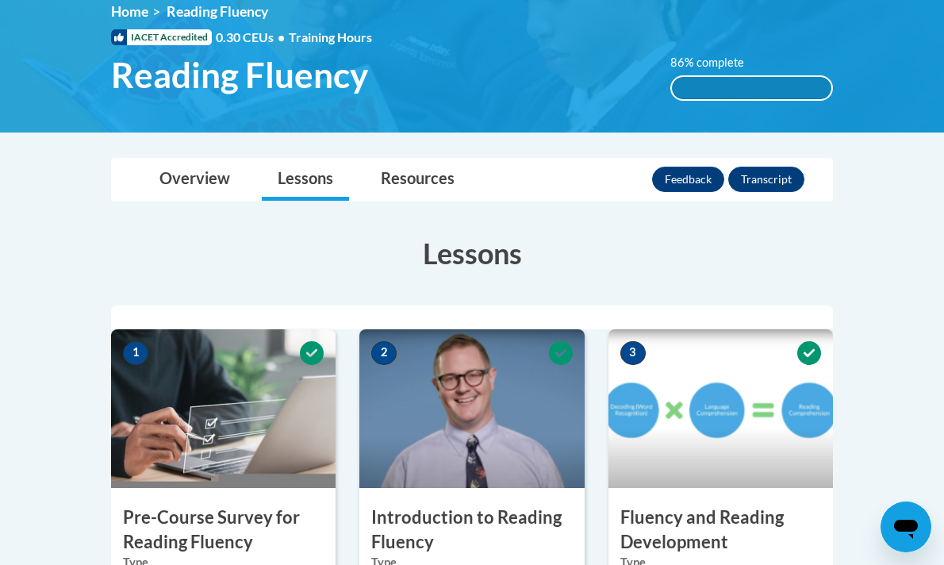
scroll to position [0, 0]
